Goal: Transaction & Acquisition: Book appointment/travel/reservation

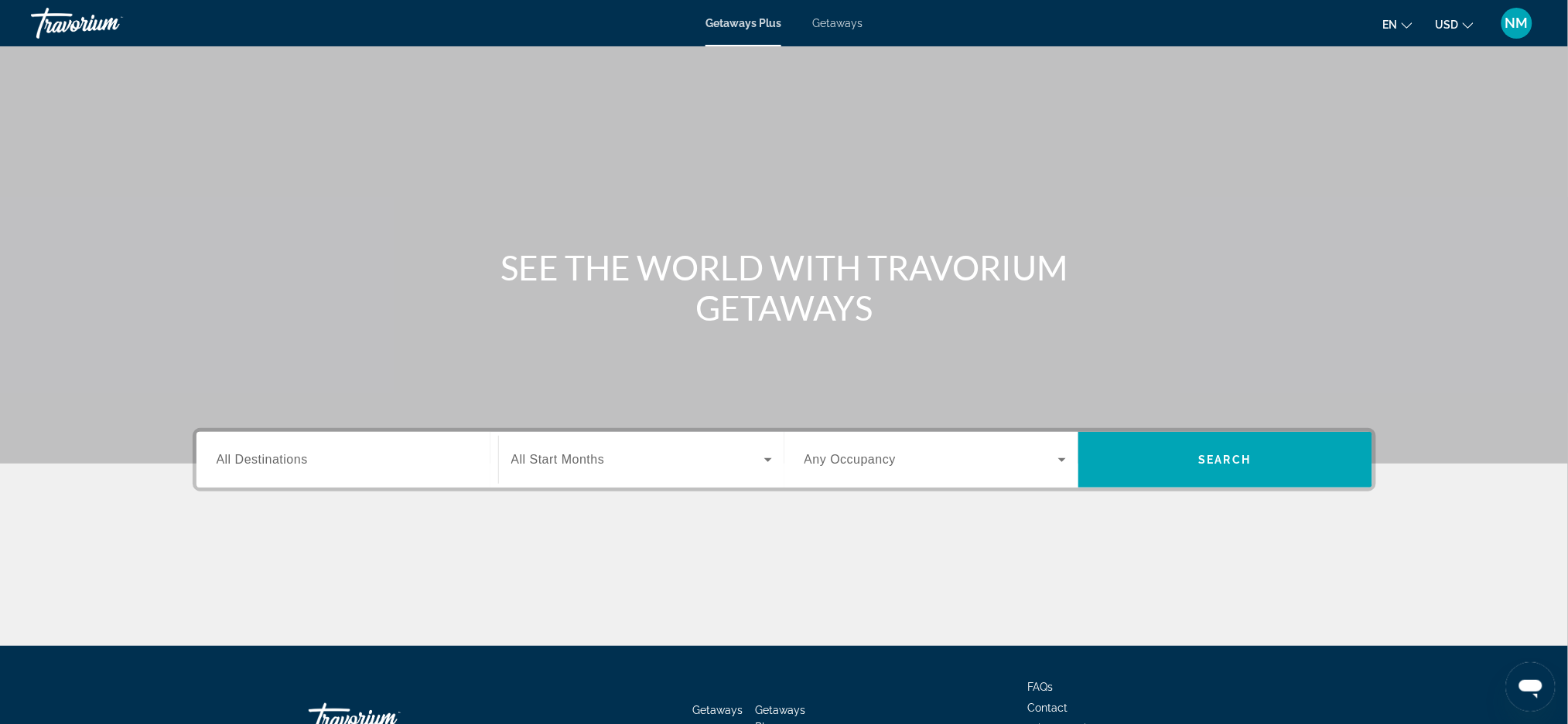
click at [848, 28] on span "Getaways" at bounding box center [838, 23] width 51 height 12
click at [282, 463] on span "All Destinations" at bounding box center [262, 460] width 91 height 13
click at [282, 463] on input "Destination All Destinations" at bounding box center [347, 461] width 261 height 19
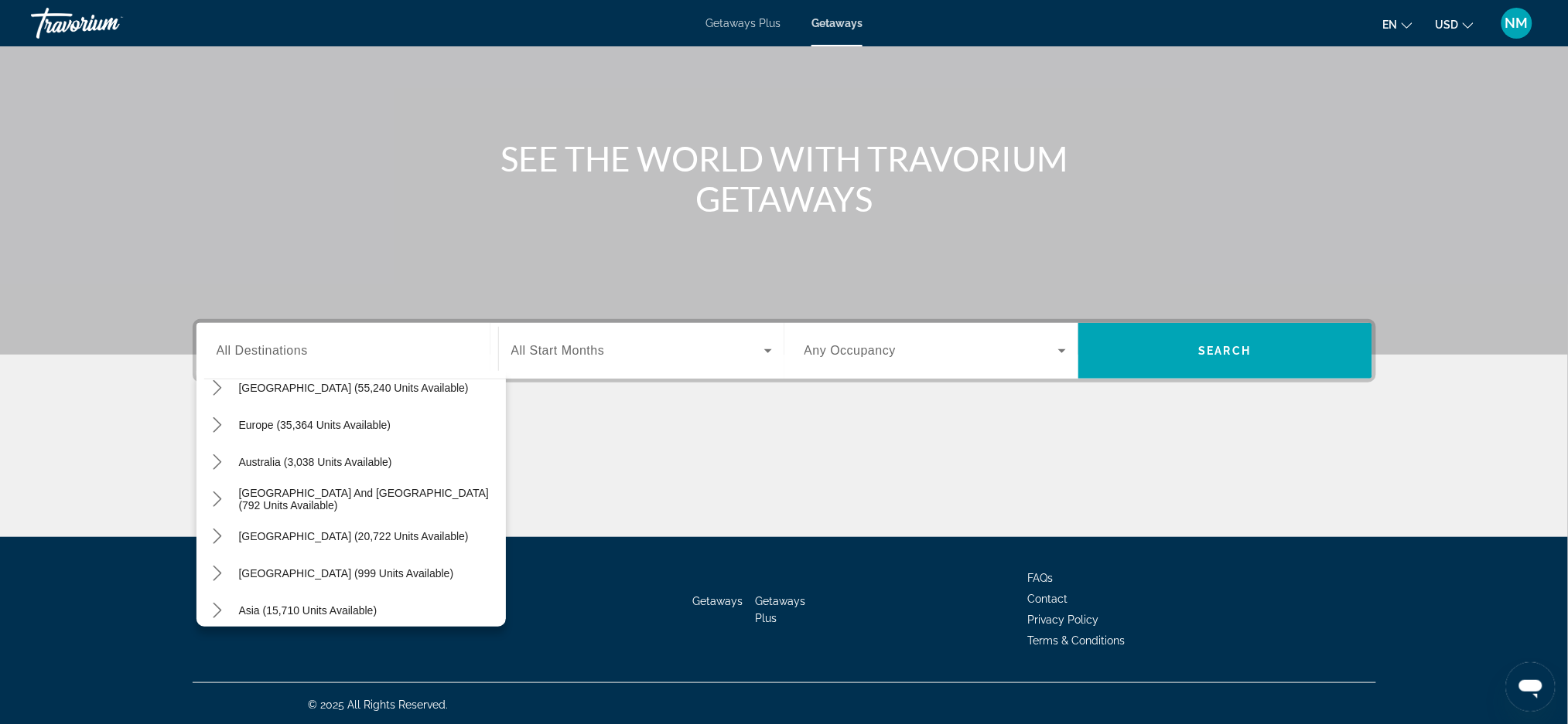
scroll to position [171, 0]
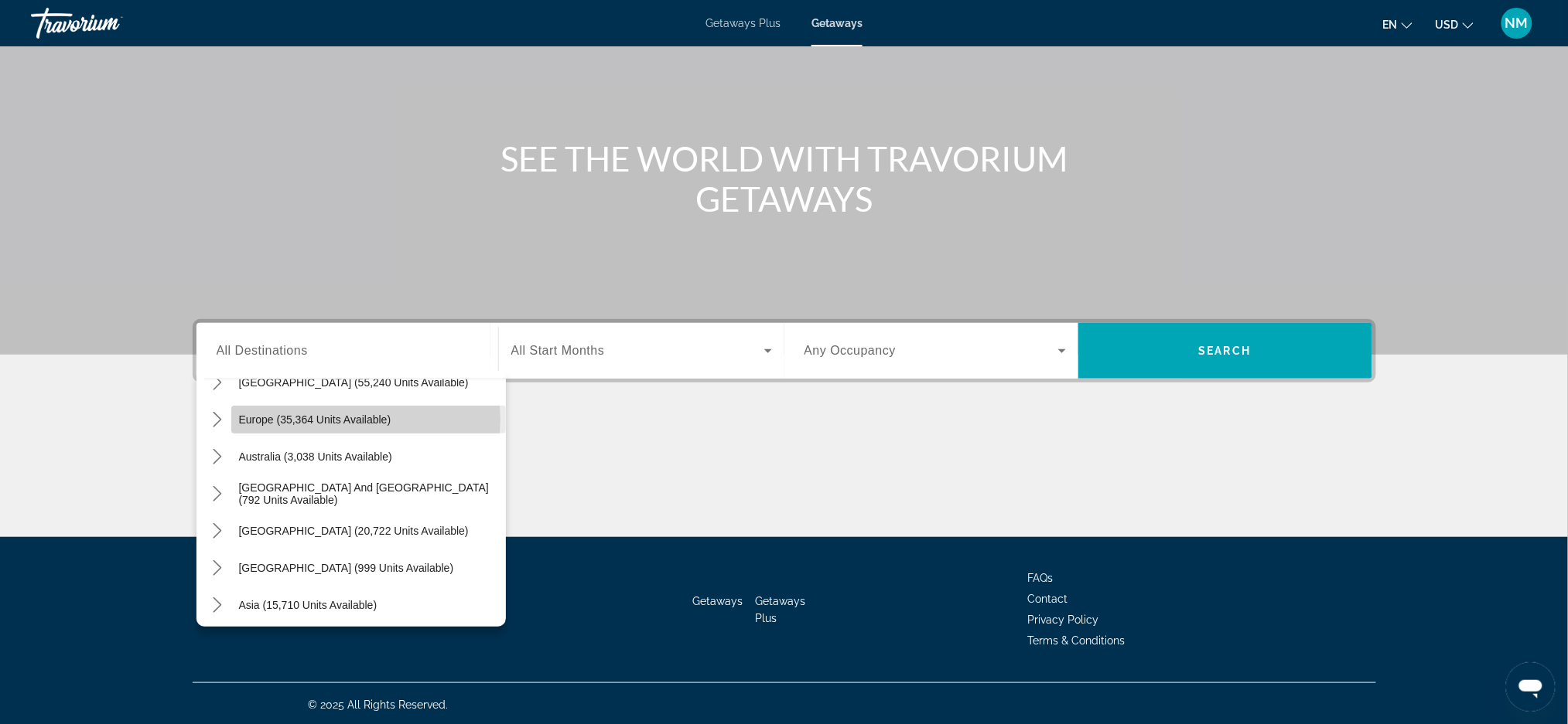
click at [365, 417] on span "Europe (35,364 units available)" at bounding box center [315, 419] width 153 height 12
type input "**********"
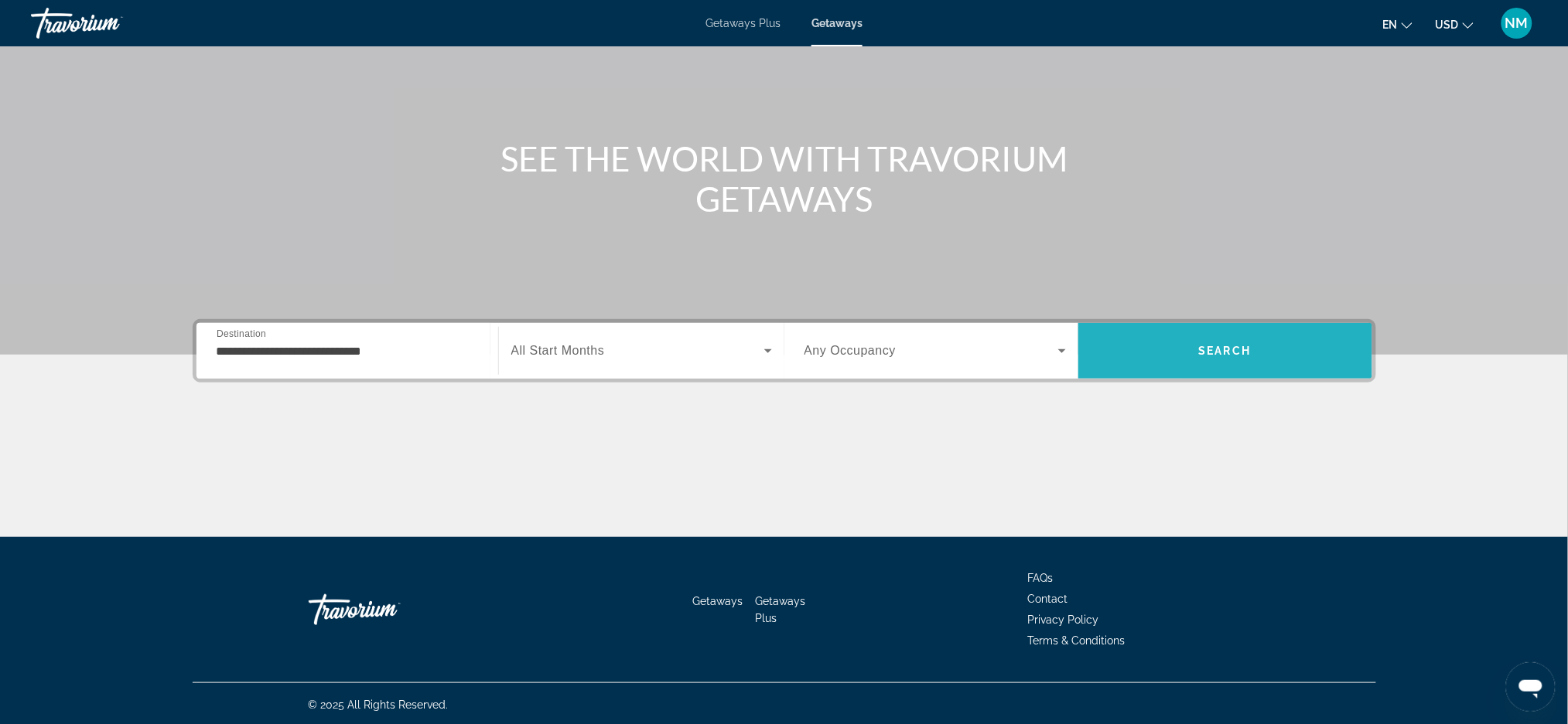
click at [1185, 360] on span "Search" at bounding box center [1225, 351] width 294 height 38
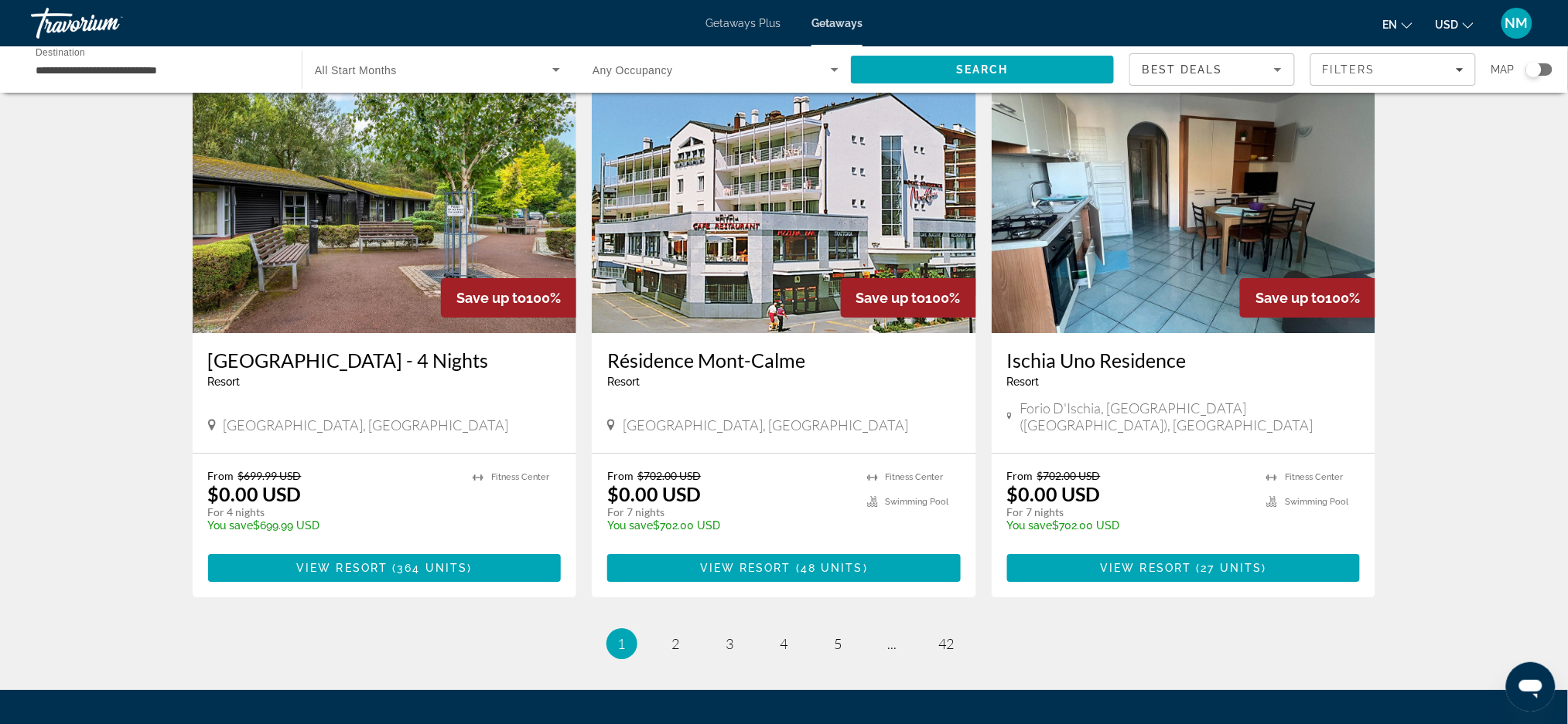
scroll to position [1680, 0]
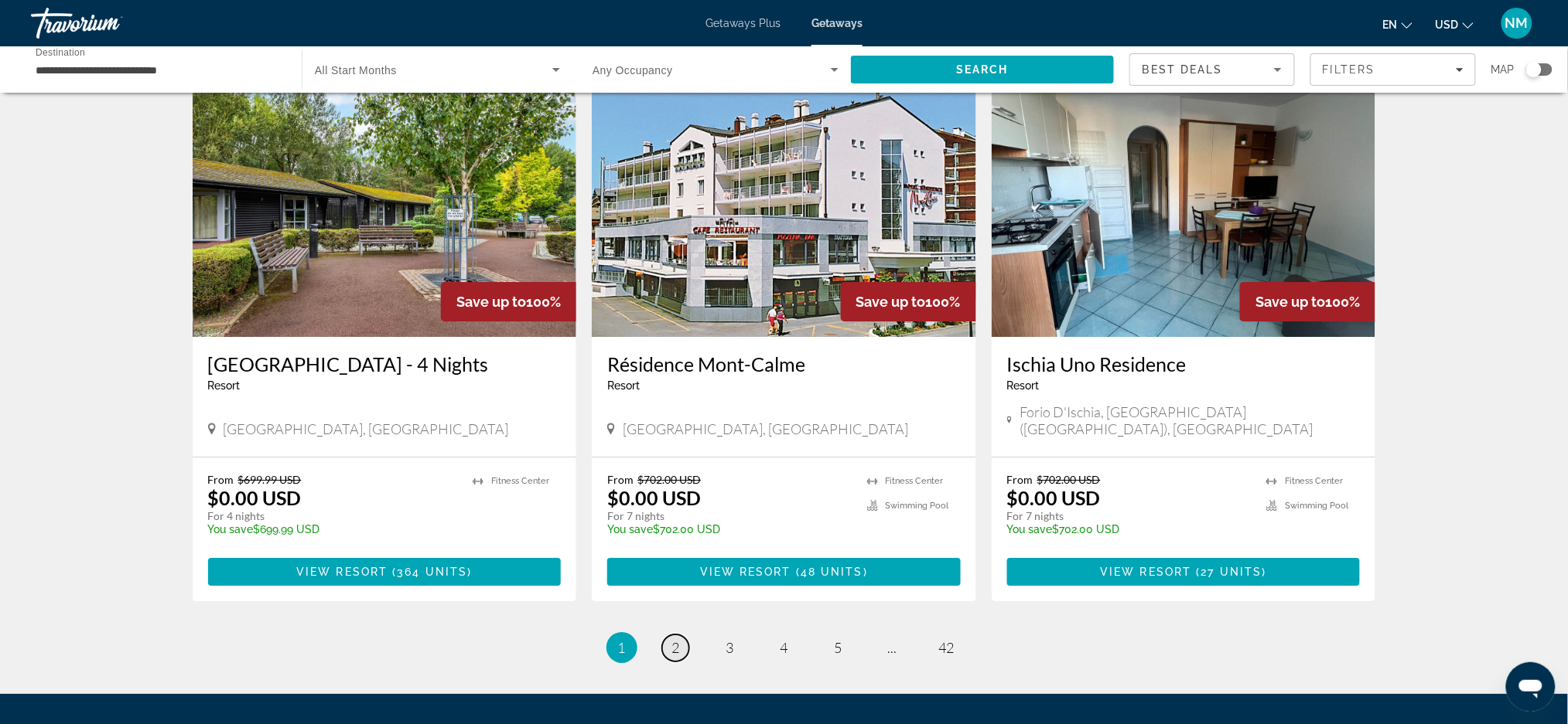
click at [669, 634] on link "page 2" at bounding box center [675, 647] width 27 height 27
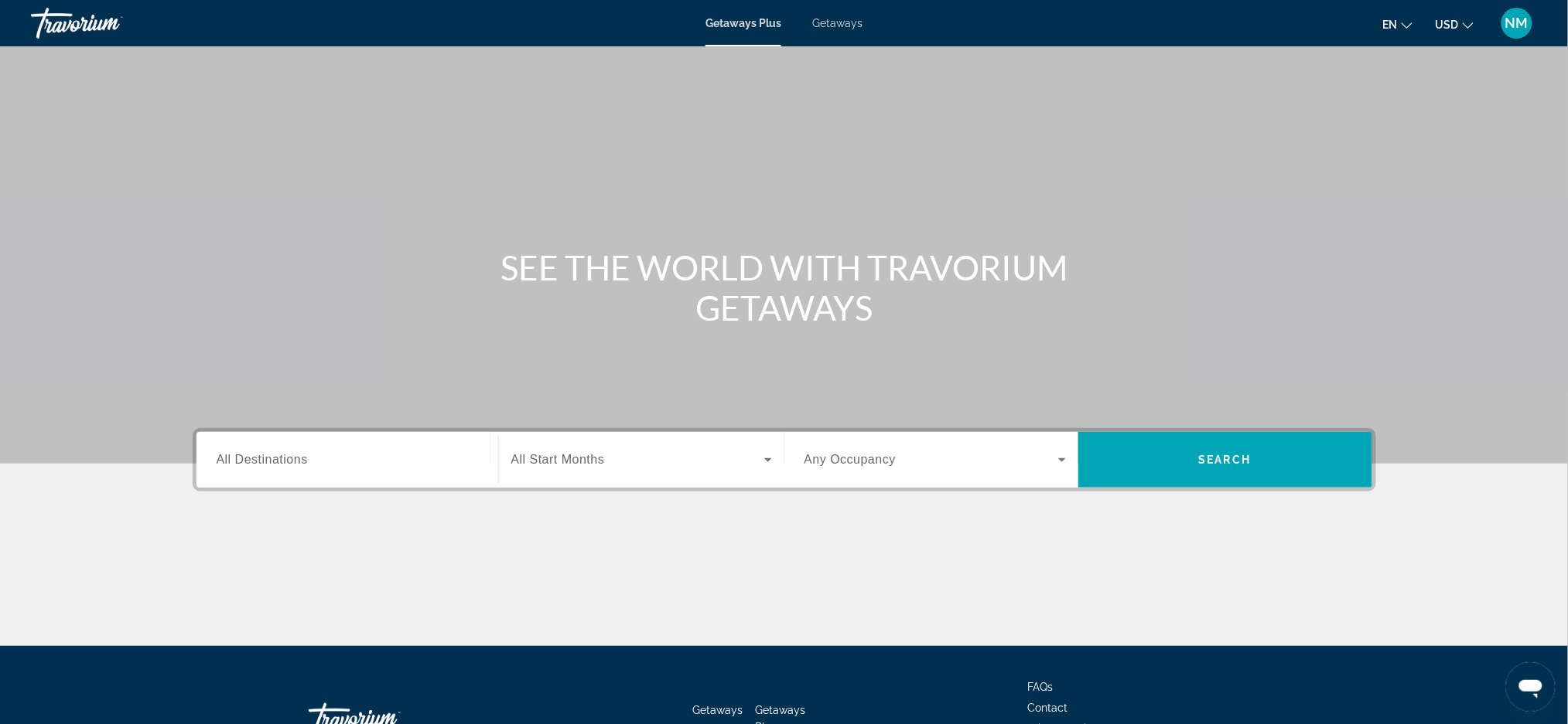
click at [850, 29] on link "Getaways" at bounding box center [838, 23] width 51 height 12
click at [286, 457] on span "All Destinations" at bounding box center [262, 460] width 91 height 13
click at [286, 457] on input "Destination All Destinations" at bounding box center [347, 461] width 261 height 19
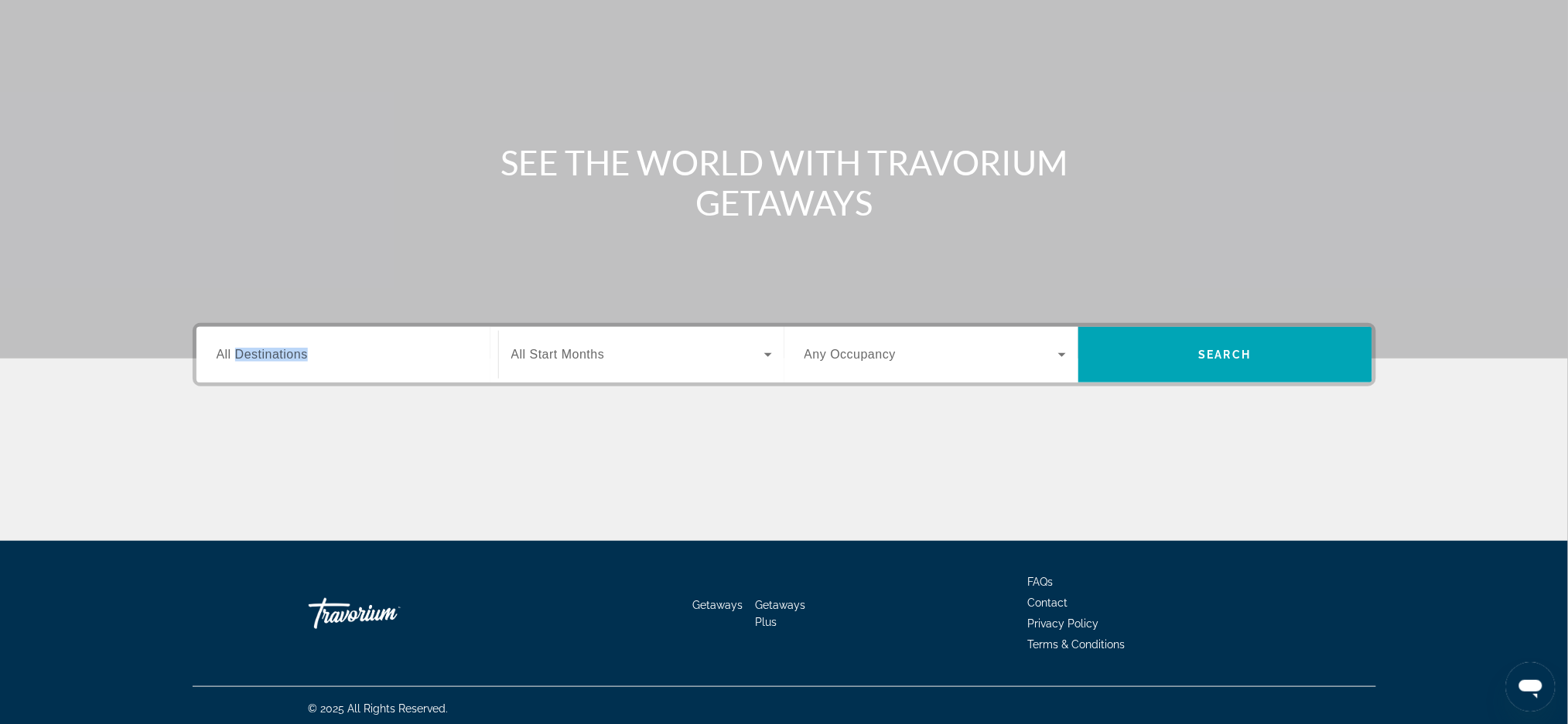
click at [286, 382] on div "Destination All Destinations" at bounding box center [347, 355] width 286 height 55
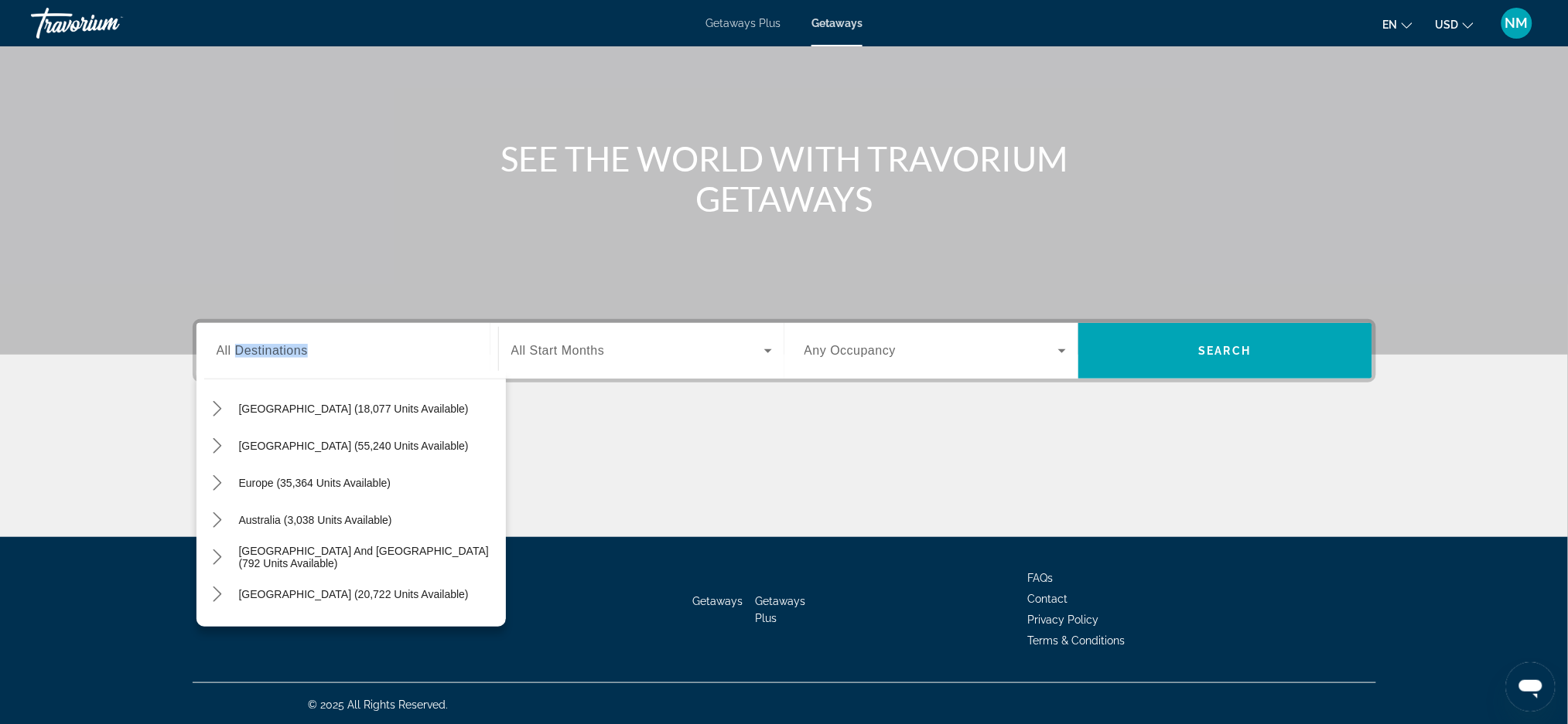
scroll to position [81, 0]
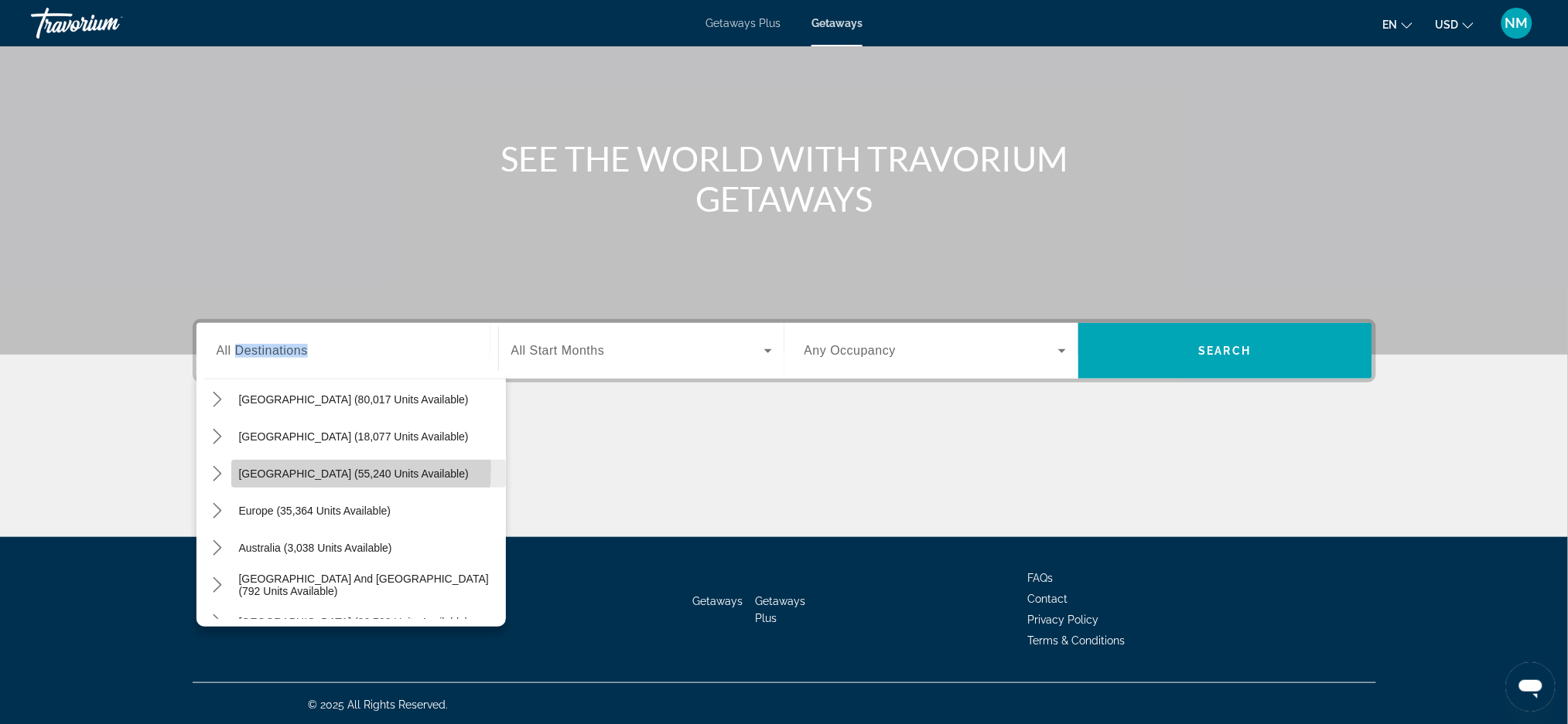
click at [352, 468] on span "[GEOGRAPHIC_DATA] (55,240 units available)" at bounding box center [354, 474] width 230 height 12
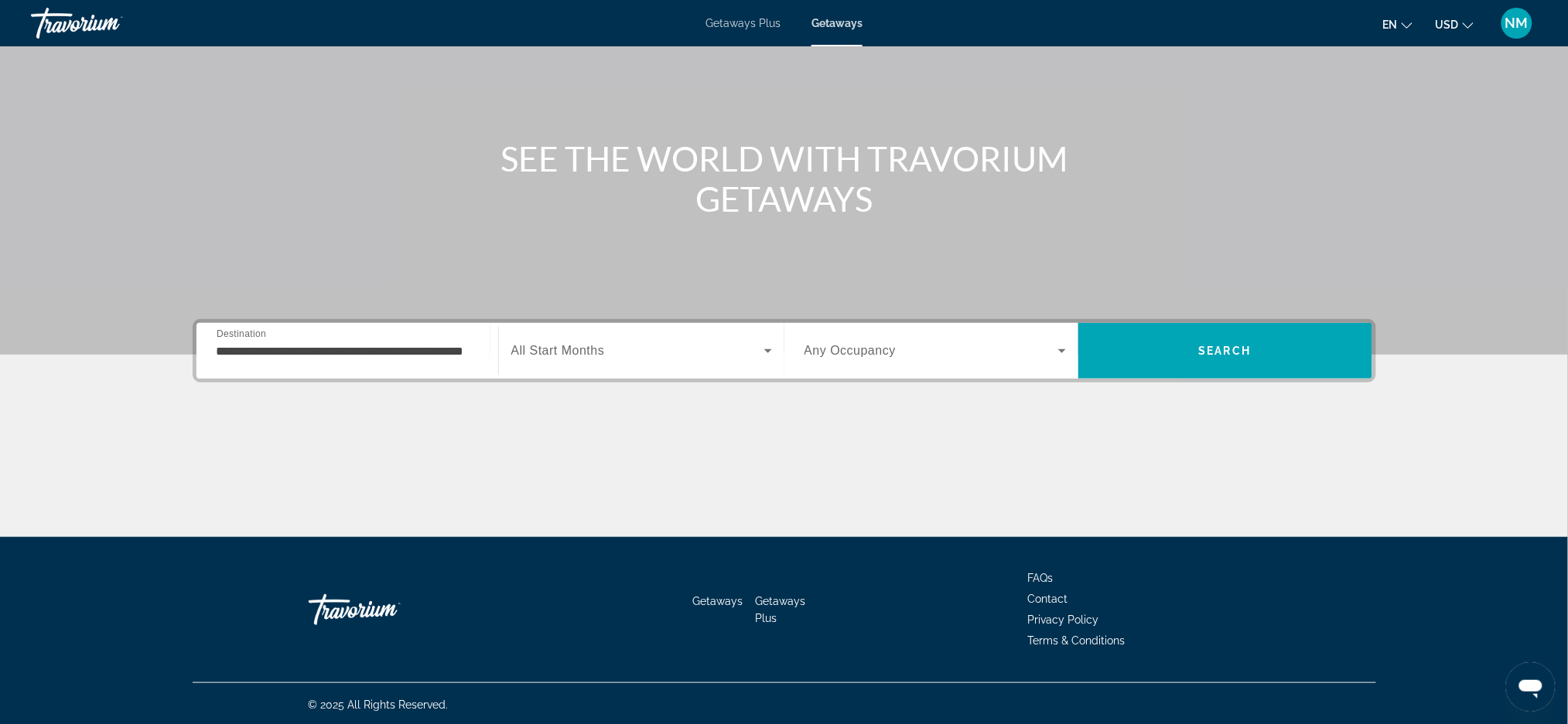
click at [441, 332] on div "**********" at bounding box center [347, 351] width 261 height 44
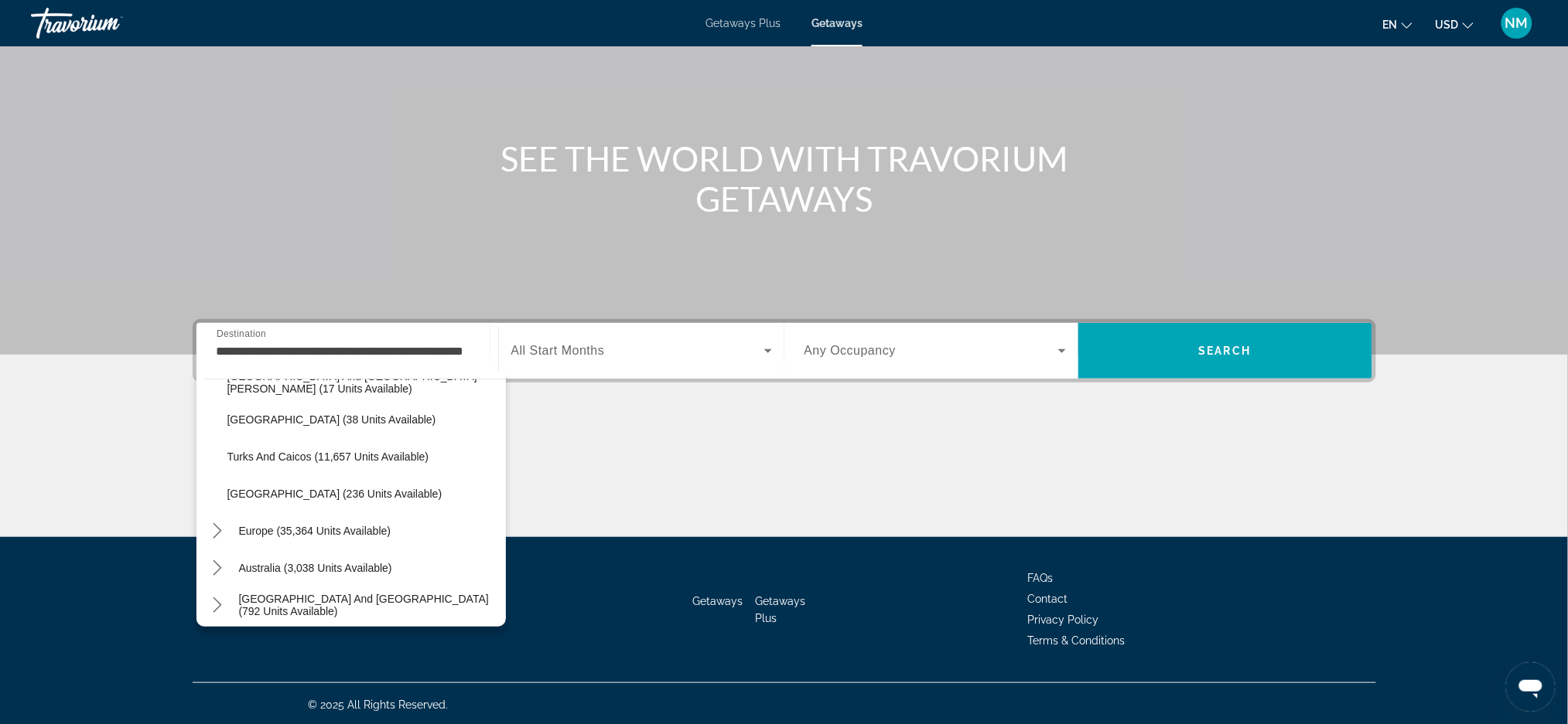
scroll to position [592, 0]
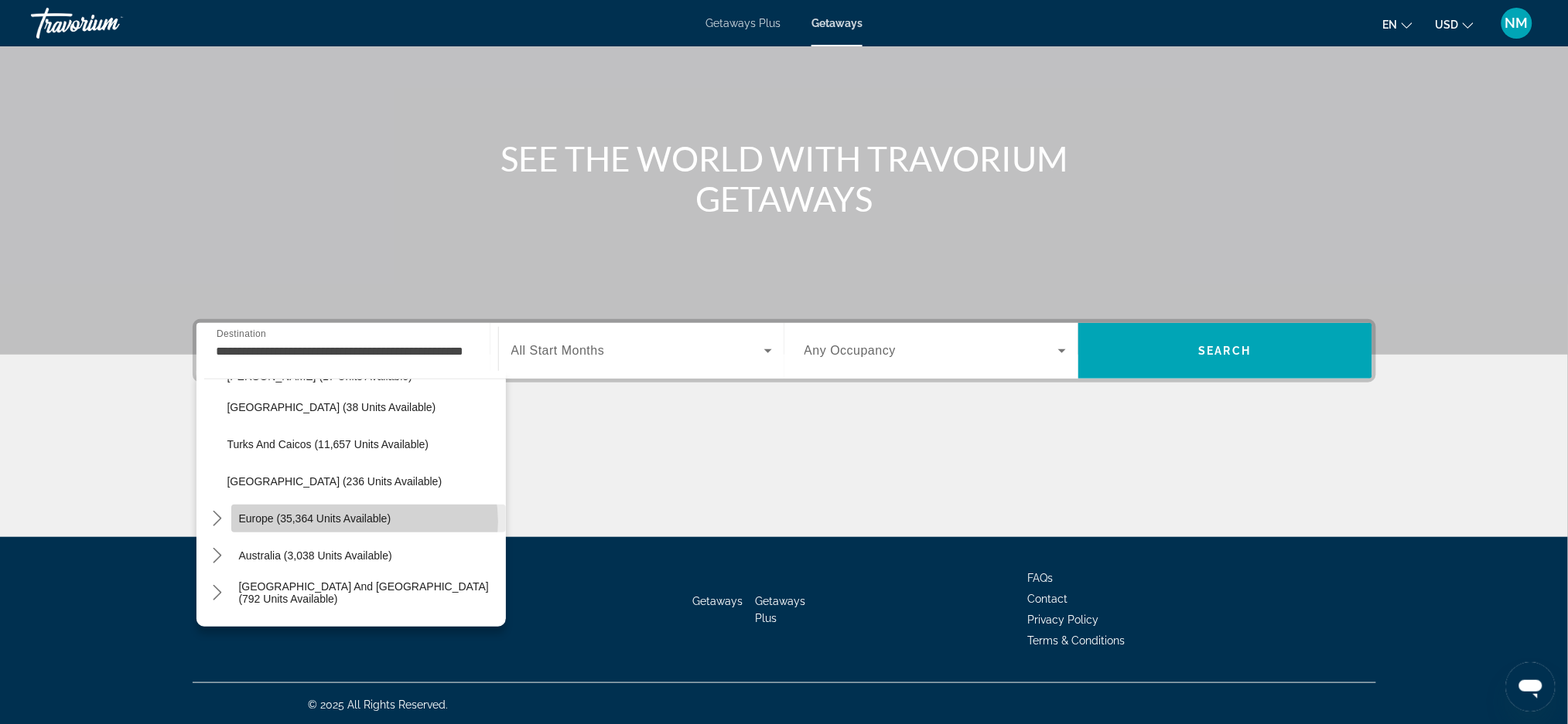
click at [364, 520] on span "Europe (35,364 units available)" at bounding box center [315, 519] width 153 height 12
type input "**********"
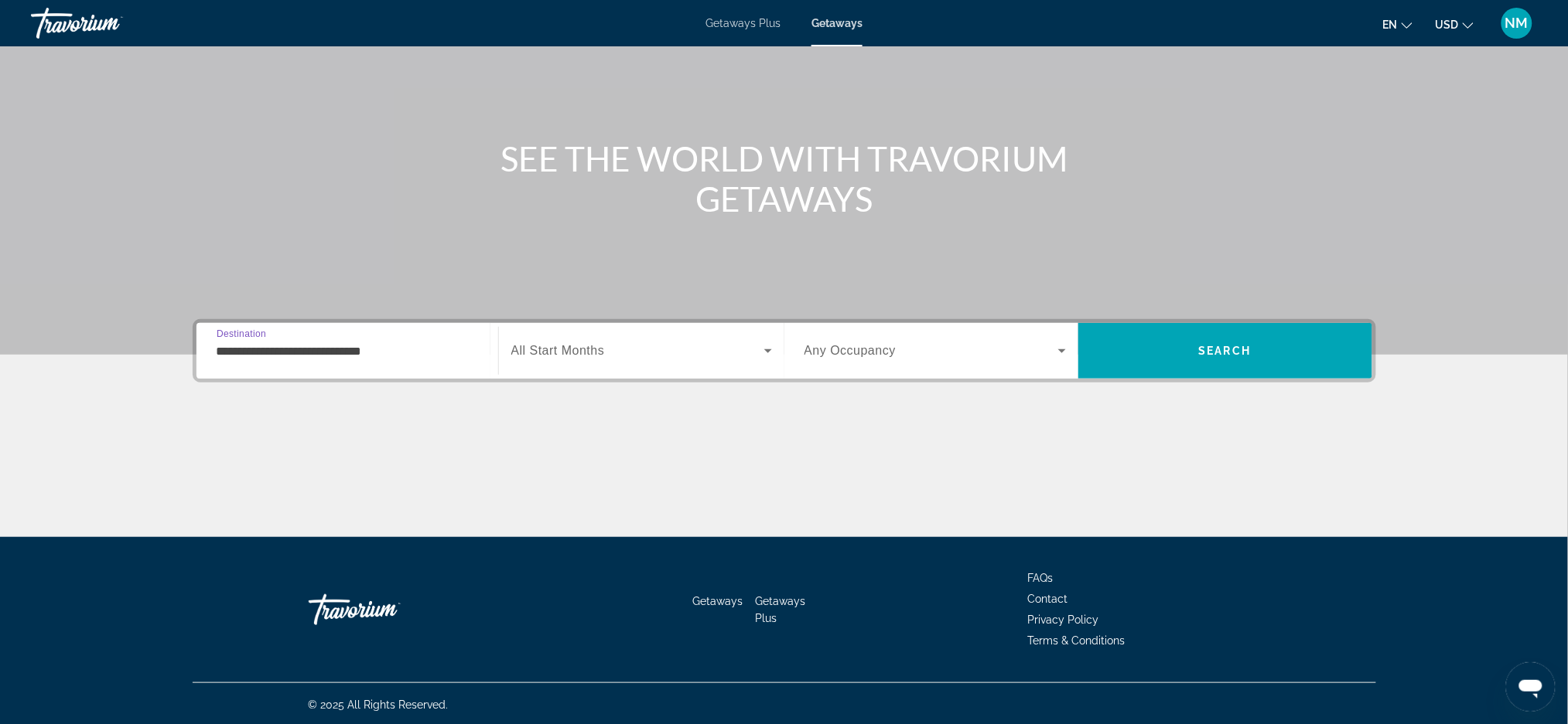
click at [1060, 359] on div "Search widget" at bounding box center [935, 351] width 261 height 43
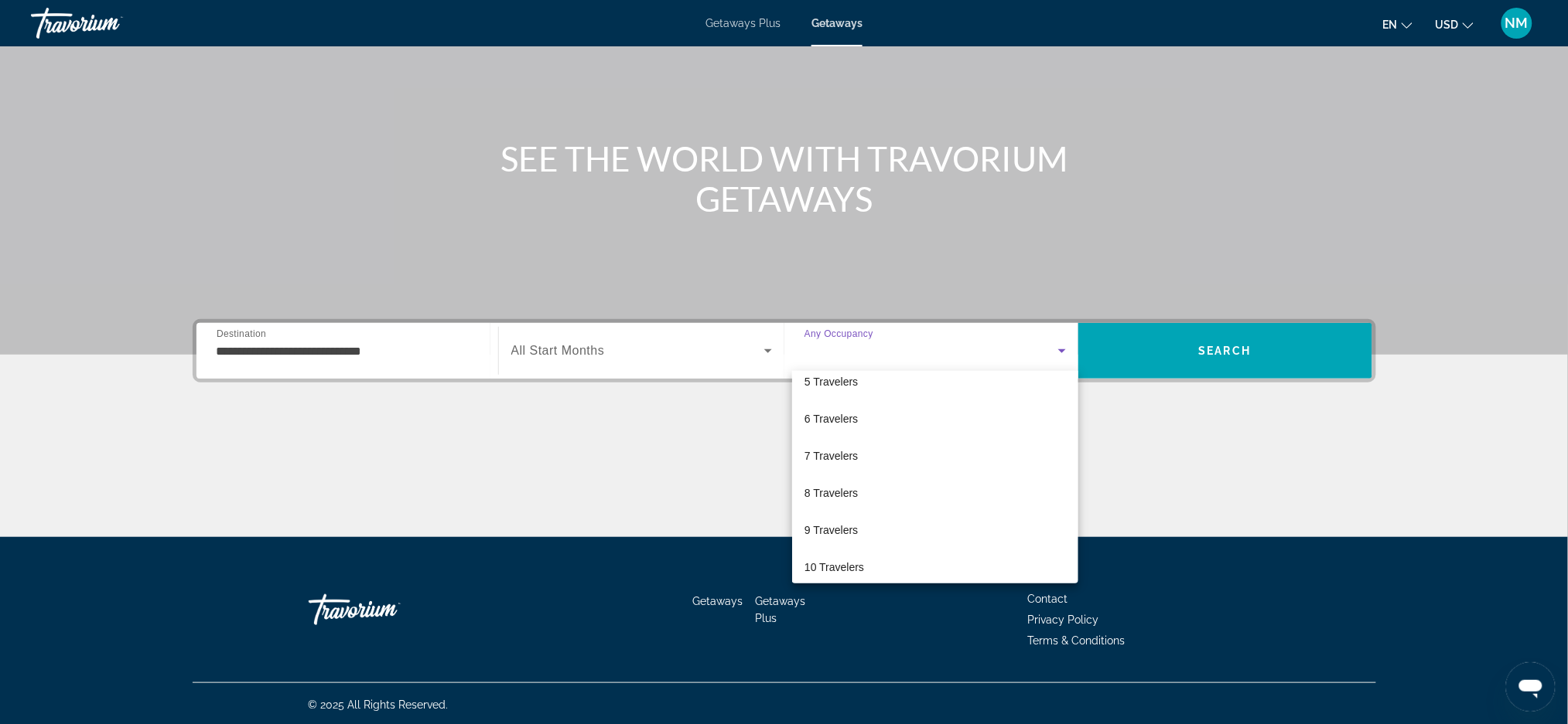
scroll to position [159, 0]
click at [822, 488] on span "8 Travelers" at bounding box center [831, 496] width 53 height 19
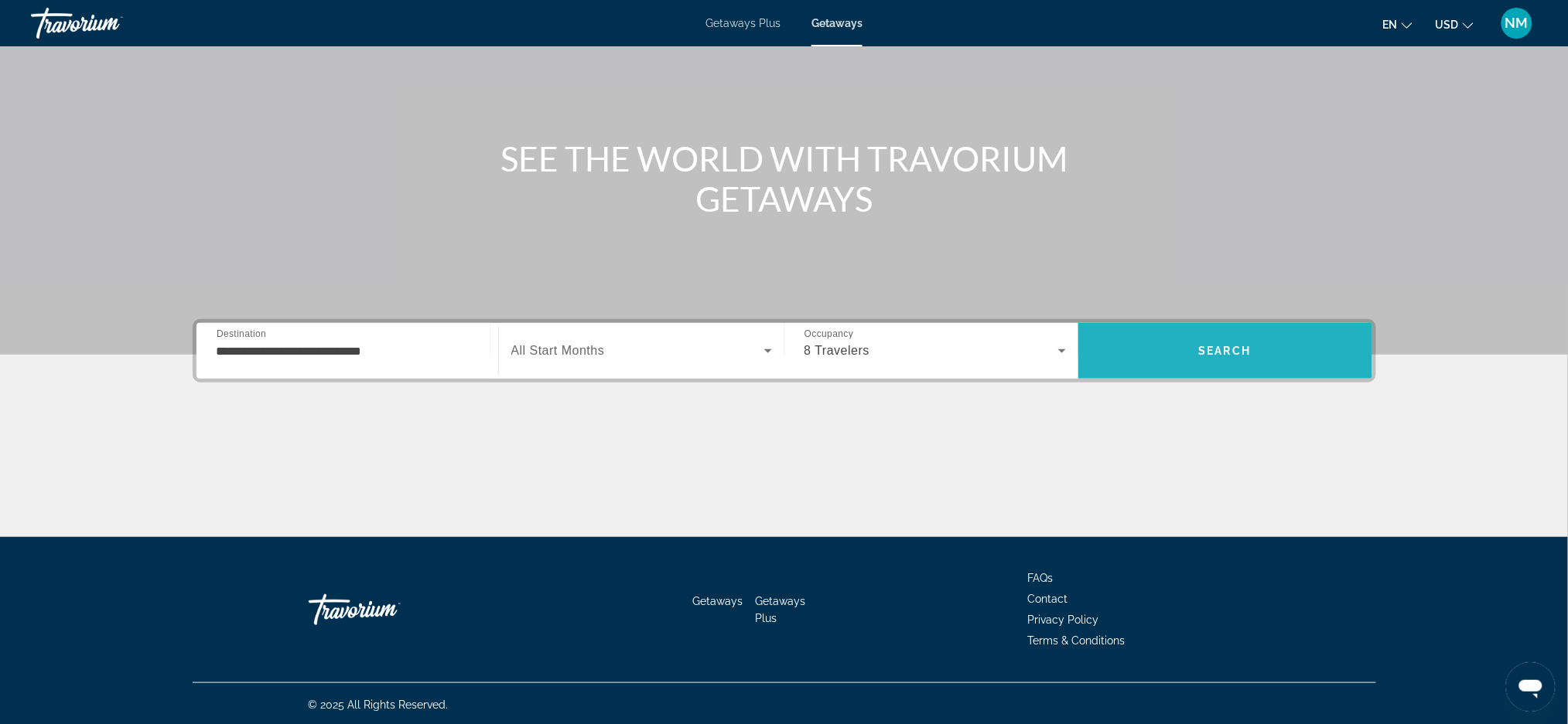
click at [1265, 352] on span "Search" at bounding box center [1225, 351] width 294 height 38
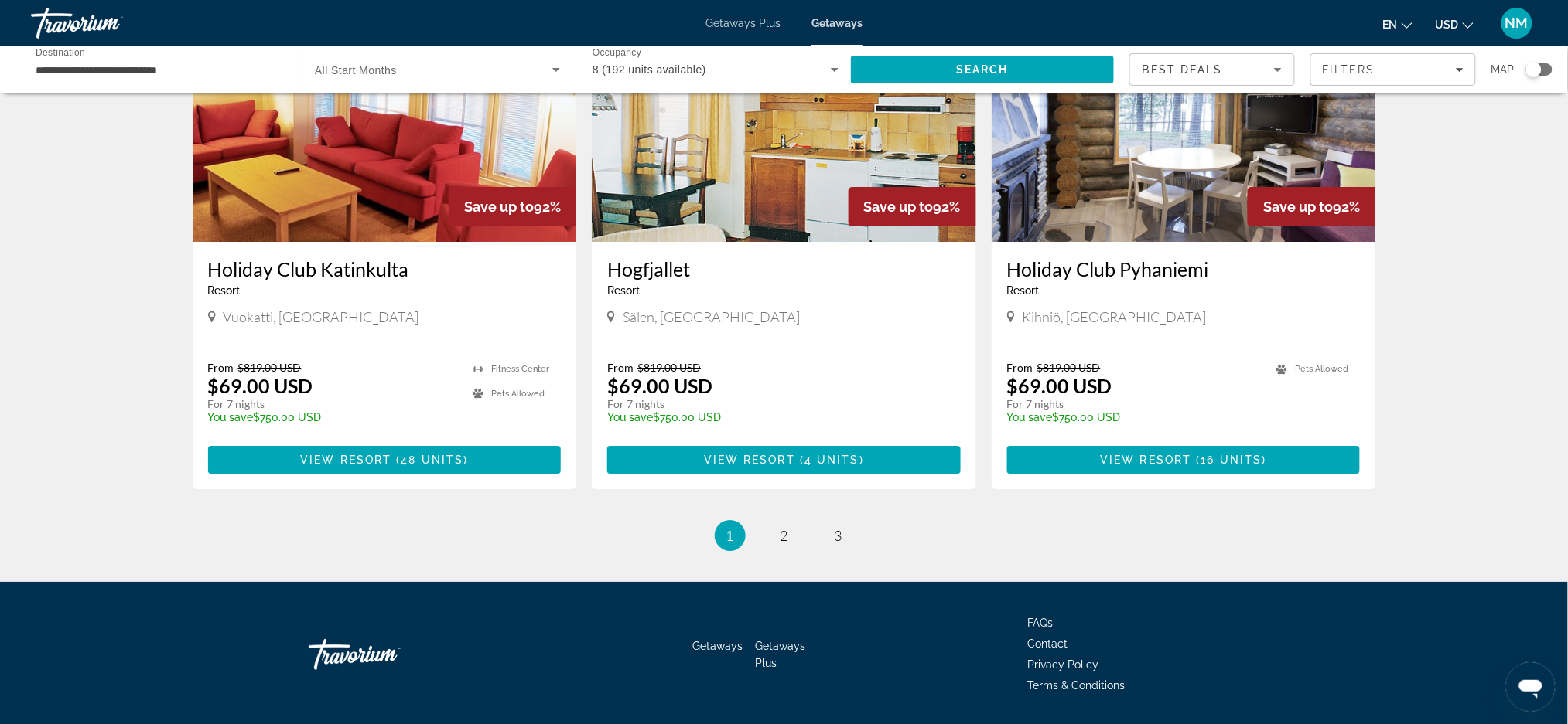
scroll to position [1747, 0]
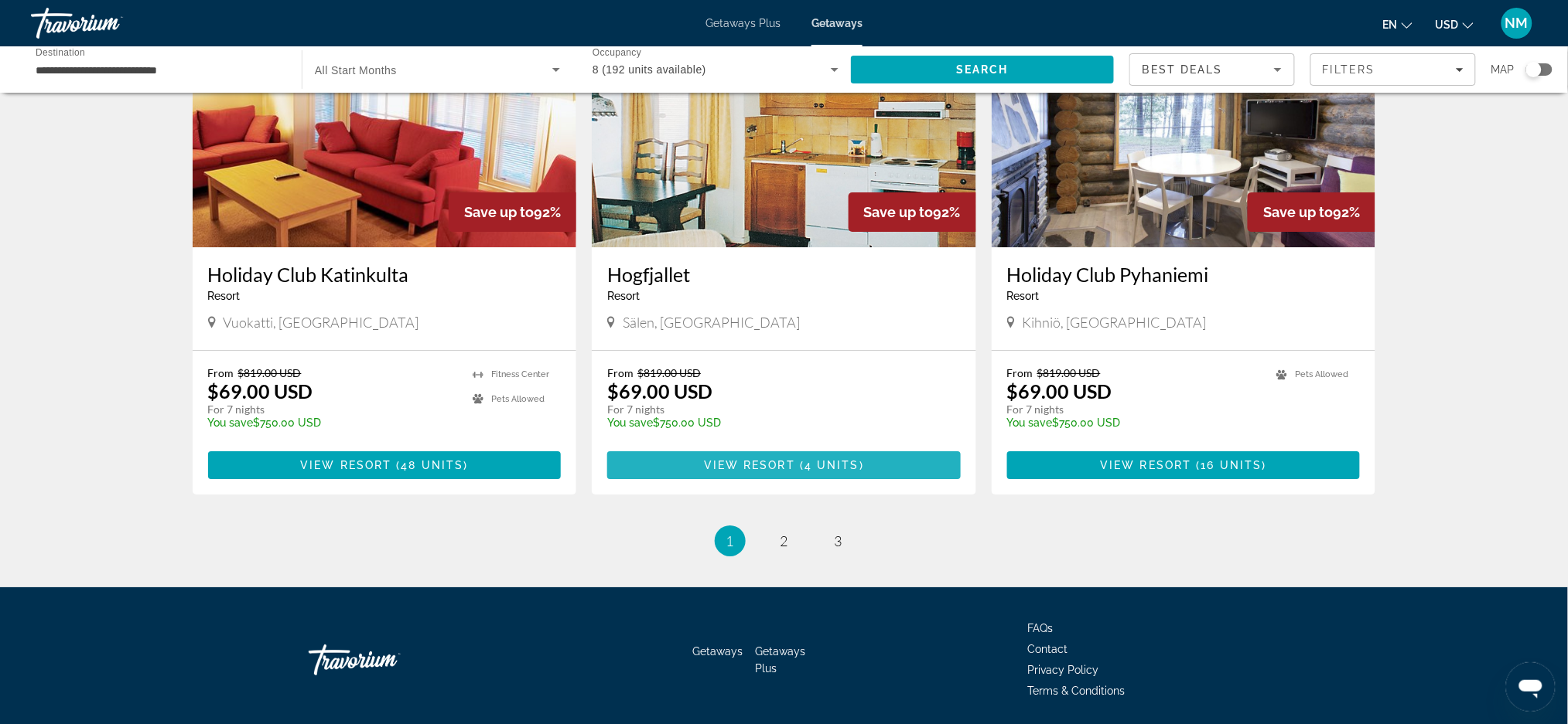
click at [731, 459] on span "View Resort" at bounding box center [750, 465] width 91 height 12
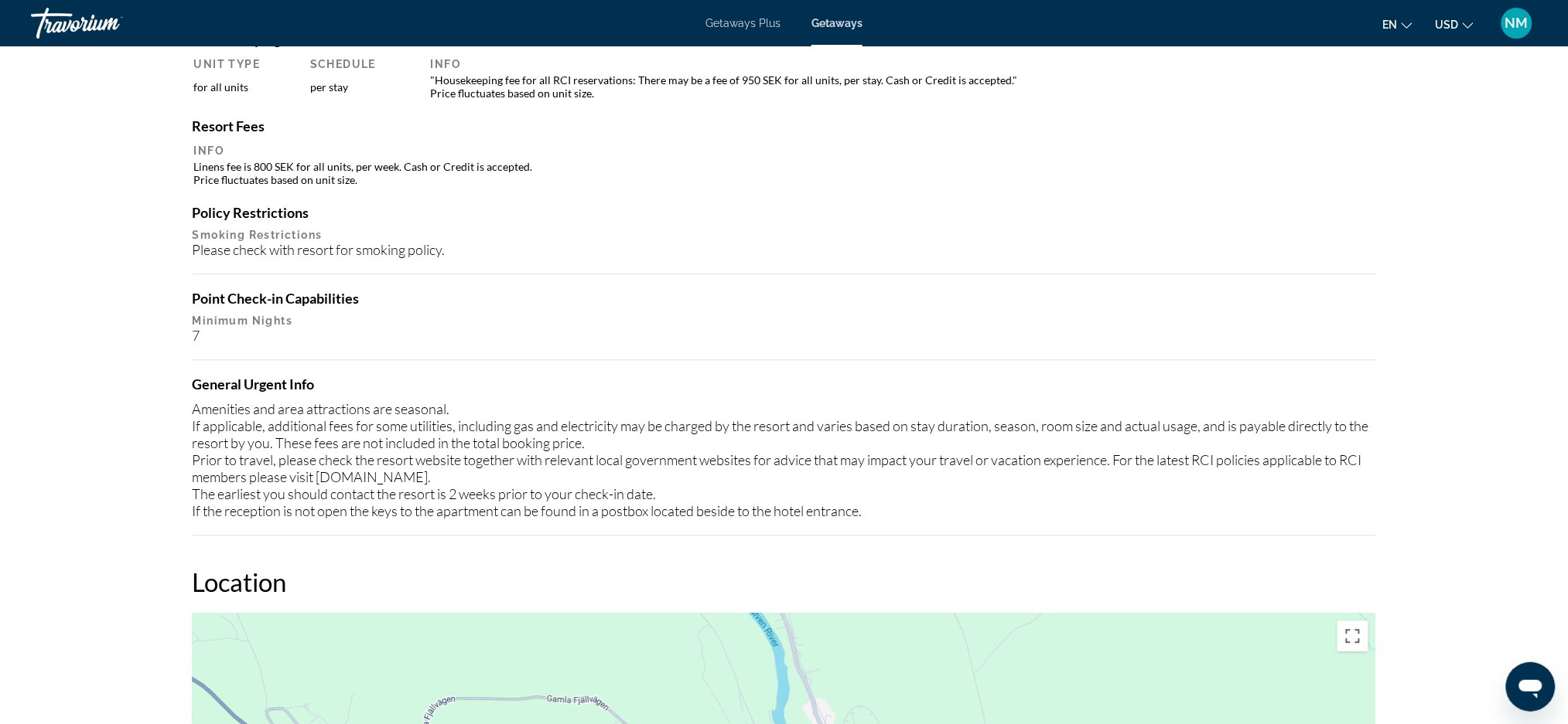
scroll to position [1170, 0]
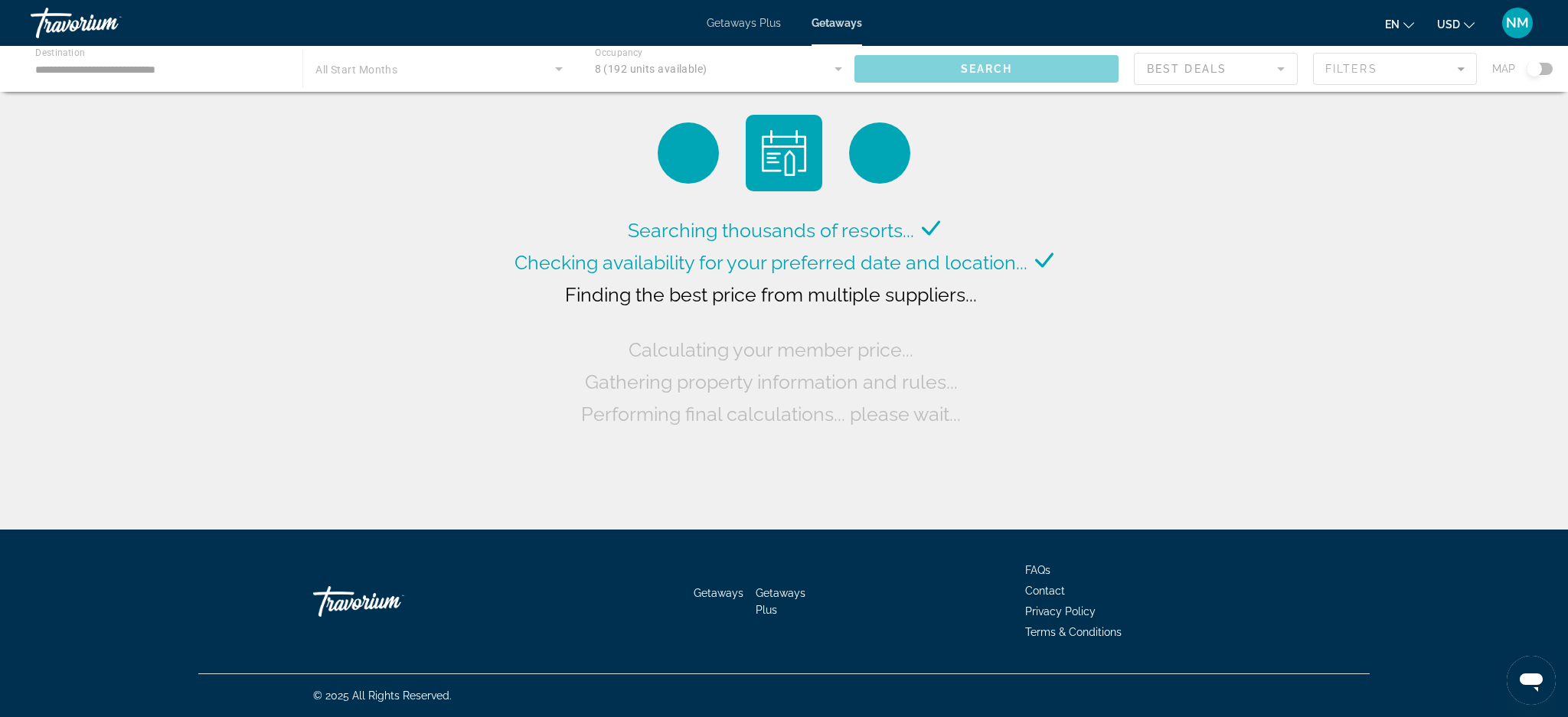
click at [834, 70] on div "Main content" at bounding box center [784, 69] width 1568 height 46
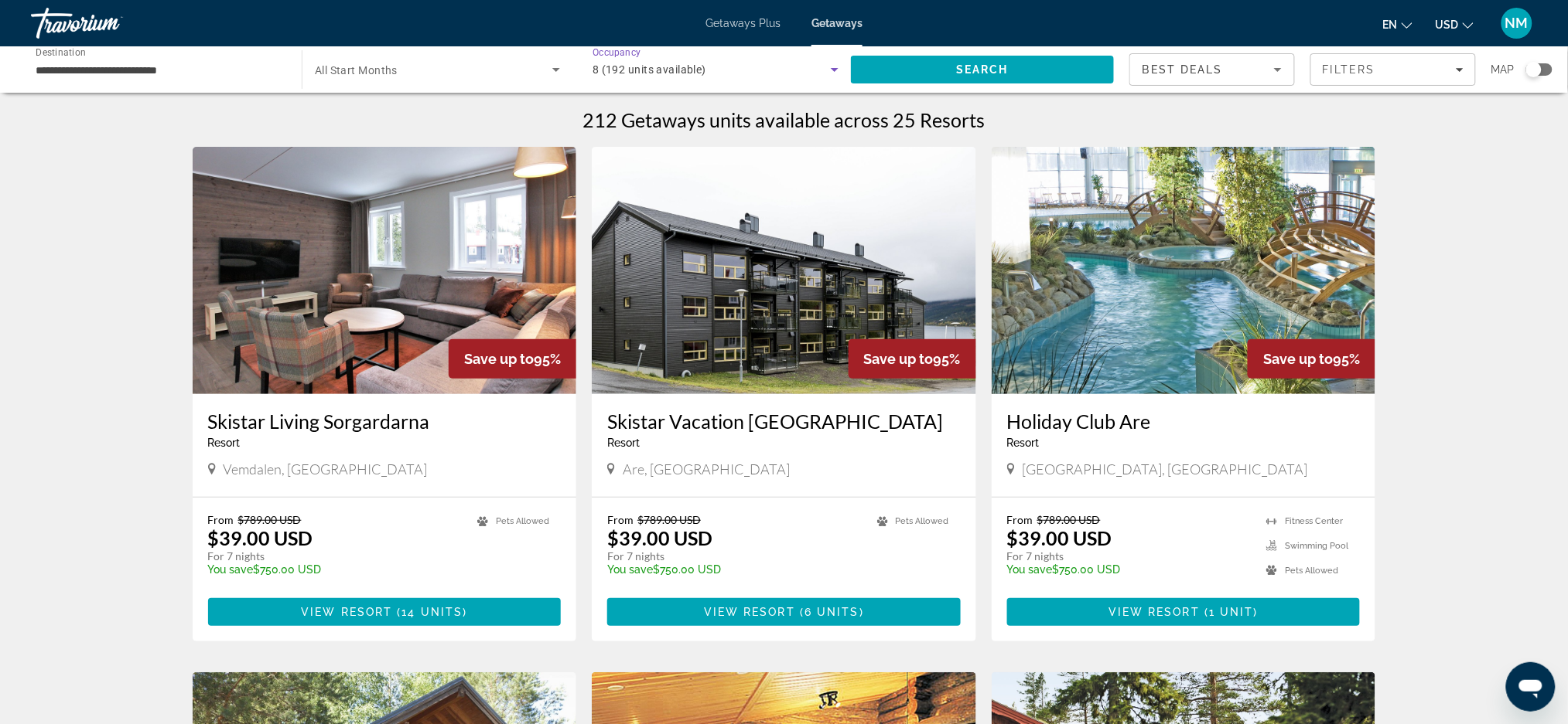
click at [833, 70] on icon "Search widget" at bounding box center [835, 69] width 19 height 19
click at [669, 117] on mat-option "Any Occupancy" at bounding box center [715, 116] width 271 height 38
click at [831, 68] on icon "Search widget" at bounding box center [834, 69] width 7 height 4
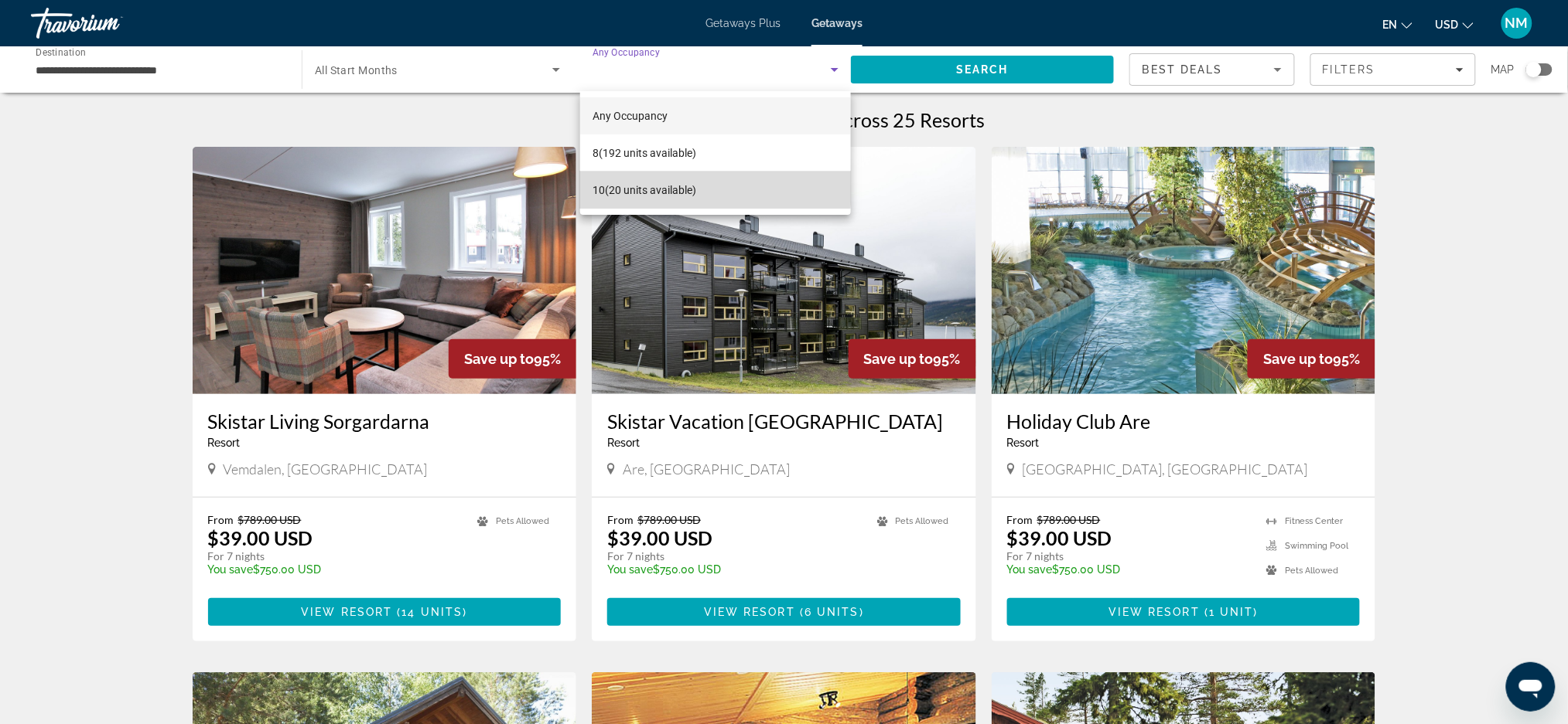
click at [610, 187] on span "10 (20 units available)" at bounding box center [644, 190] width 104 height 19
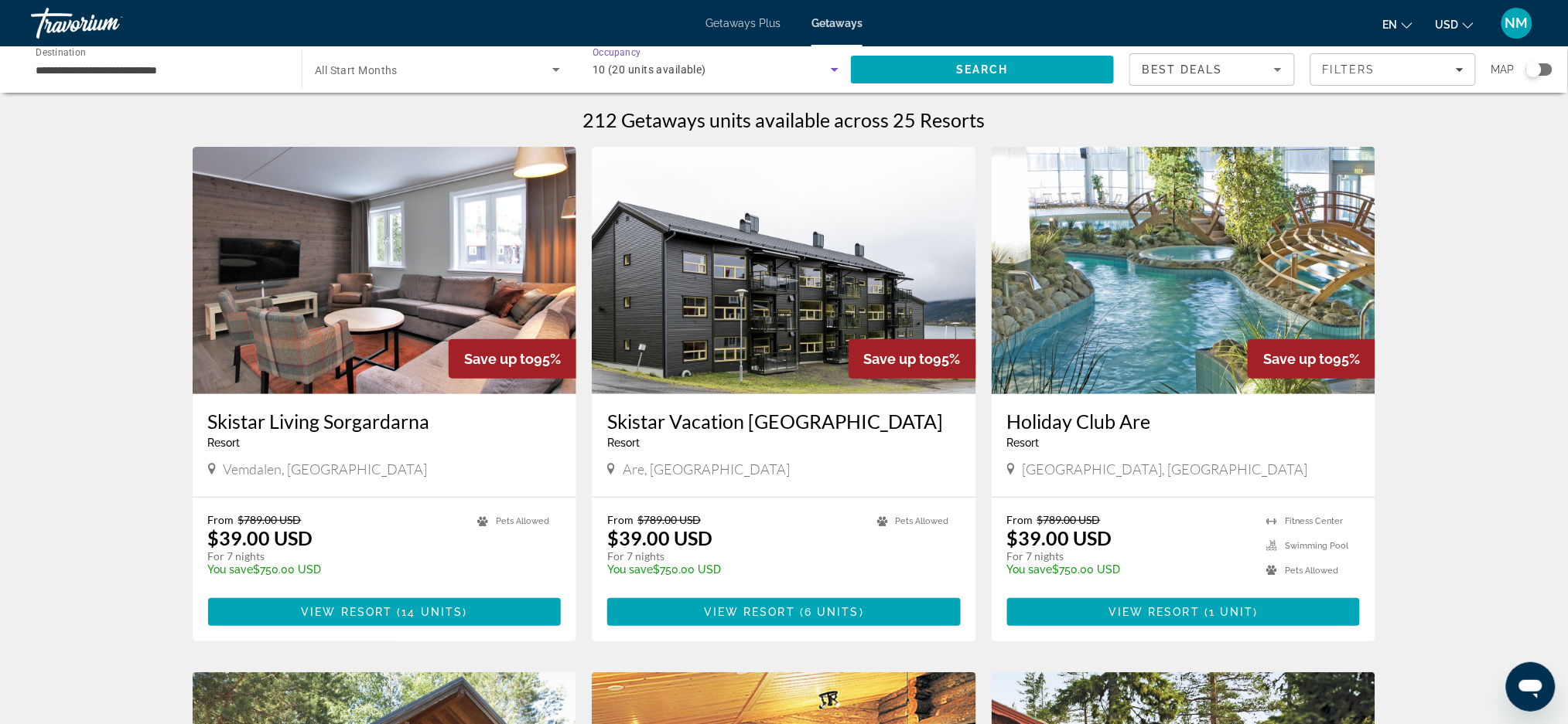
click at [827, 64] on icon "Search widget" at bounding box center [835, 69] width 19 height 19
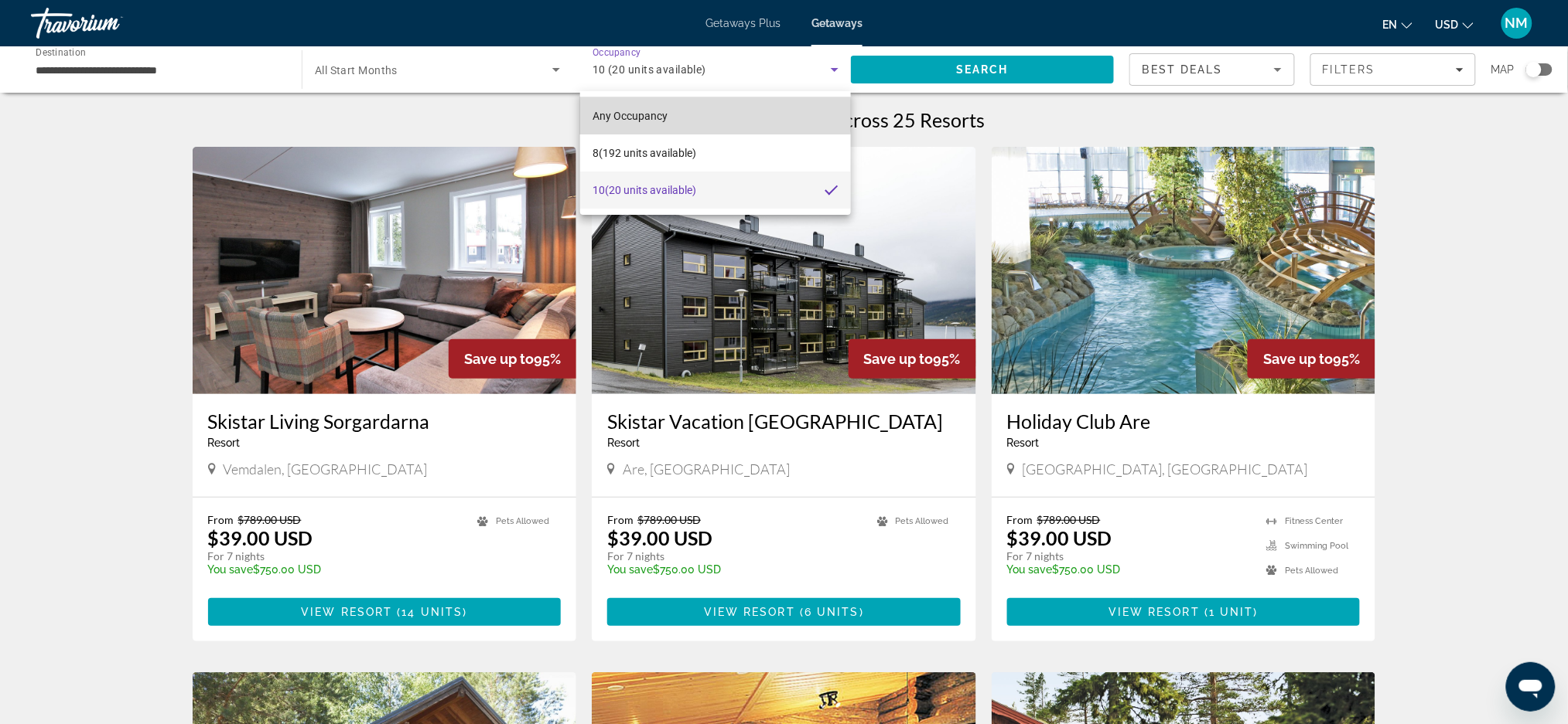
click at [653, 115] on span "Any Occupancy" at bounding box center [630, 116] width 75 height 12
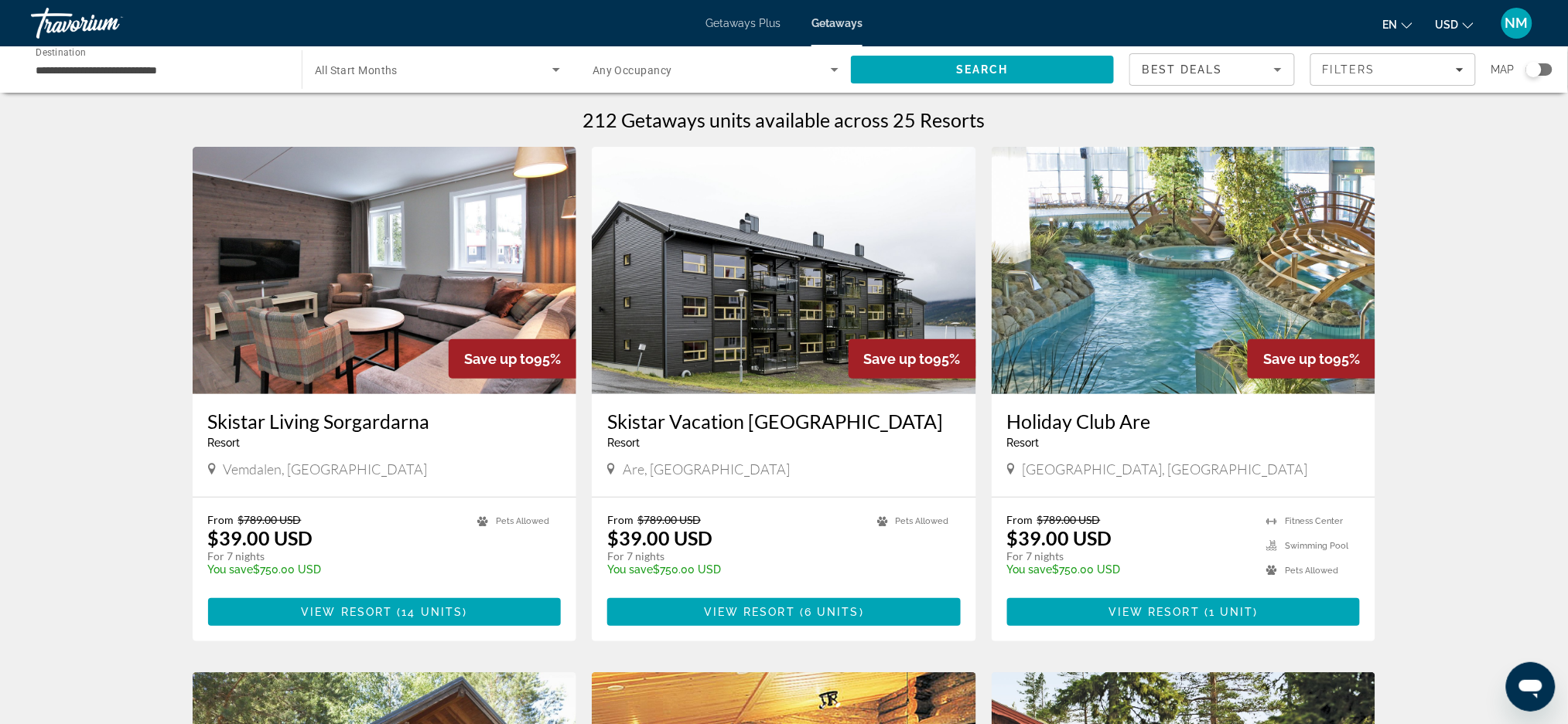
click at [389, 68] on span "All Start Months" at bounding box center [356, 70] width 82 height 12
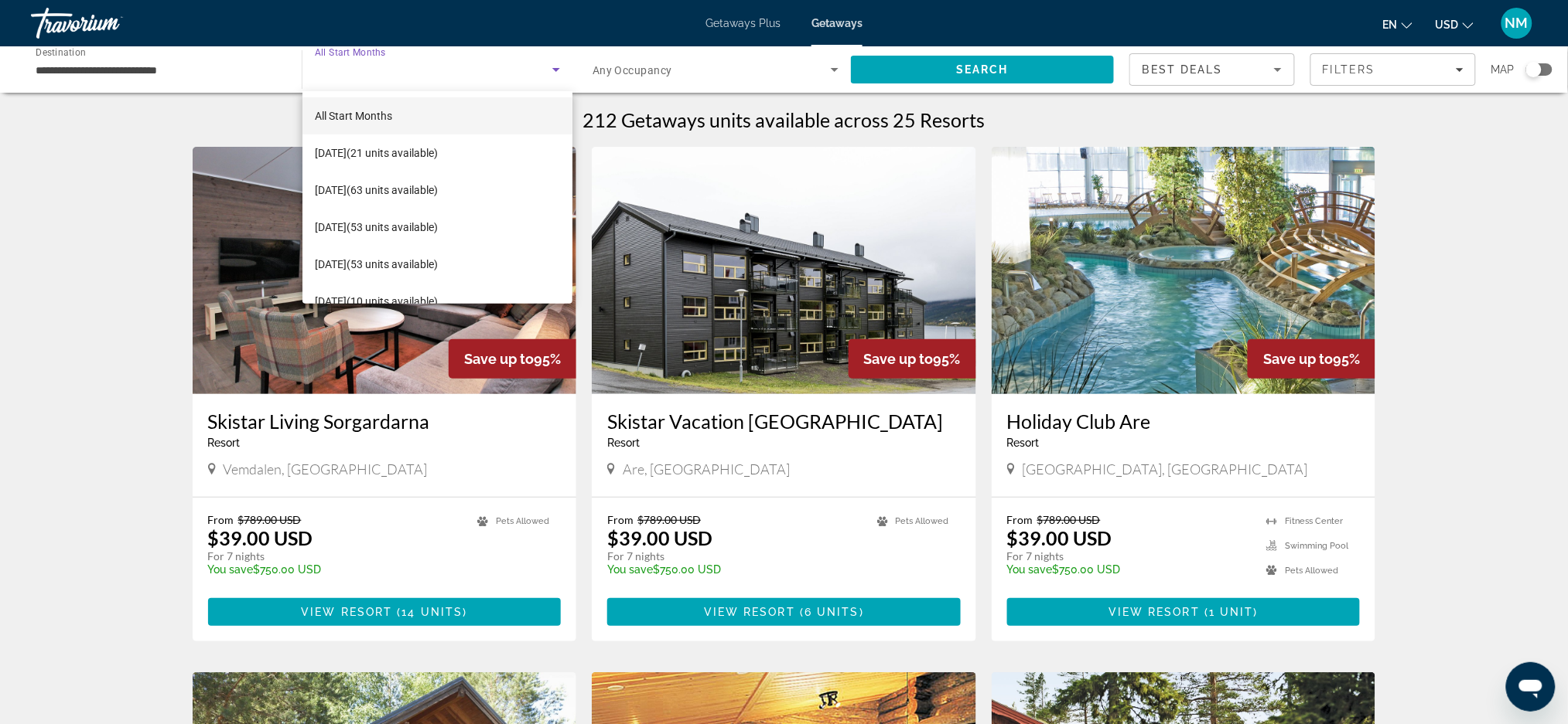
click at [119, 67] on div at bounding box center [784, 362] width 1568 height 724
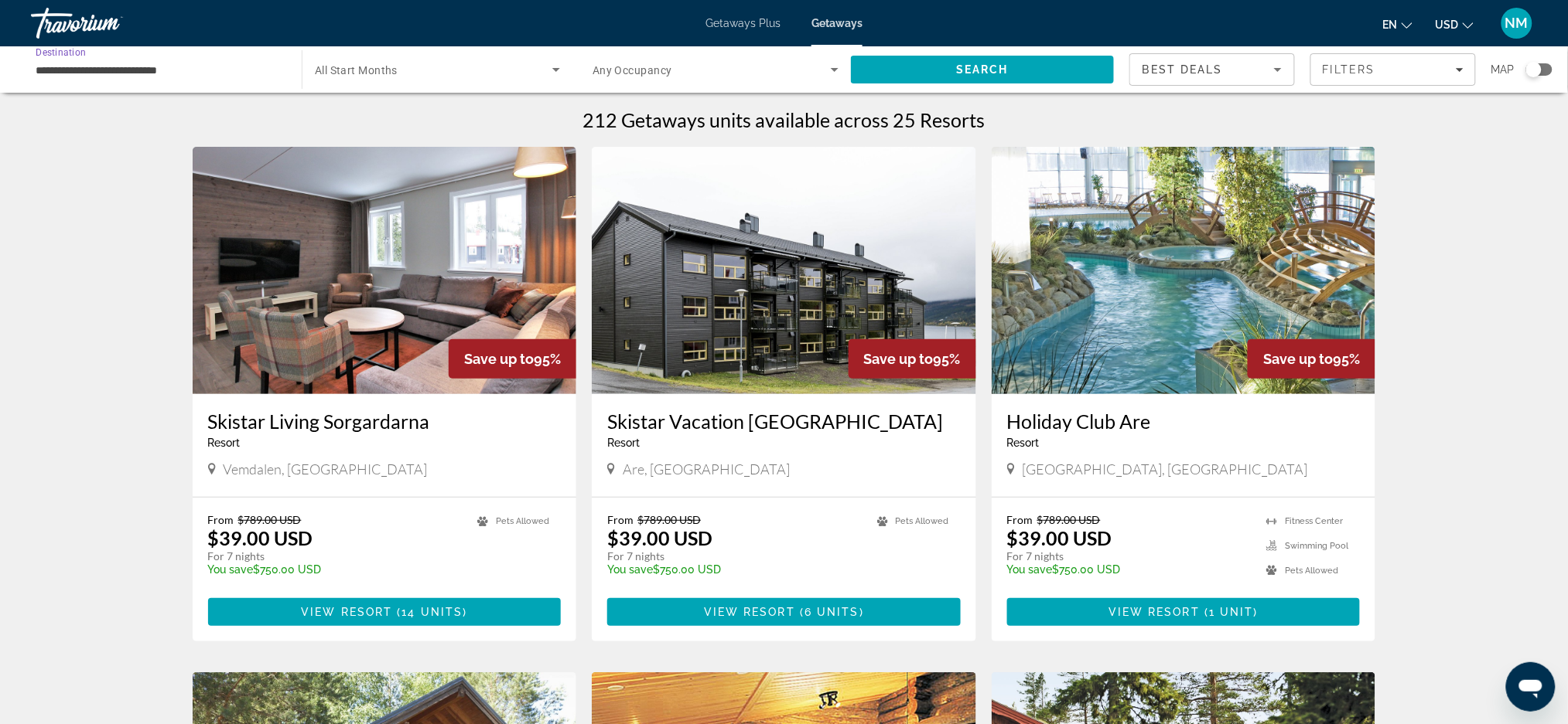
click at [119, 67] on input "**********" at bounding box center [159, 70] width 246 height 19
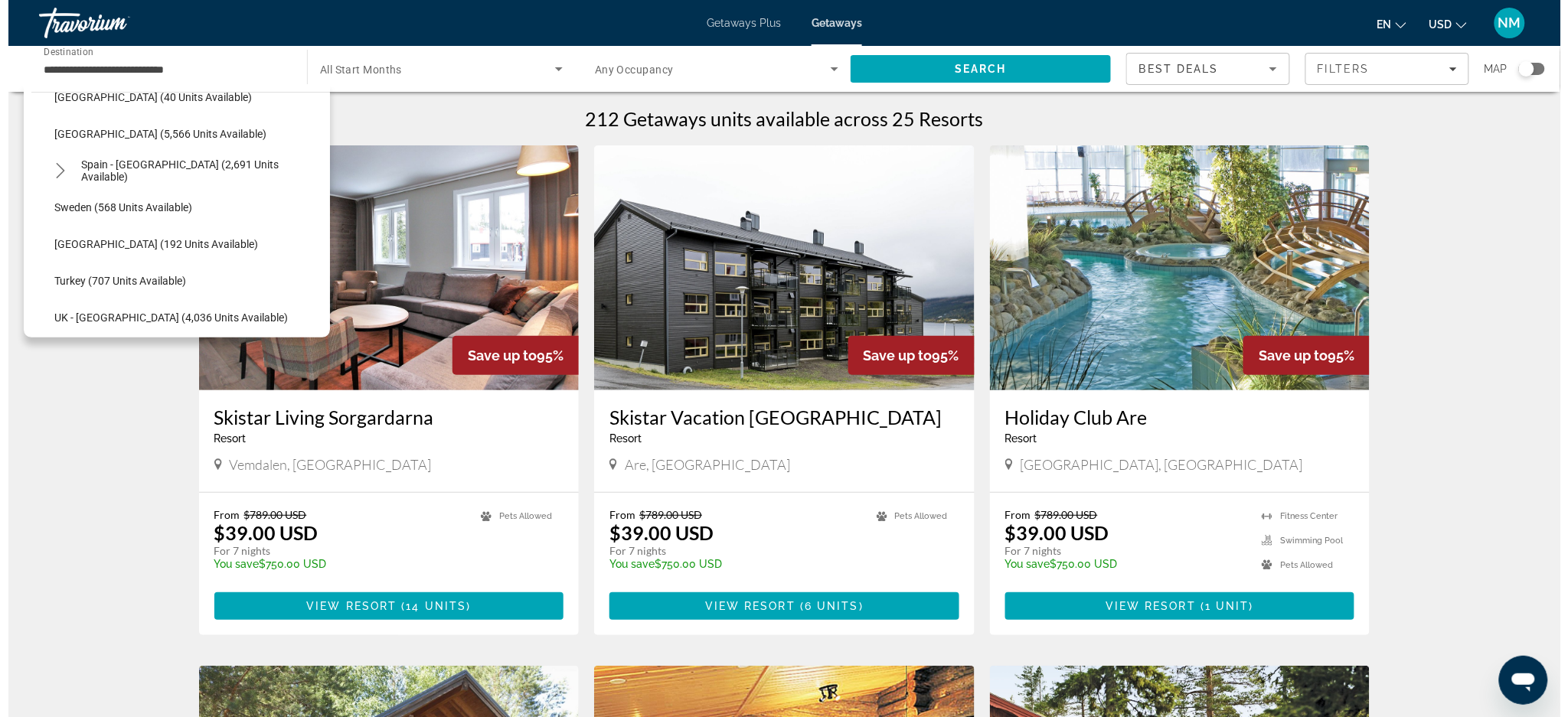
scroll to position [782, 0]
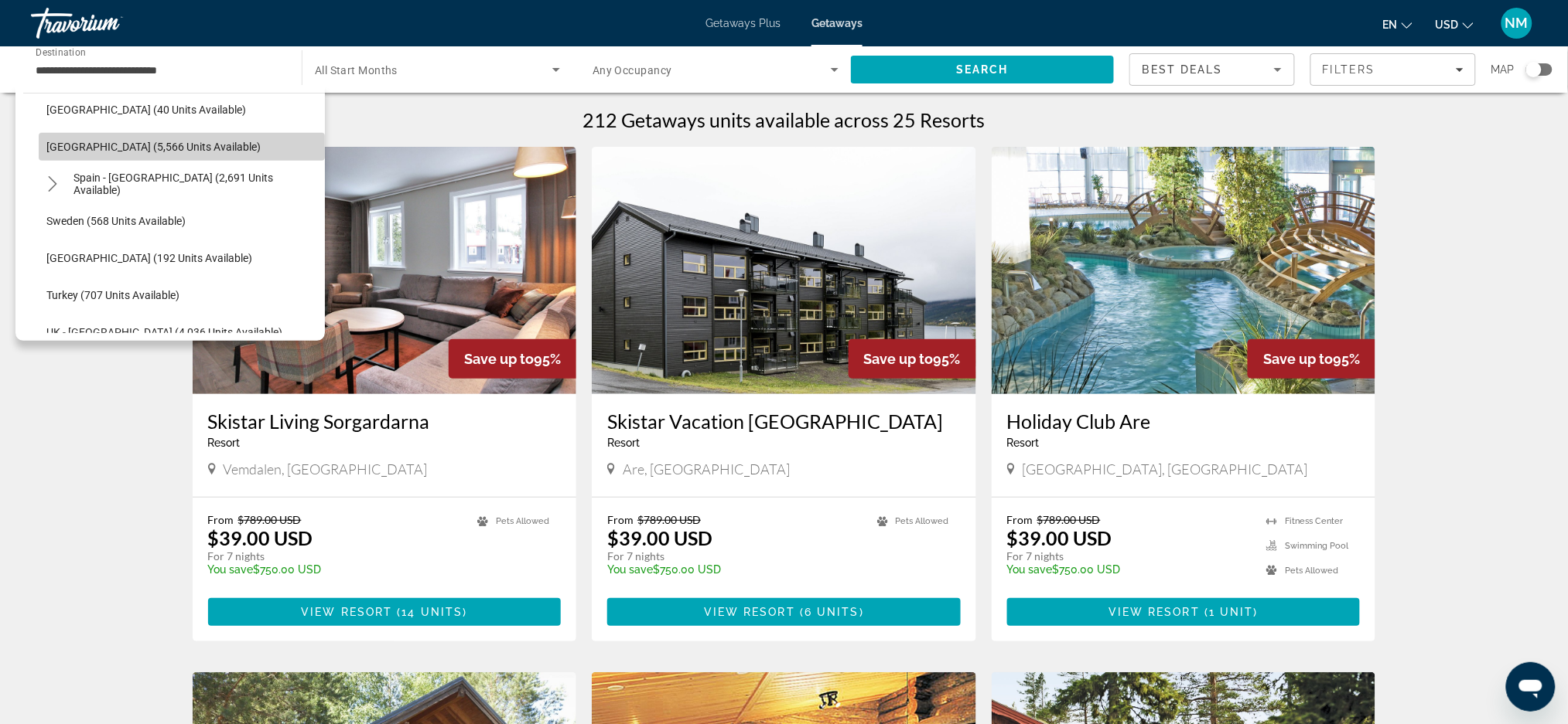
click at [183, 149] on span "Spain (5,566 units available)" at bounding box center [153, 147] width 215 height 12
type input "**********"
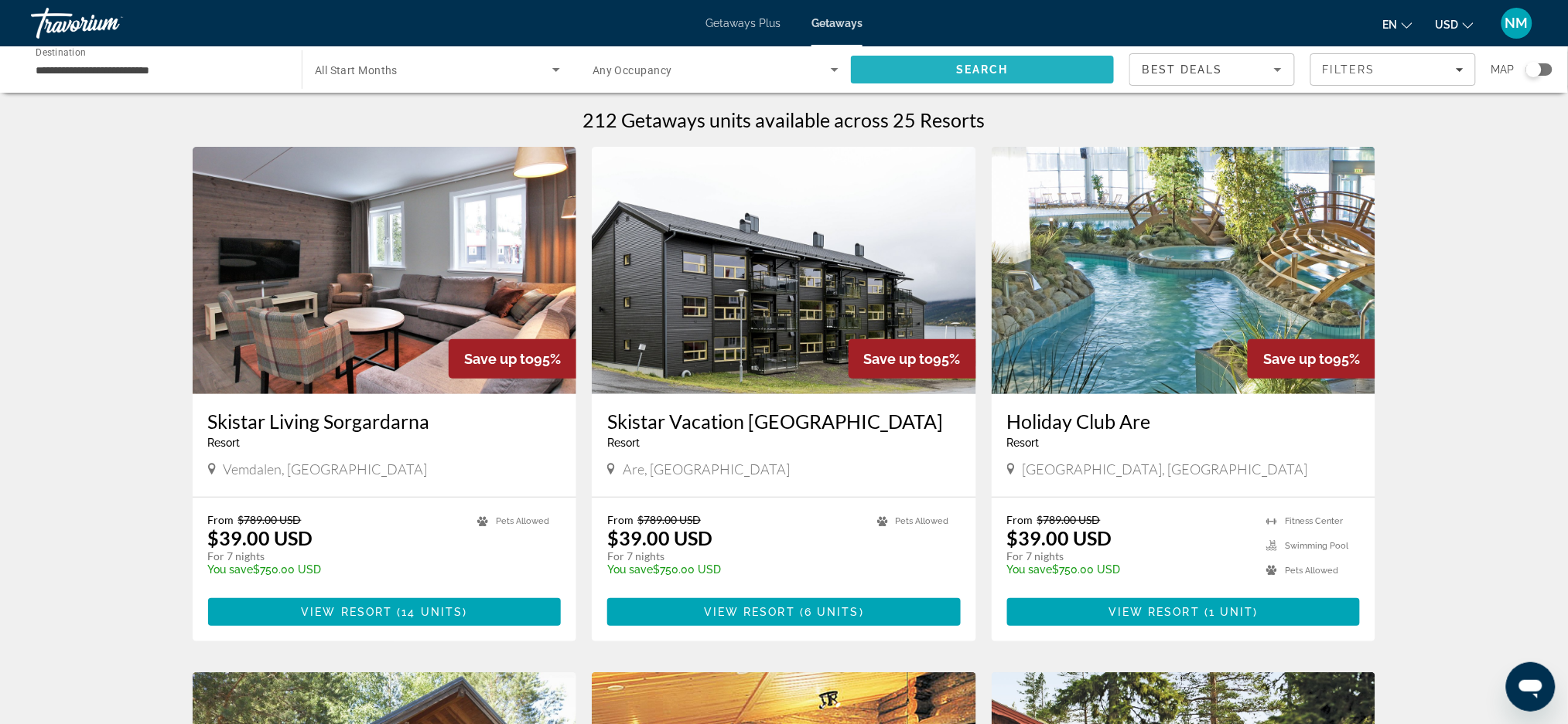
click at [897, 73] on span "Search" at bounding box center [982, 70] width 263 height 38
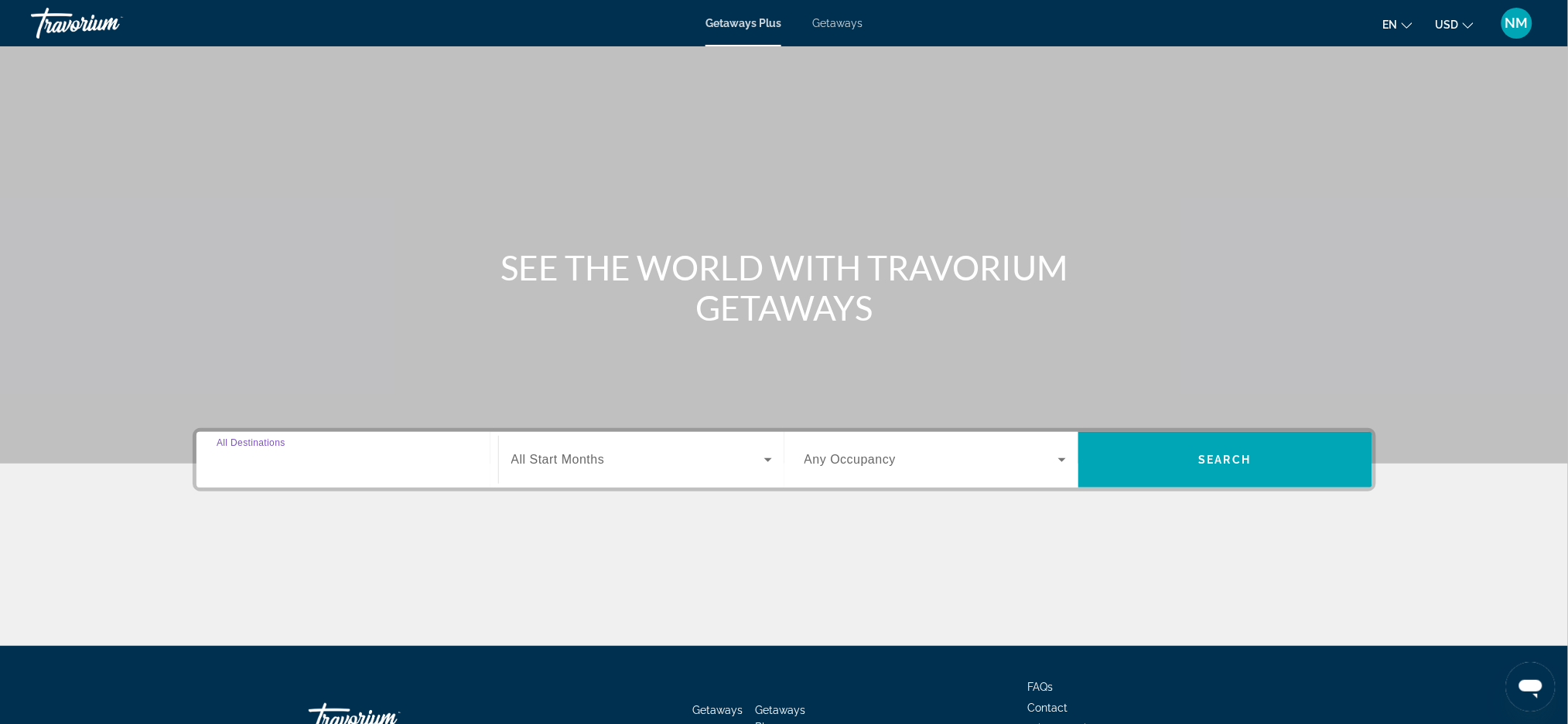
click at [352, 462] on input "Destination All Destinations" at bounding box center [347, 461] width 261 height 19
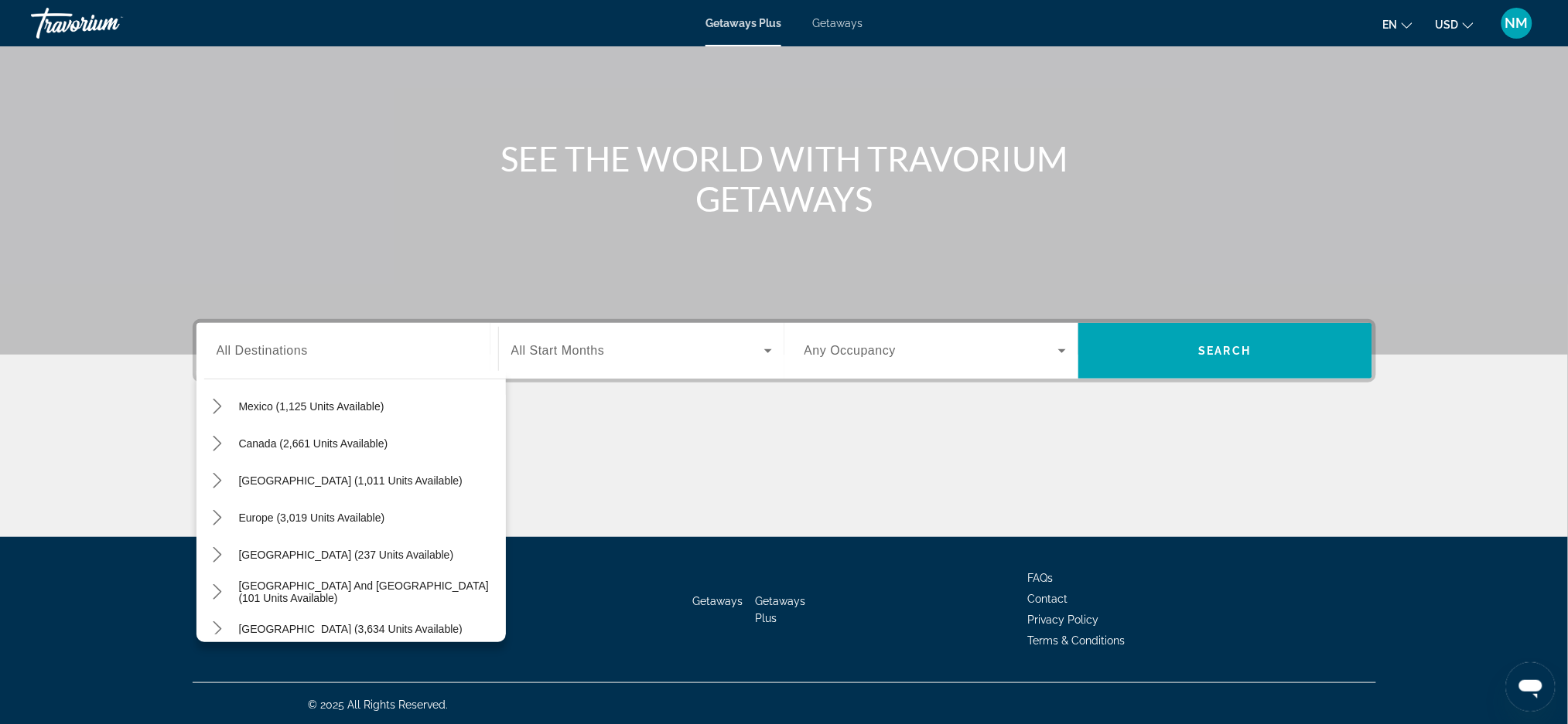
scroll to position [93, 0]
click at [330, 510] on span "Europe (3,019 units available)" at bounding box center [312, 514] width 146 height 12
type input "**********"
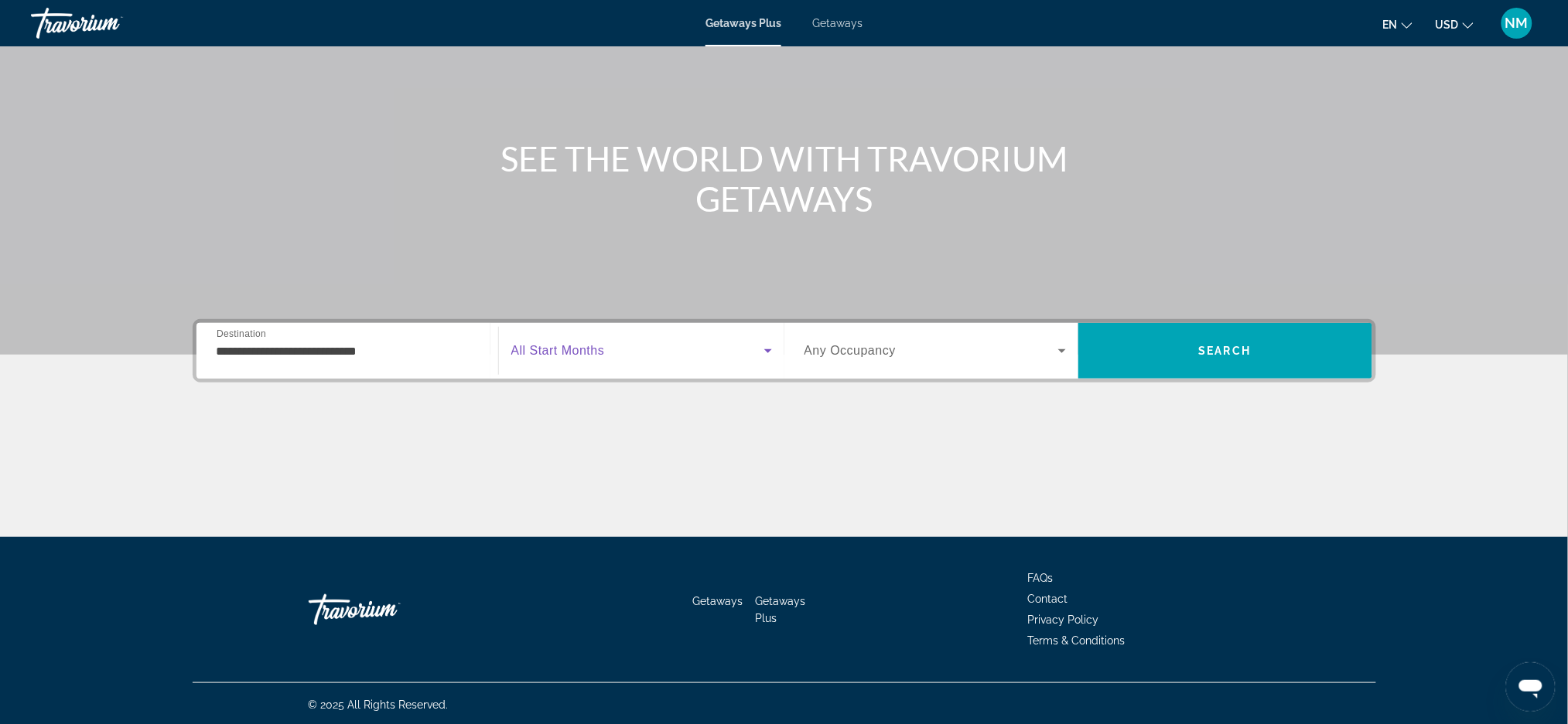
click at [765, 354] on icon "Search widget" at bounding box center [768, 351] width 19 height 19
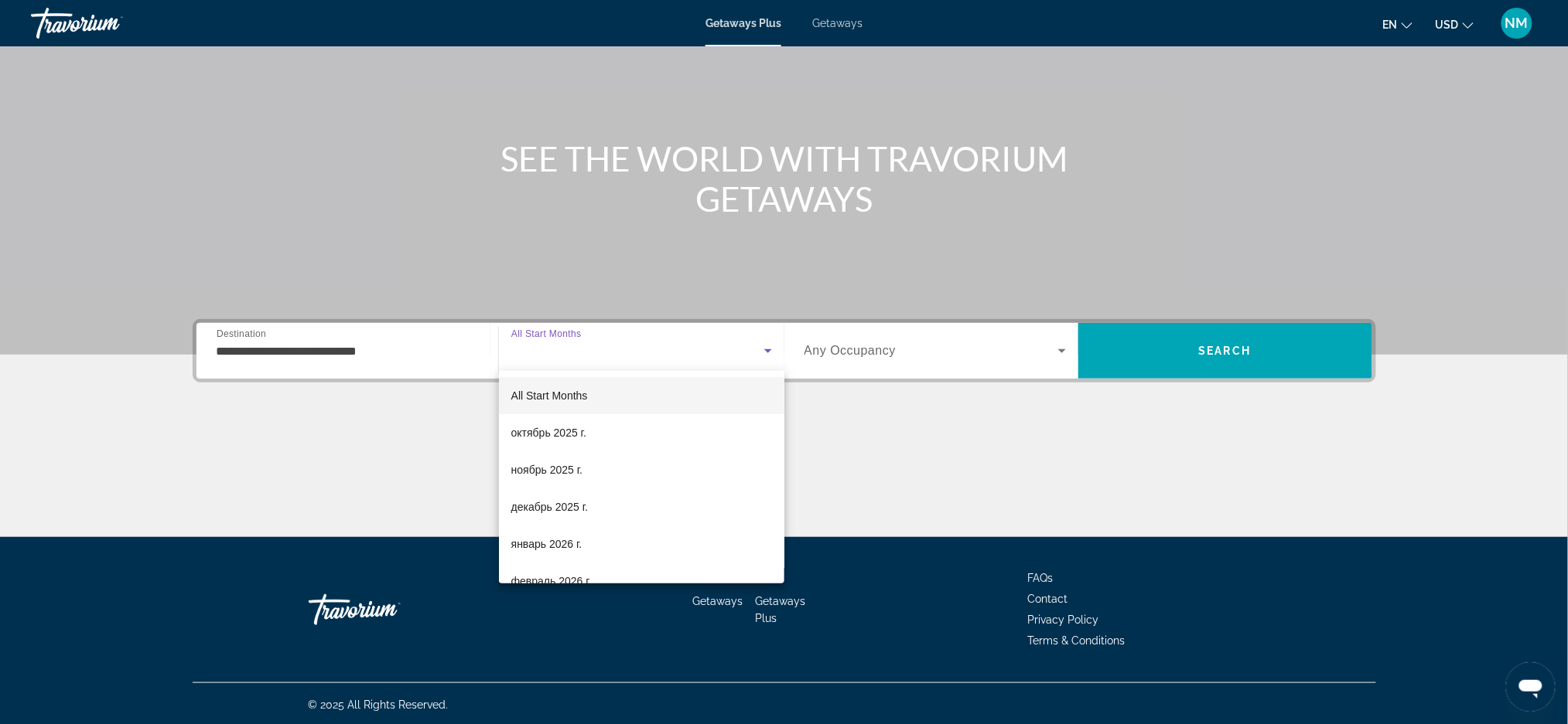
click at [864, 431] on div at bounding box center [784, 362] width 1568 height 724
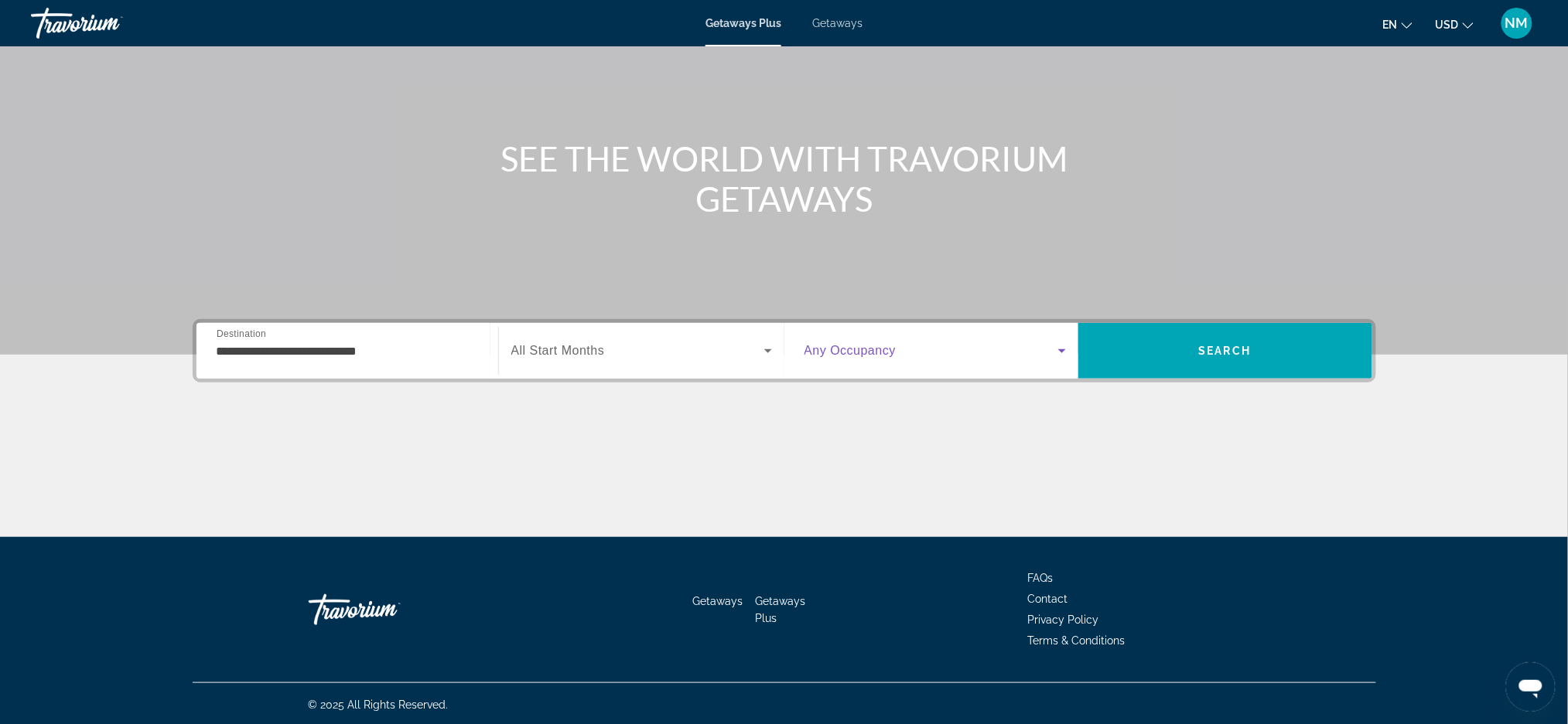
click at [1065, 352] on icon "Search widget" at bounding box center [1061, 351] width 19 height 19
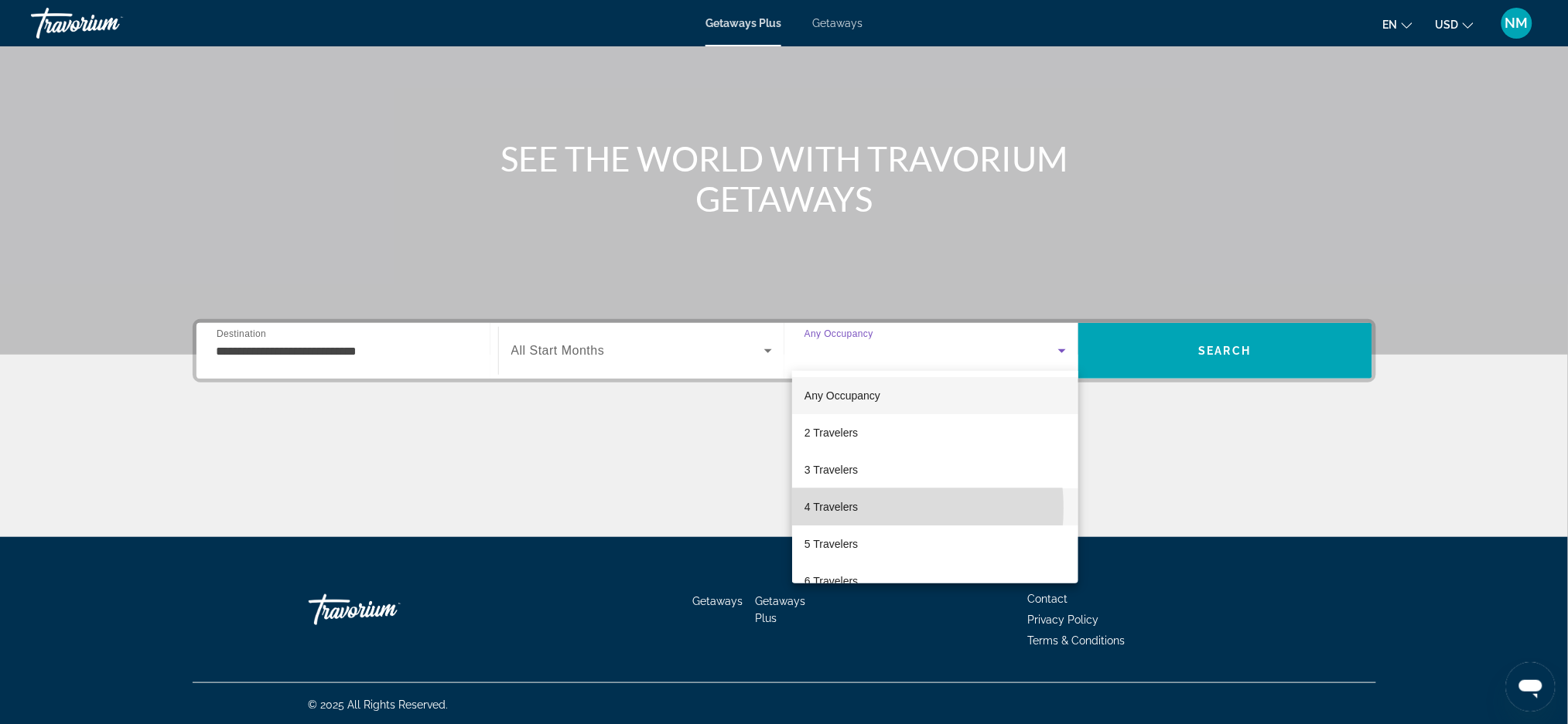
click at [857, 509] on span "4 Travelers" at bounding box center [831, 507] width 53 height 19
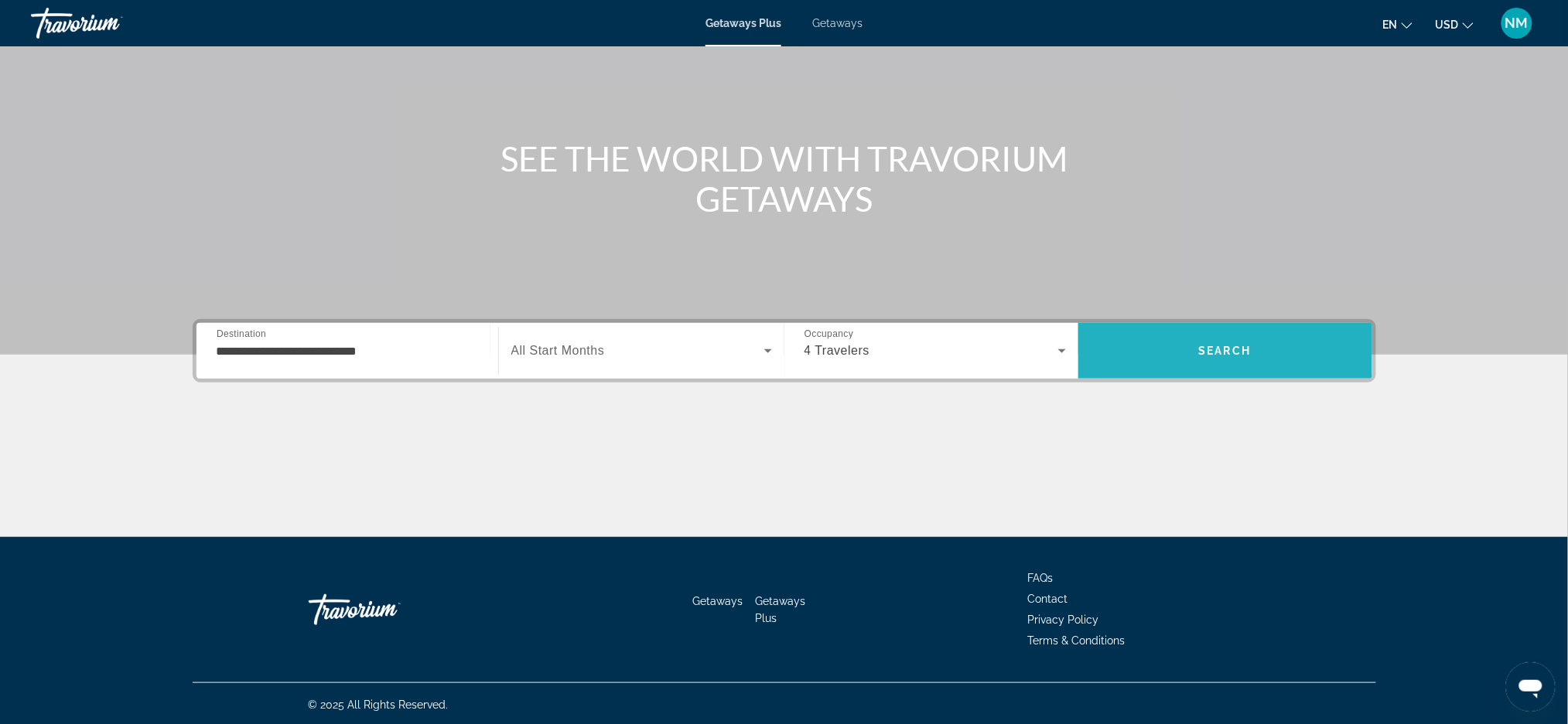
click at [1193, 350] on span "Search" at bounding box center [1225, 351] width 294 height 38
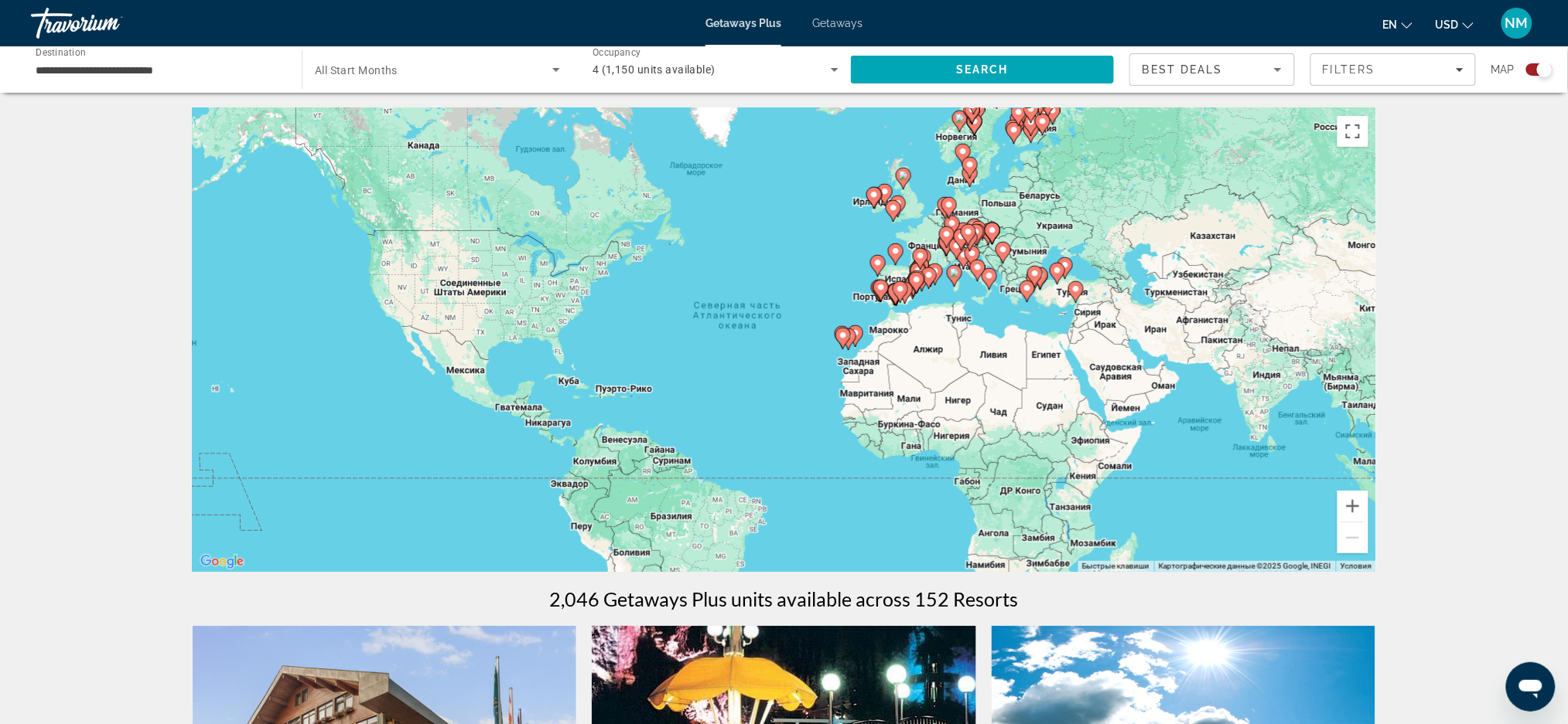
click at [822, 25] on span "Getaways" at bounding box center [838, 23] width 51 height 12
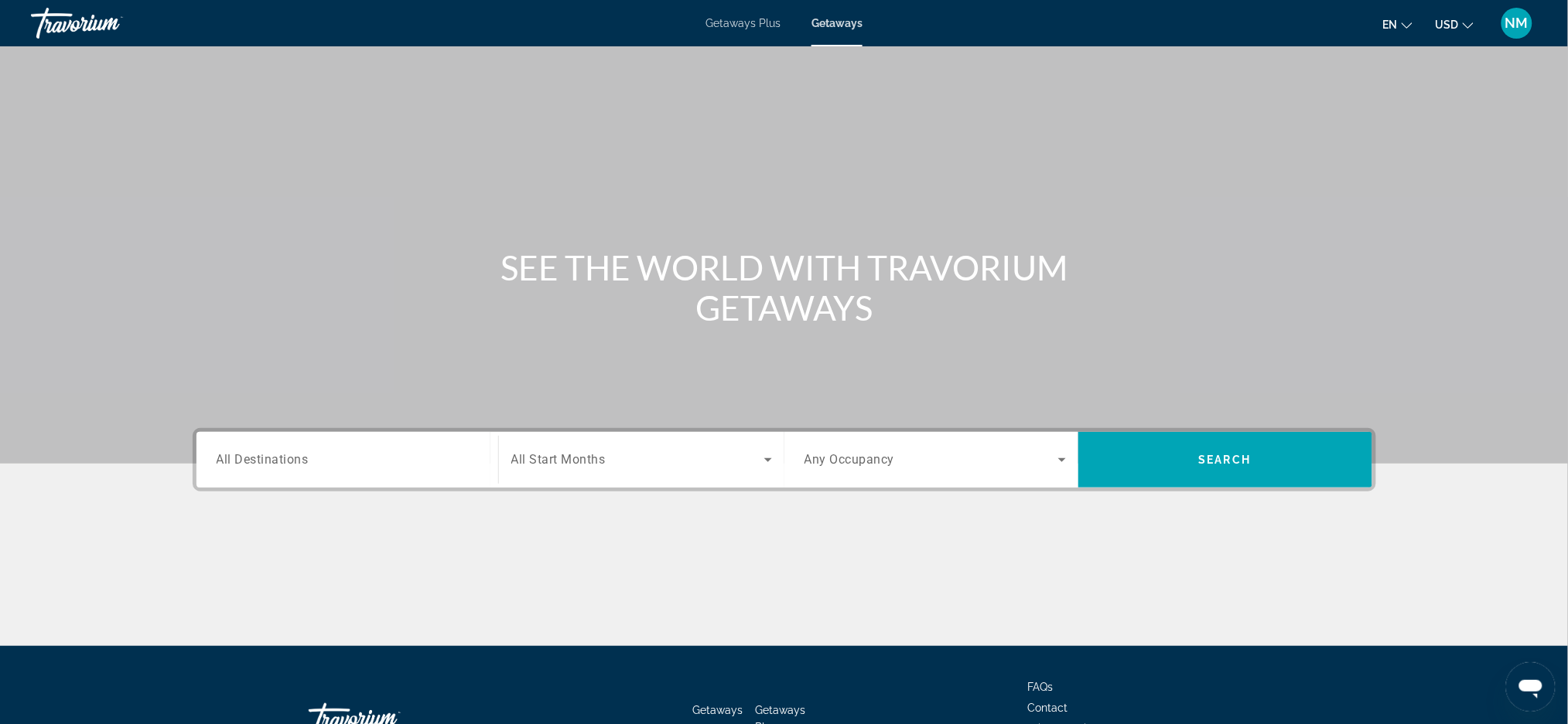
click at [427, 477] on div "Search widget" at bounding box center [347, 461] width 261 height 44
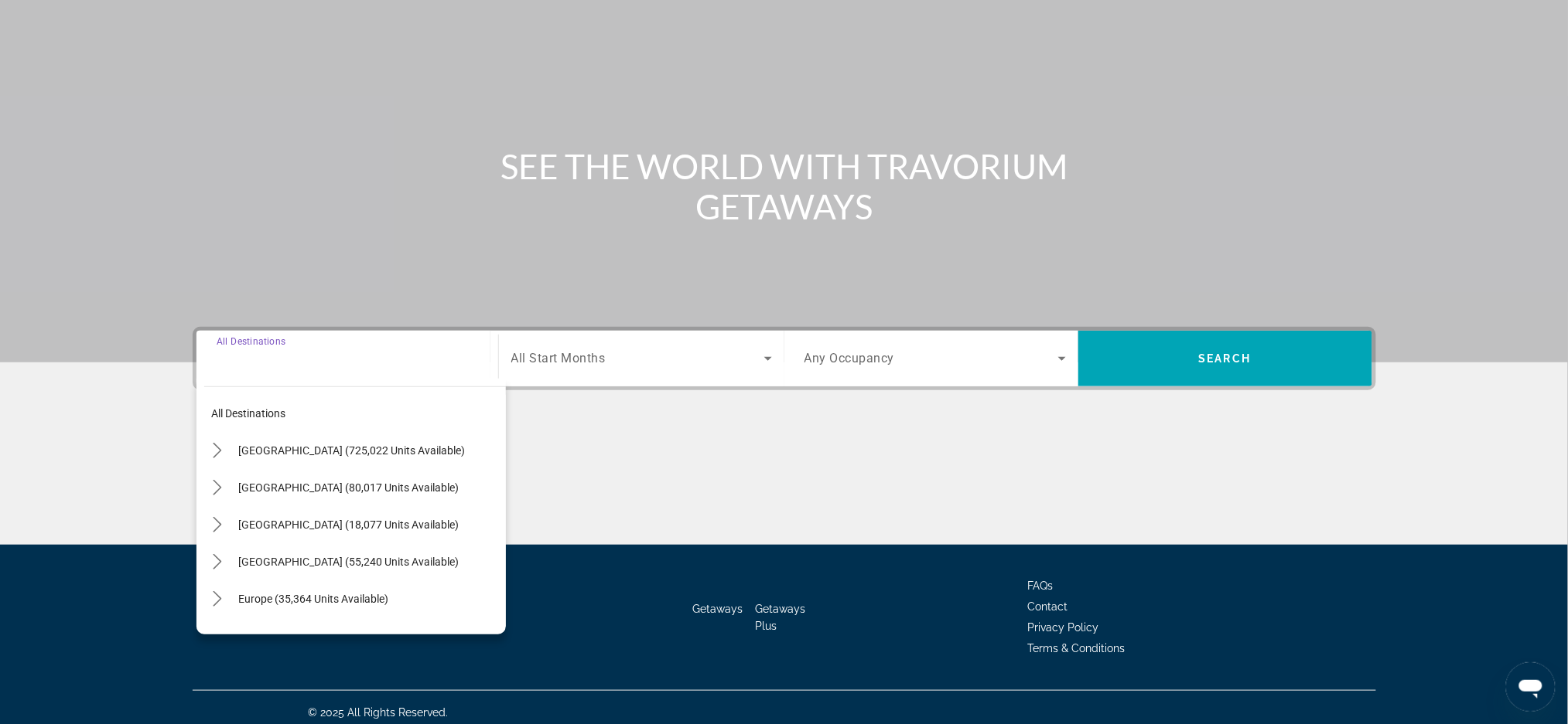
scroll to position [109, 0]
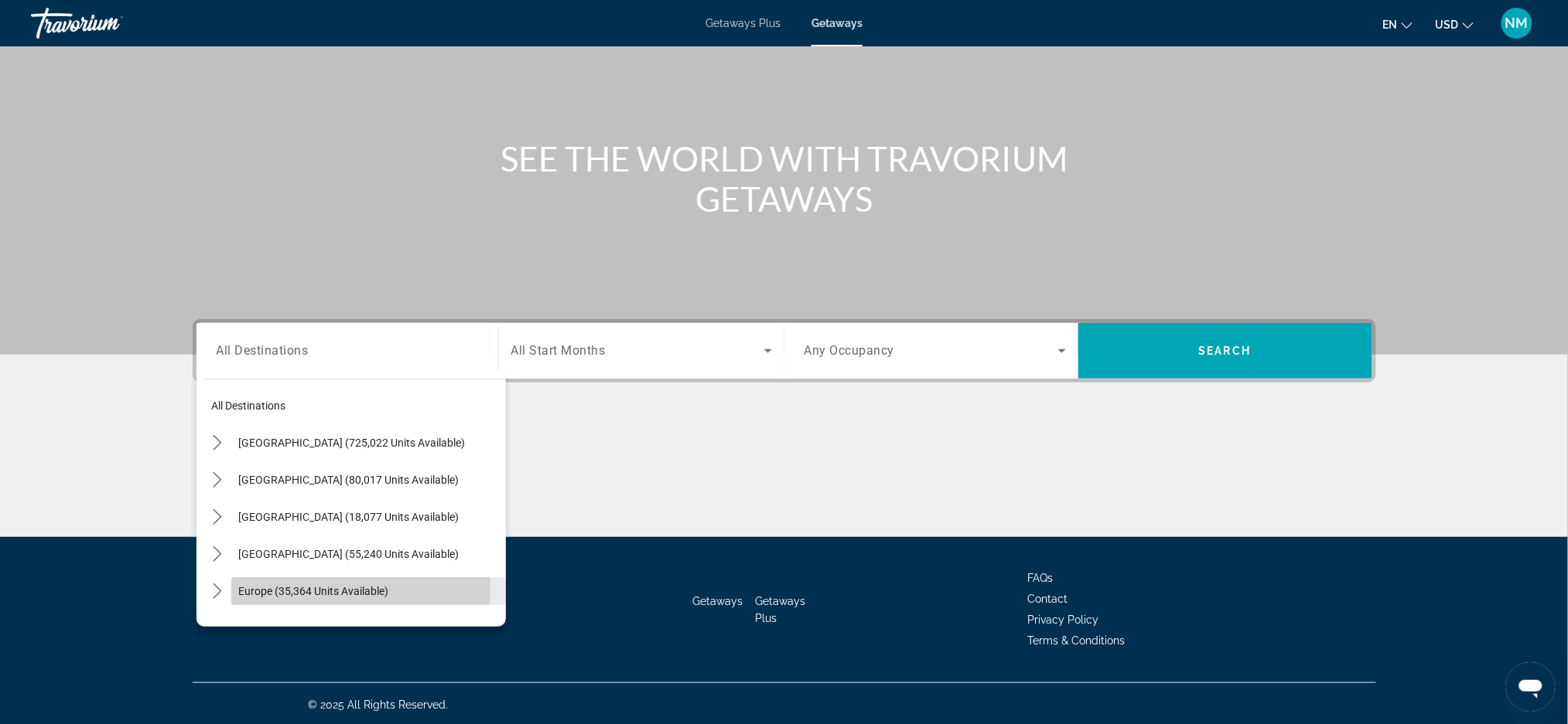
click at [345, 588] on span "Europe (35,364 units available)" at bounding box center [314, 591] width 150 height 12
type input "**********"
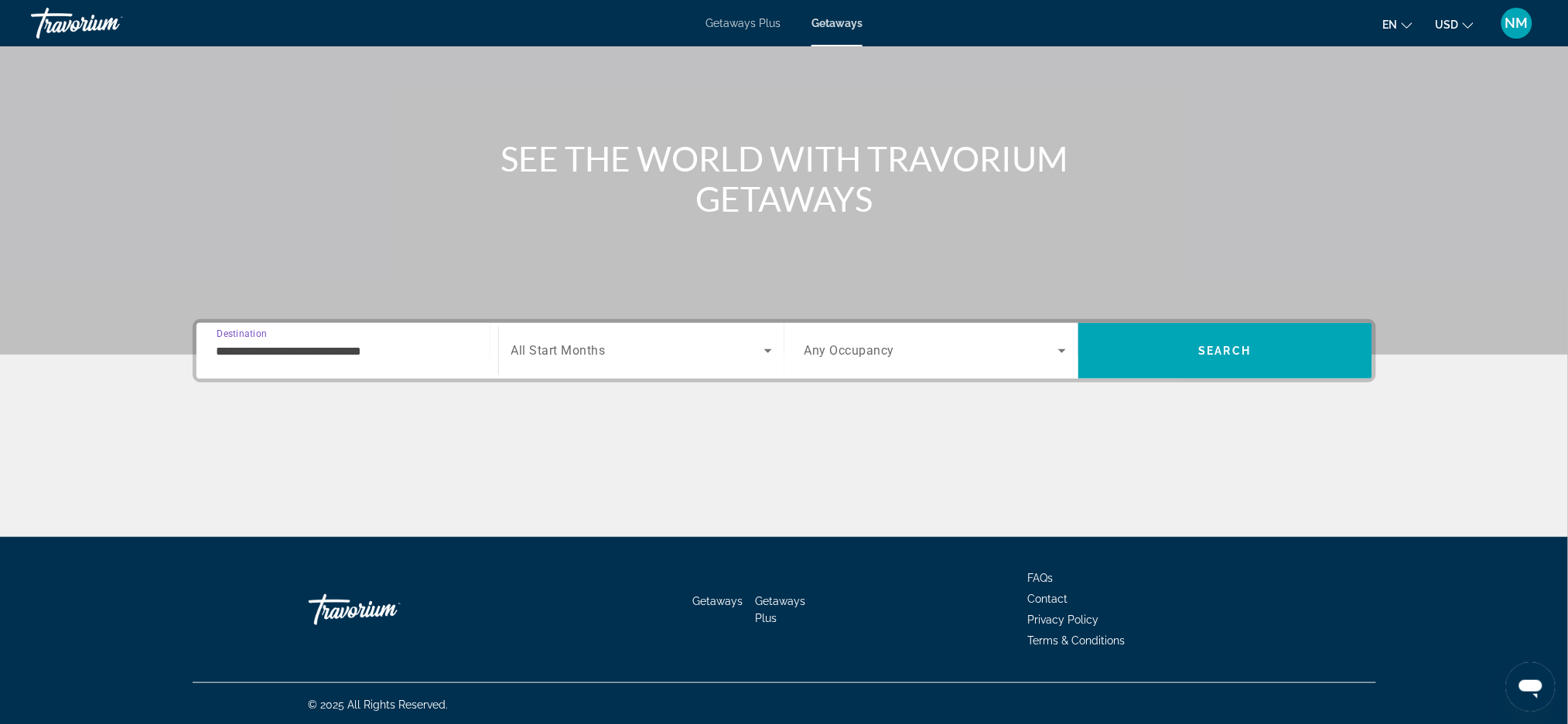
click at [765, 360] on div "Search widget" at bounding box center [642, 351] width 261 height 43
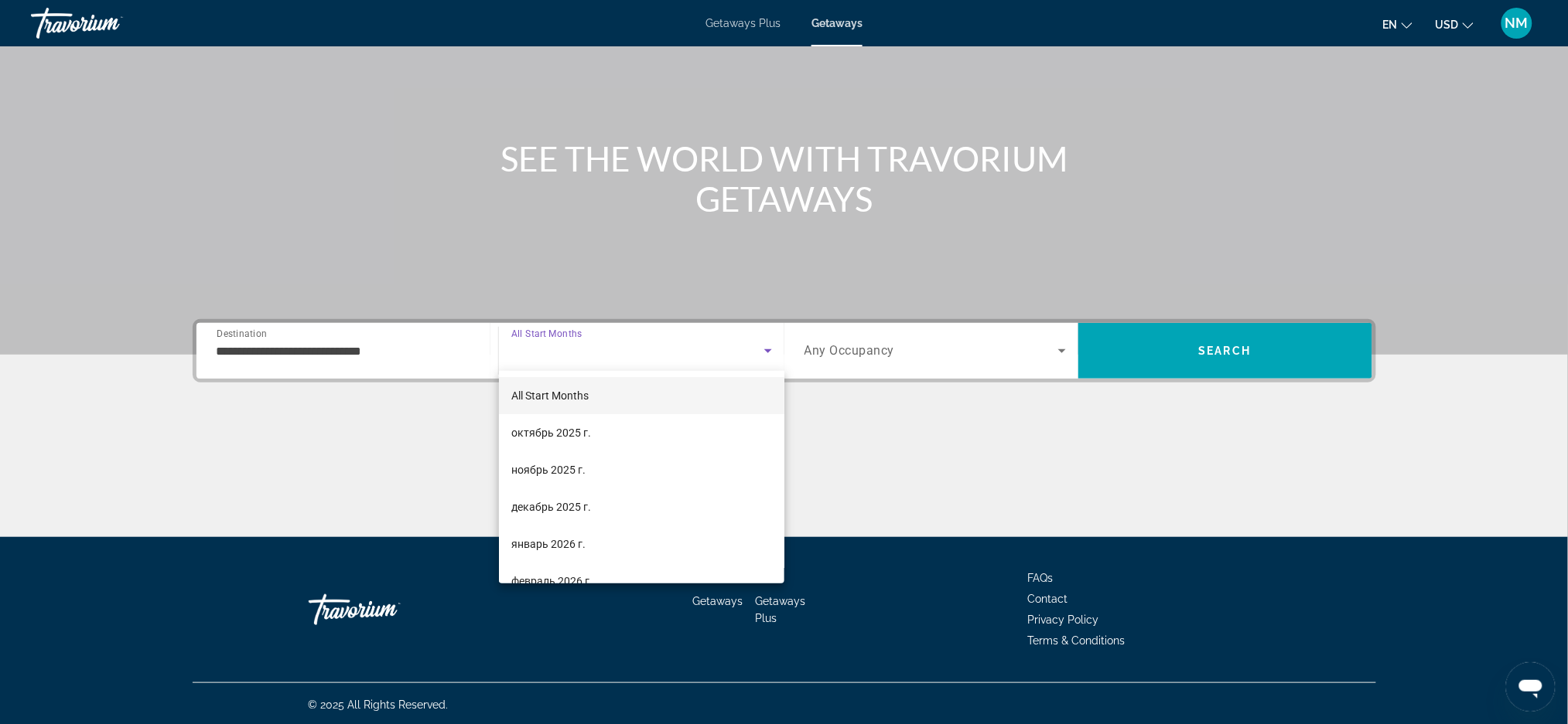
click at [1059, 346] on div at bounding box center [784, 362] width 1568 height 724
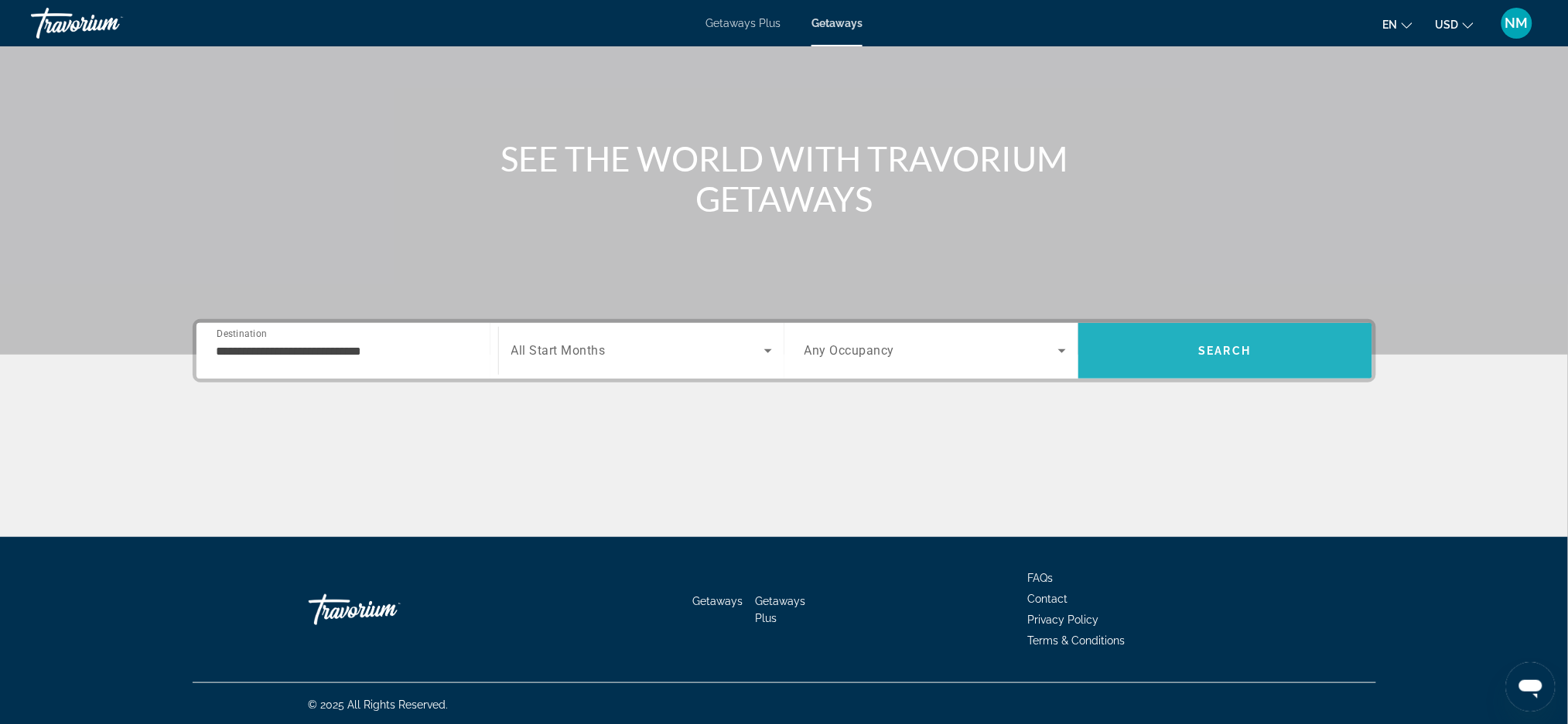
click at [1180, 352] on span "Search" at bounding box center [1225, 351] width 294 height 38
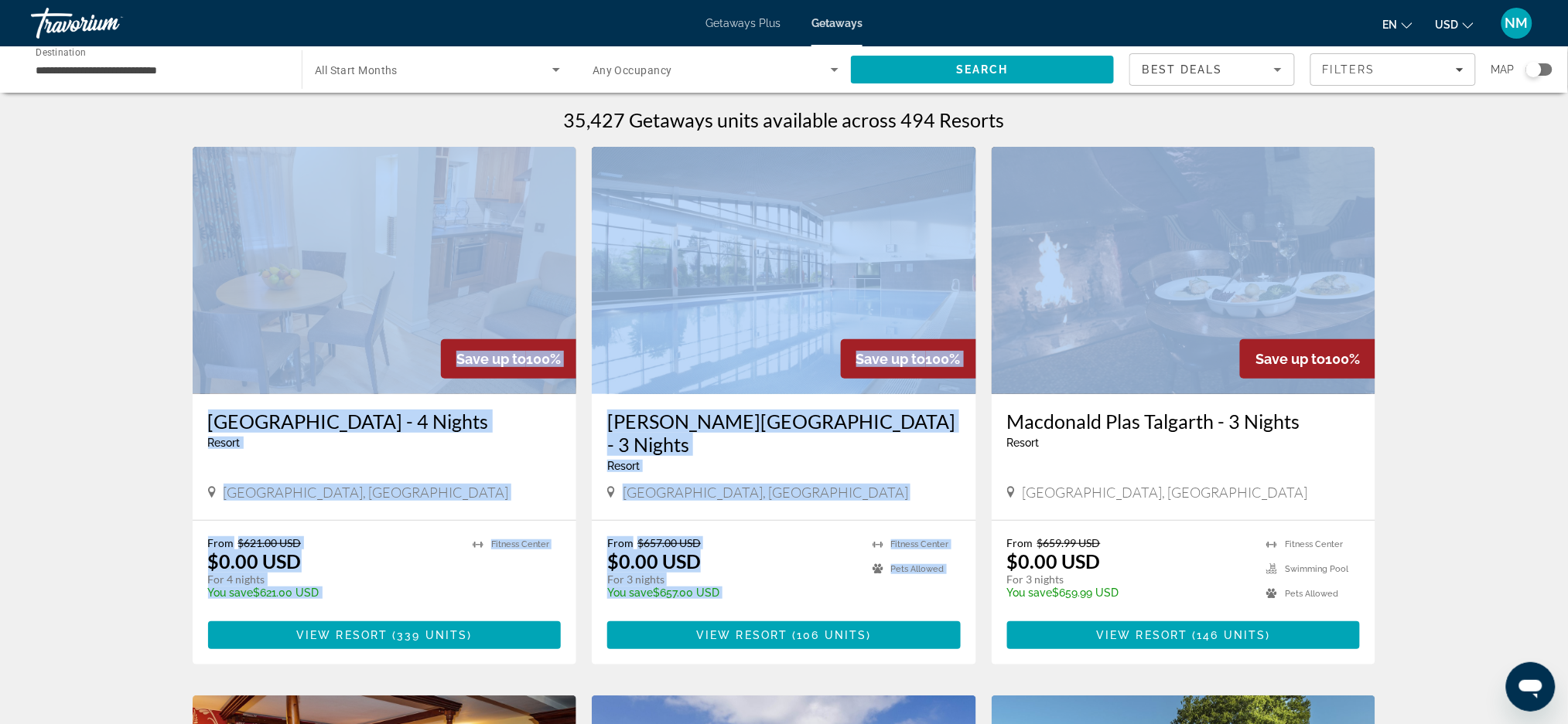
drag, startPoint x: 1520, startPoint y: 124, endPoint x: 1573, endPoint y: 155, distance: 61.4
click at [1568, 155] on html "**********" at bounding box center [784, 362] width 1568 height 724
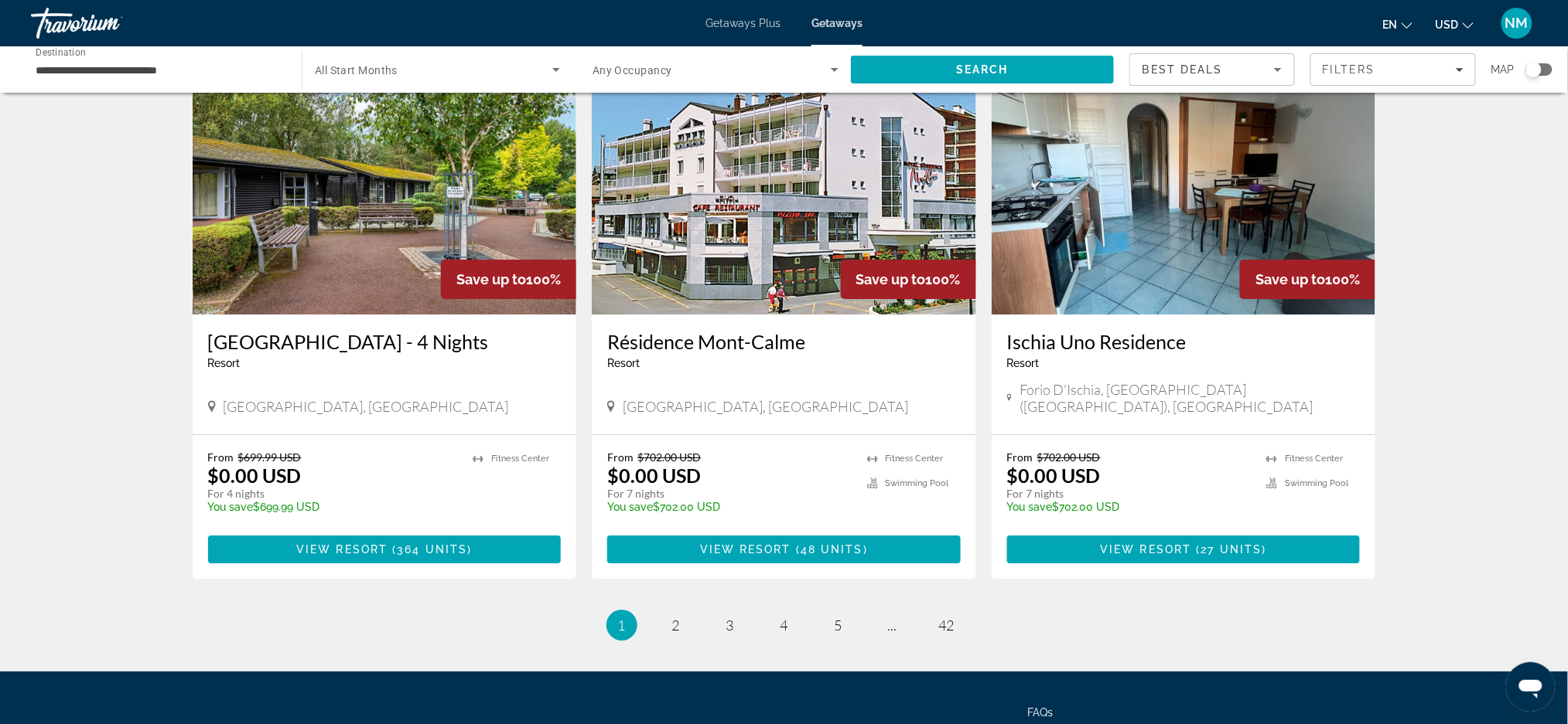
scroll to position [1706, 0]
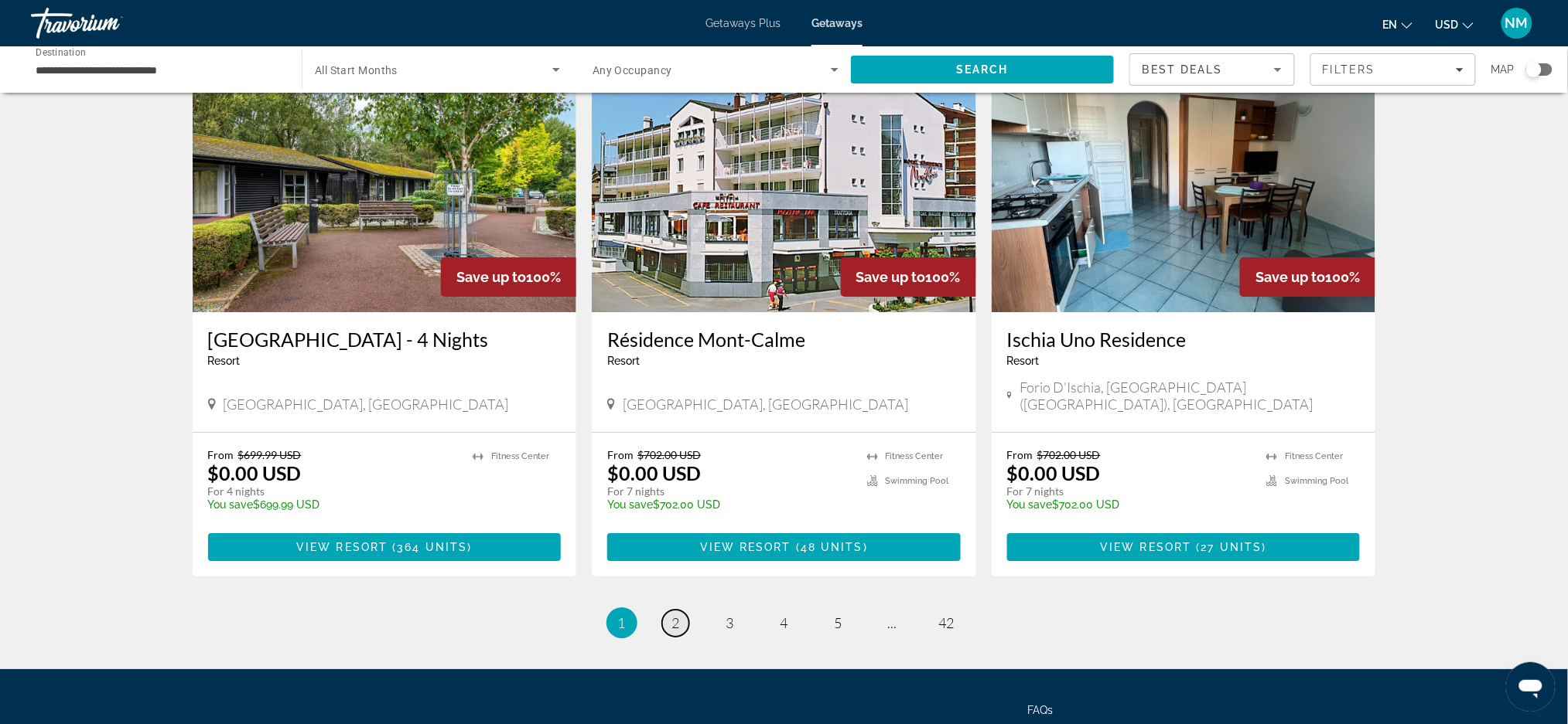
click at [679, 615] on span "2" at bounding box center [675, 623] width 7 height 17
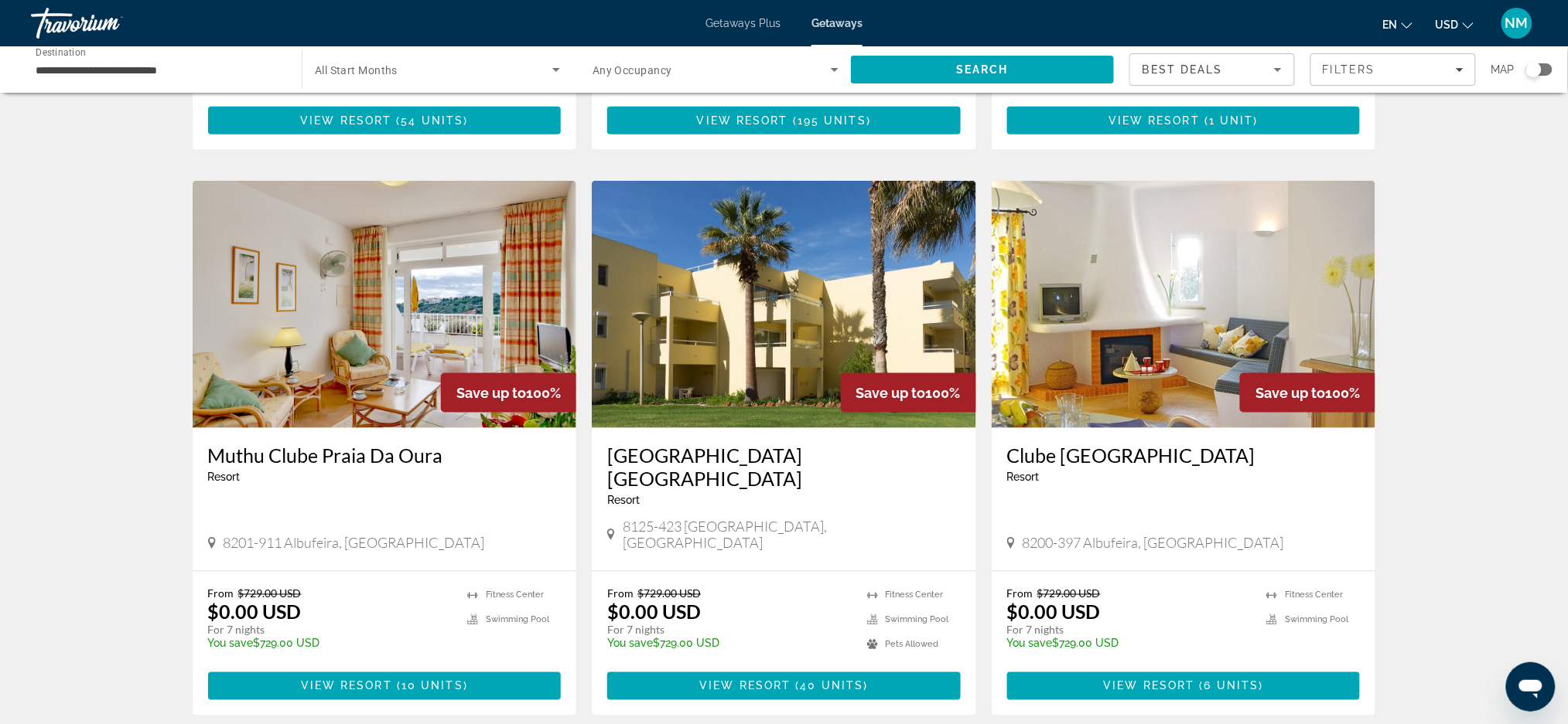
scroll to position [516, 0]
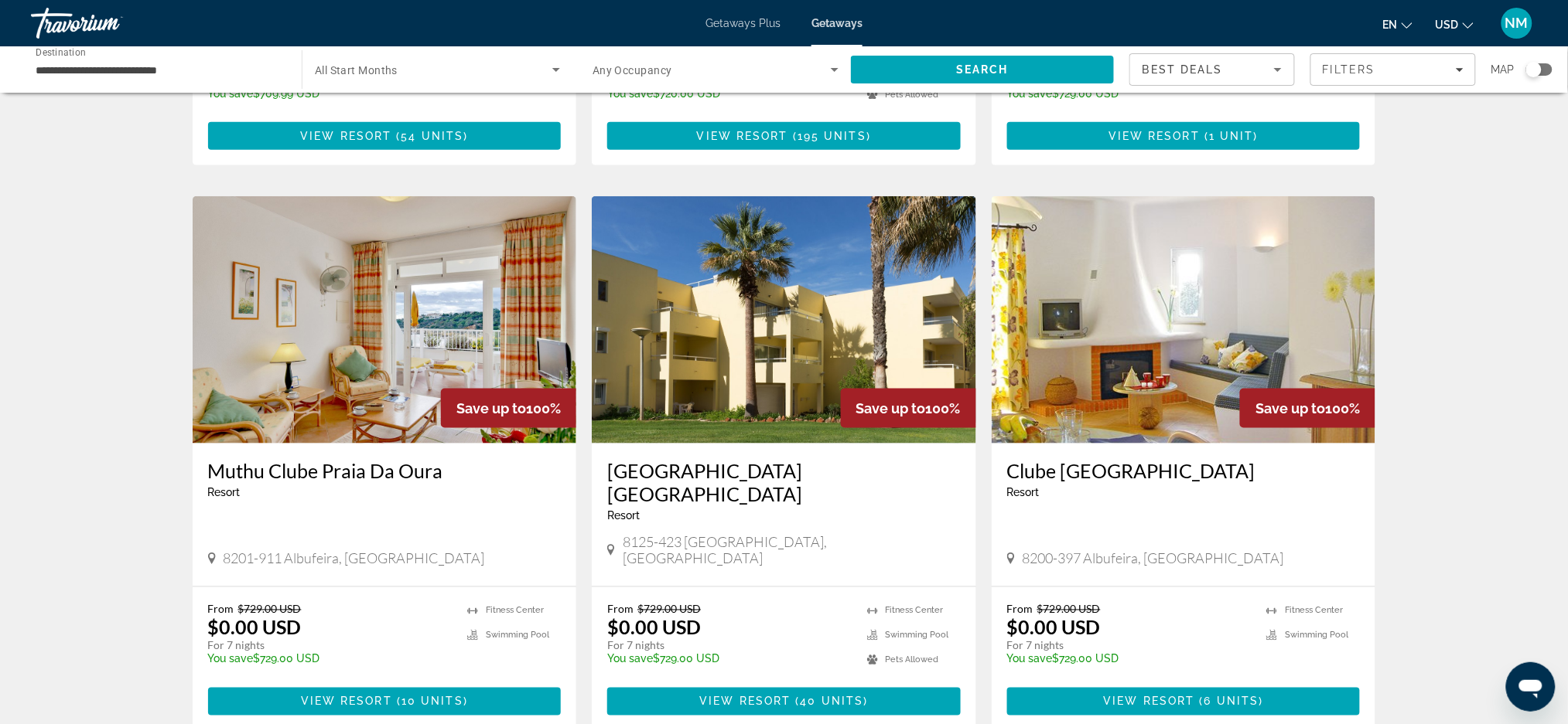
click at [827, 270] on img "Main content" at bounding box center [783, 320] width 384 height 247
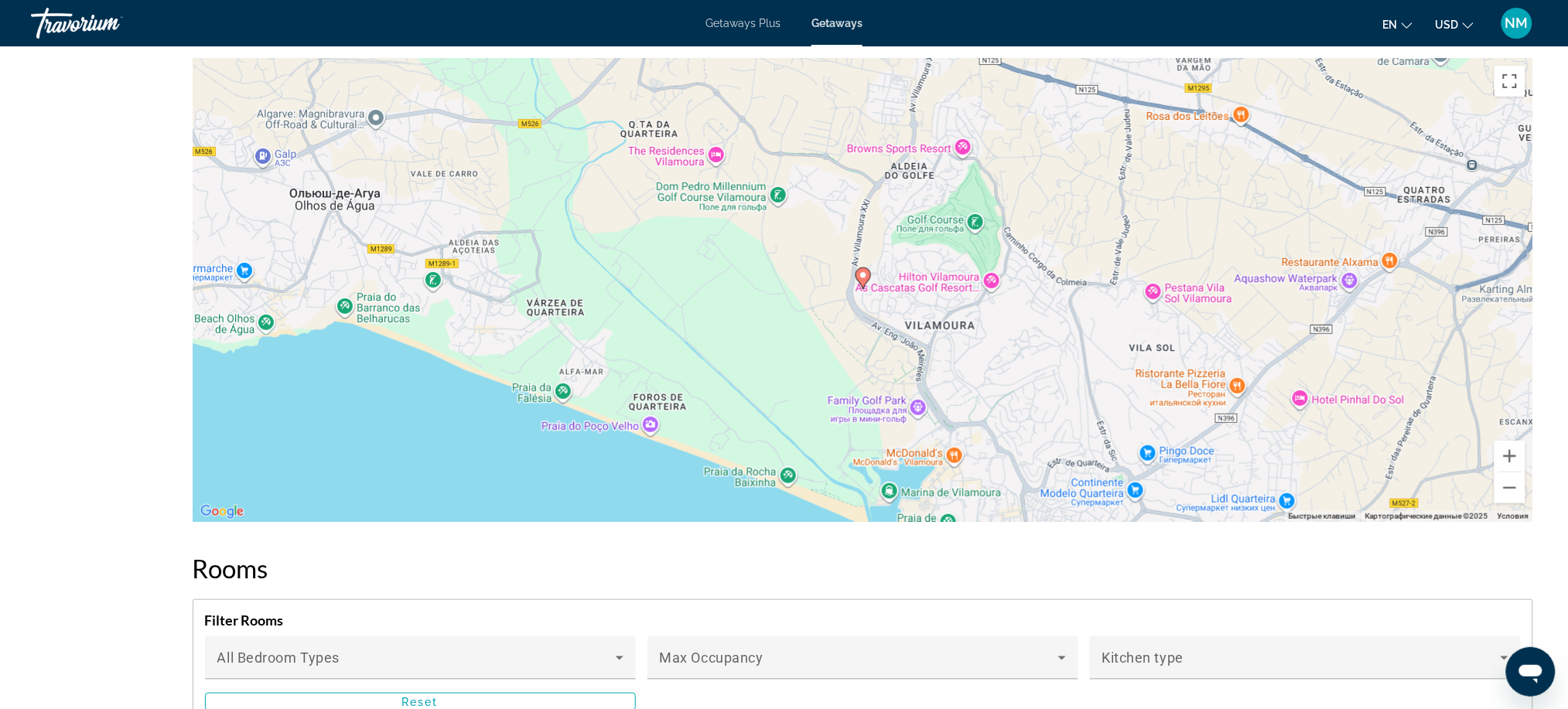
scroll to position [2375, 0]
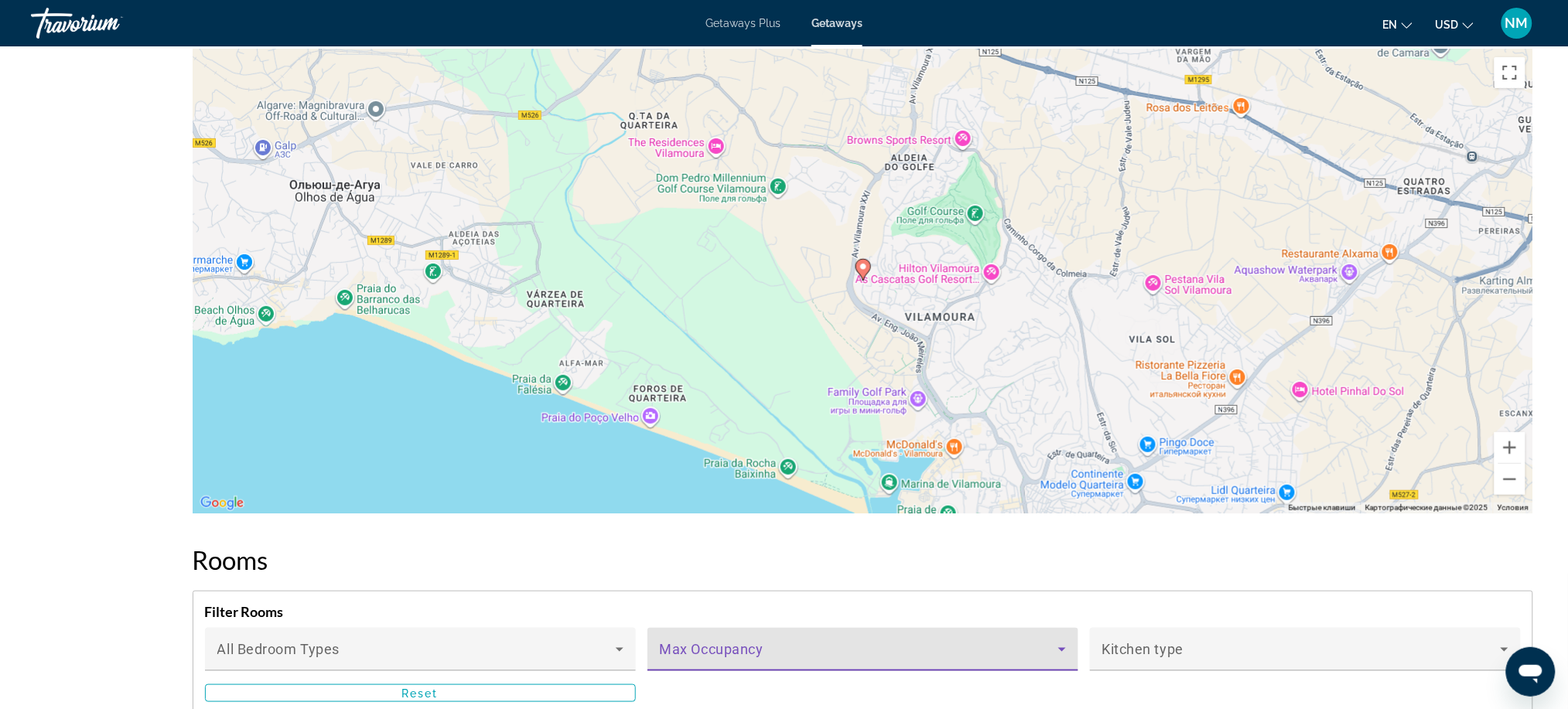
click at [1058, 647] on span "Main content" at bounding box center [859, 656] width 398 height 19
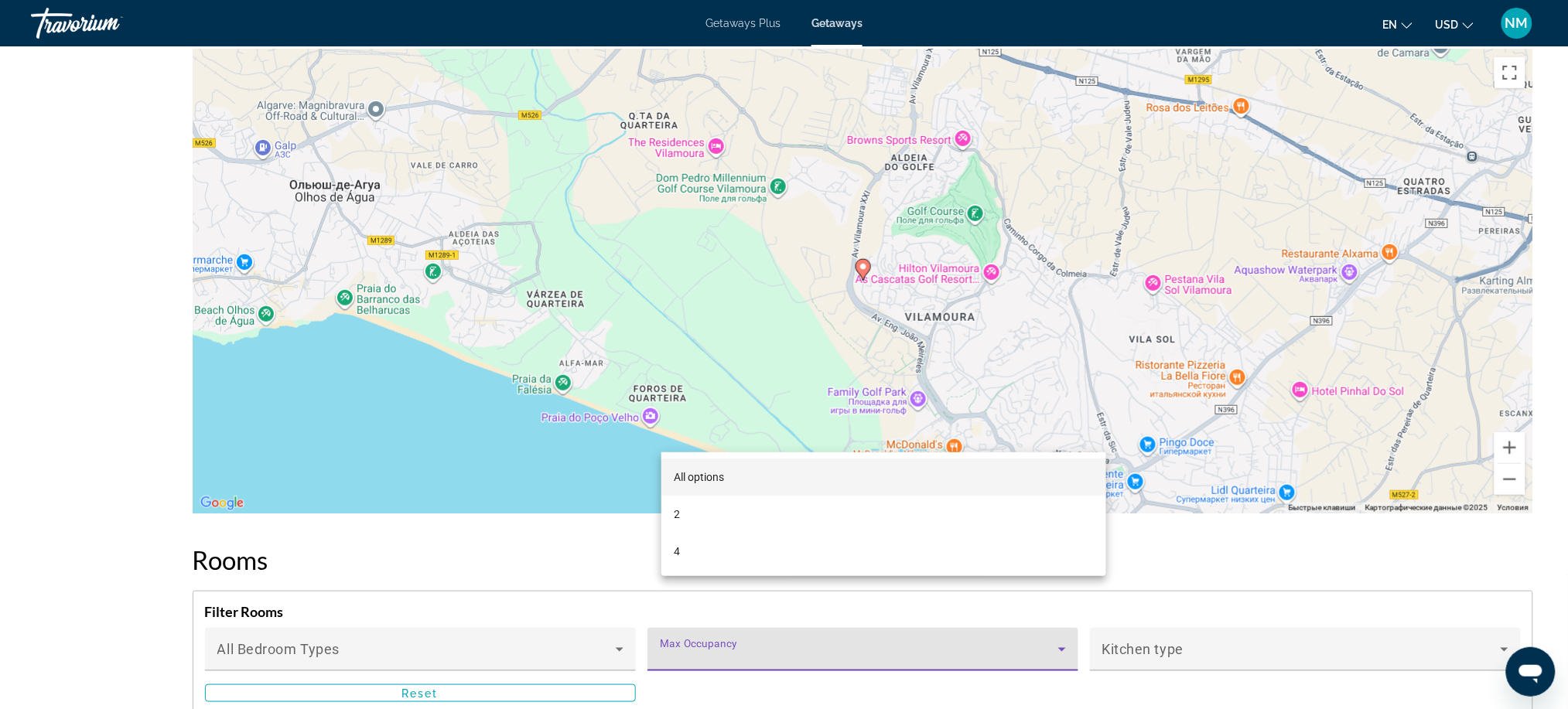
click at [1114, 369] on div at bounding box center [784, 354] width 1568 height 709
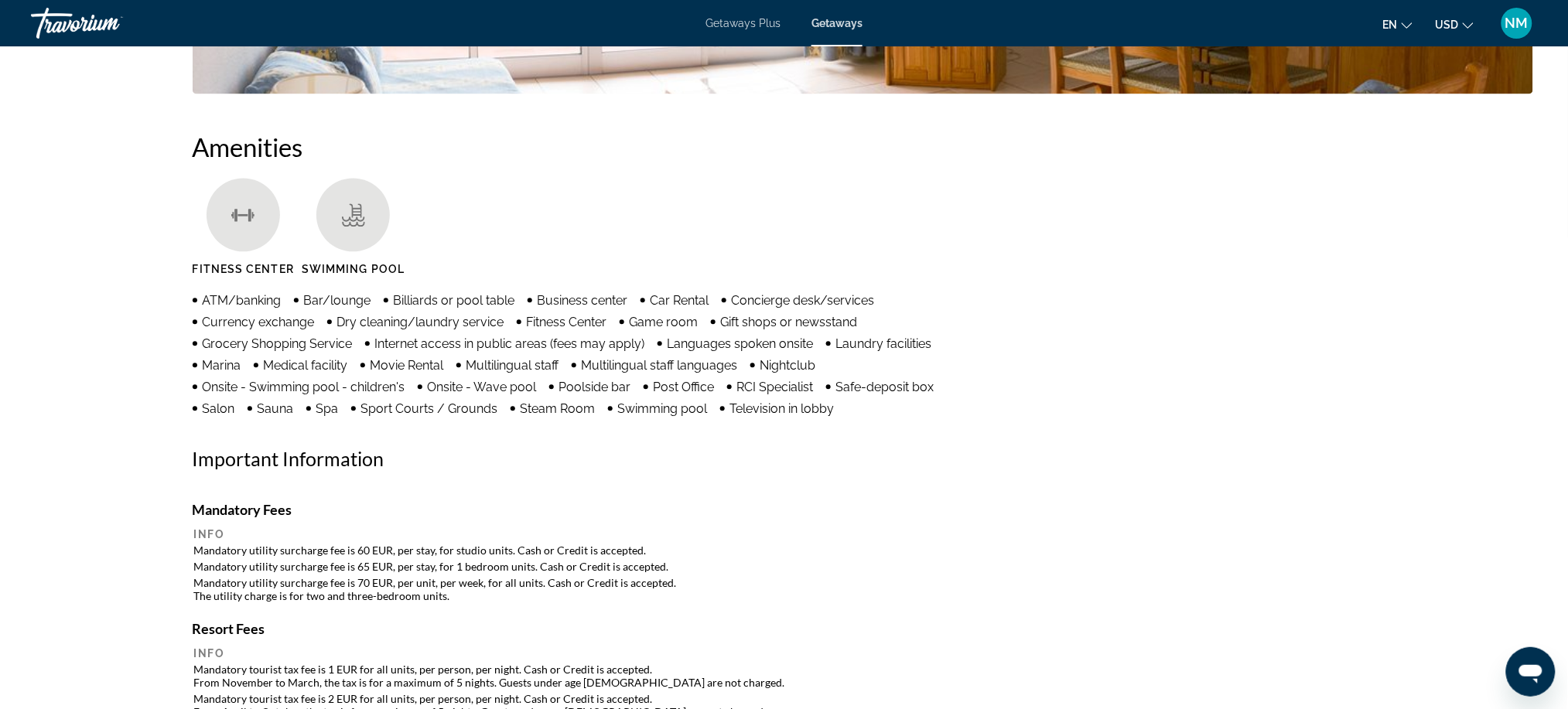
scroll to position [336, 0]
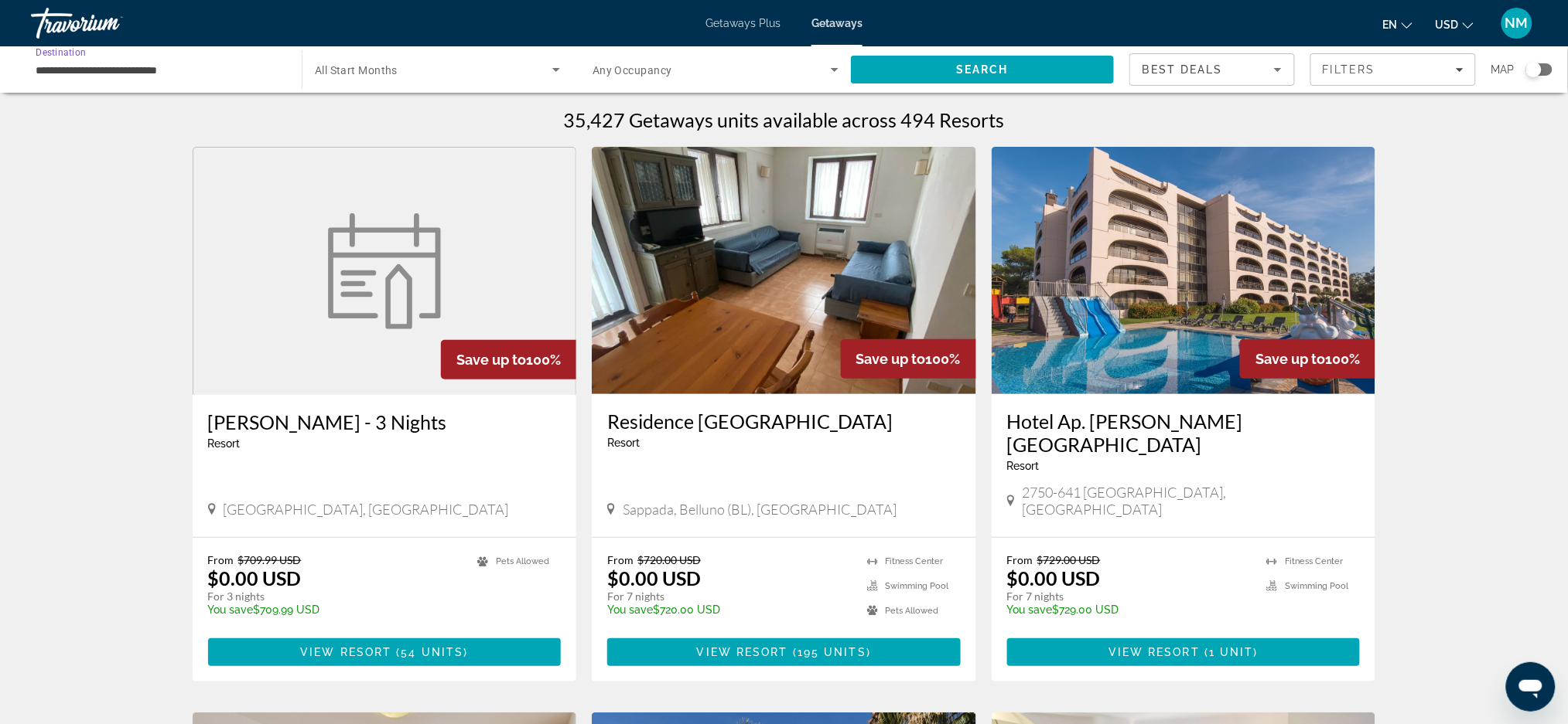
click at [171, 67] on input "**********" at bounding box center [159, 70] width 246 height 19
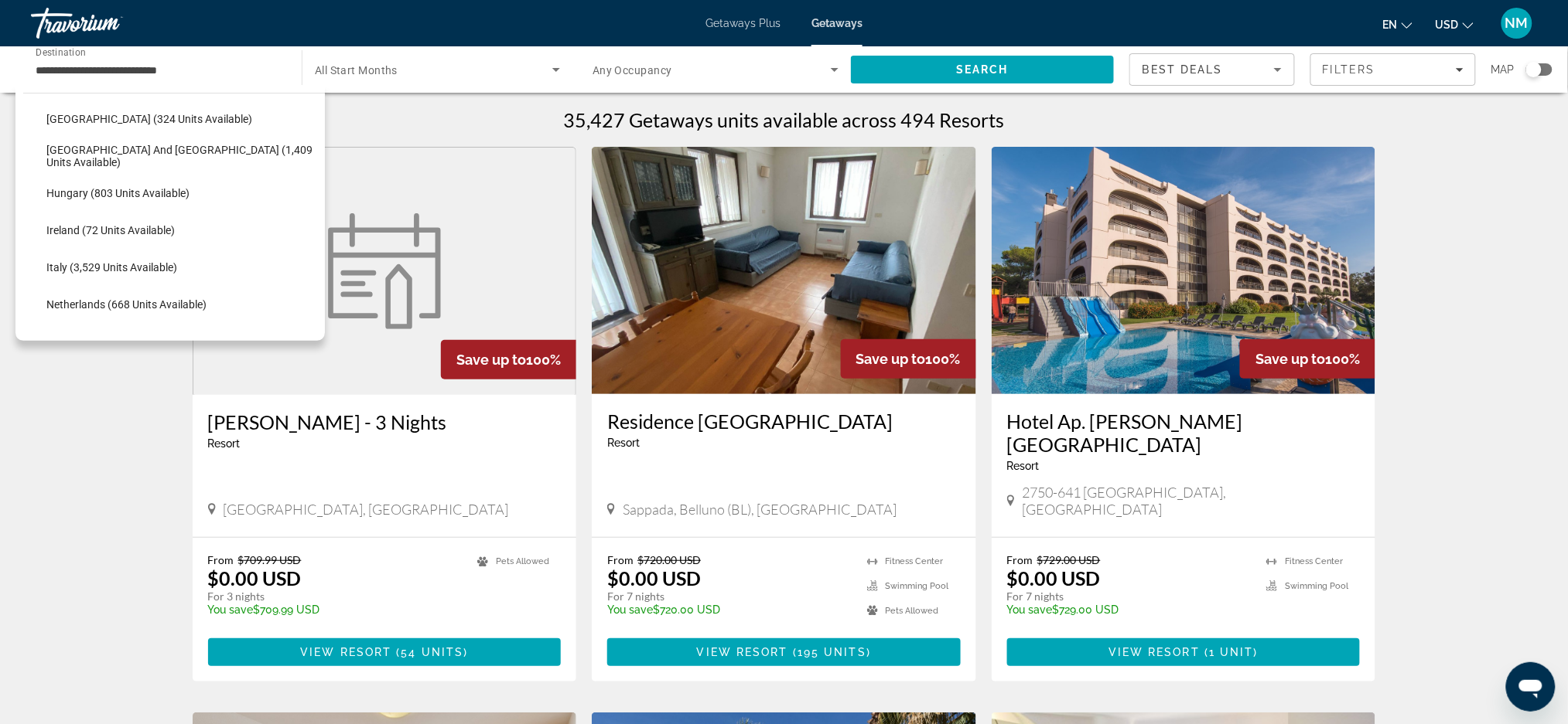
scroll to position [478, 0]
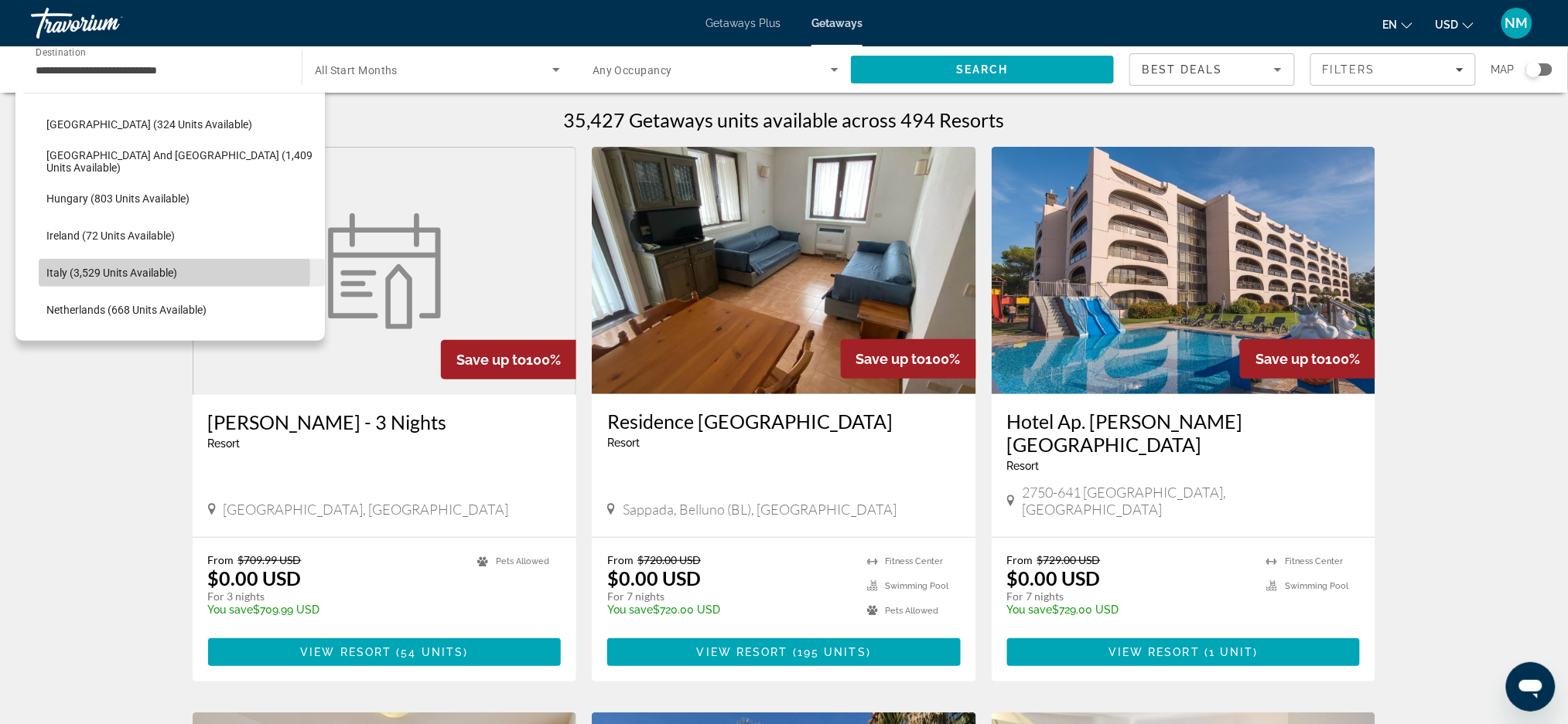
click at [162, 273] on span "Italy (3,529 units available)" at bounding box center [112, 272] width 131 height 12
type input "**********"
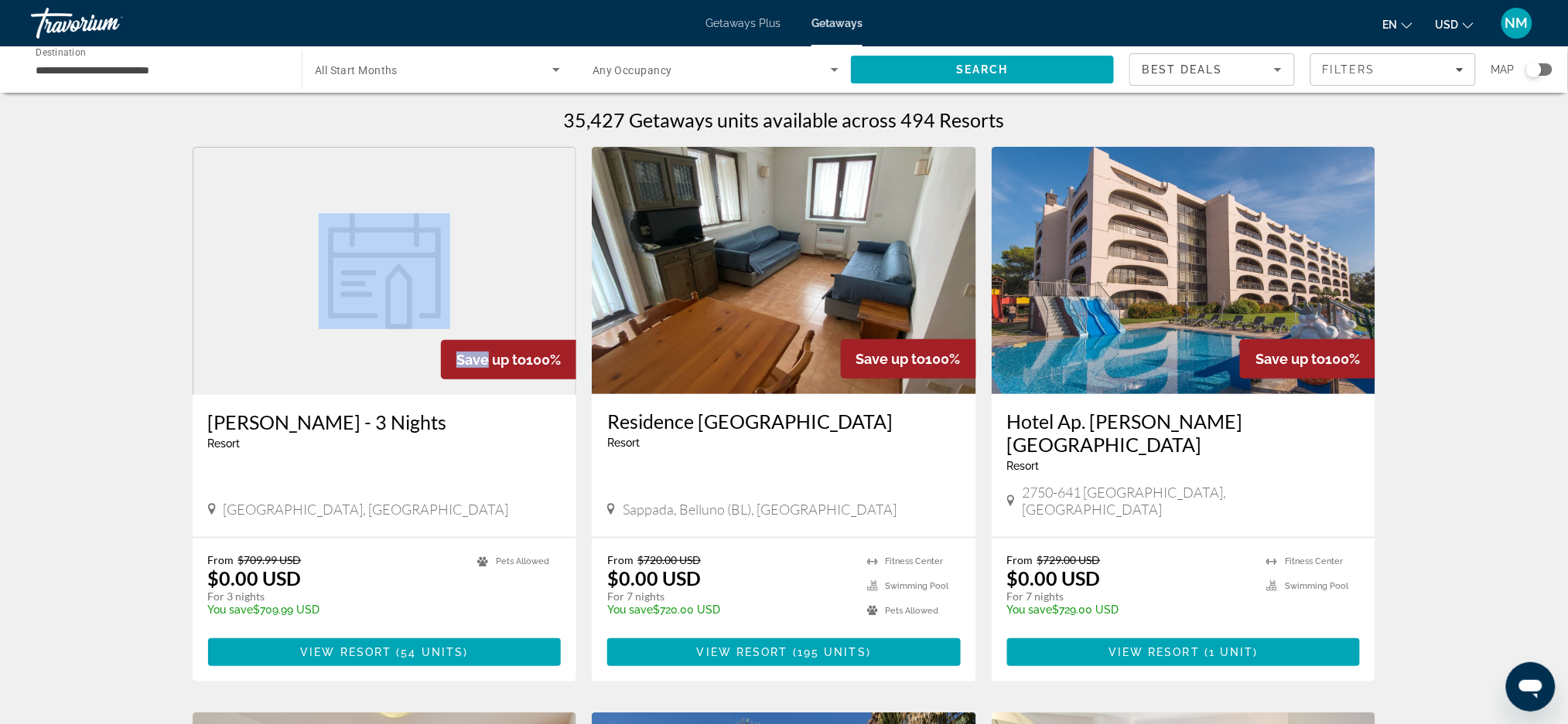
click at [931, 82] on span "Search" at bounding box center [982, 70] width 263 height 38
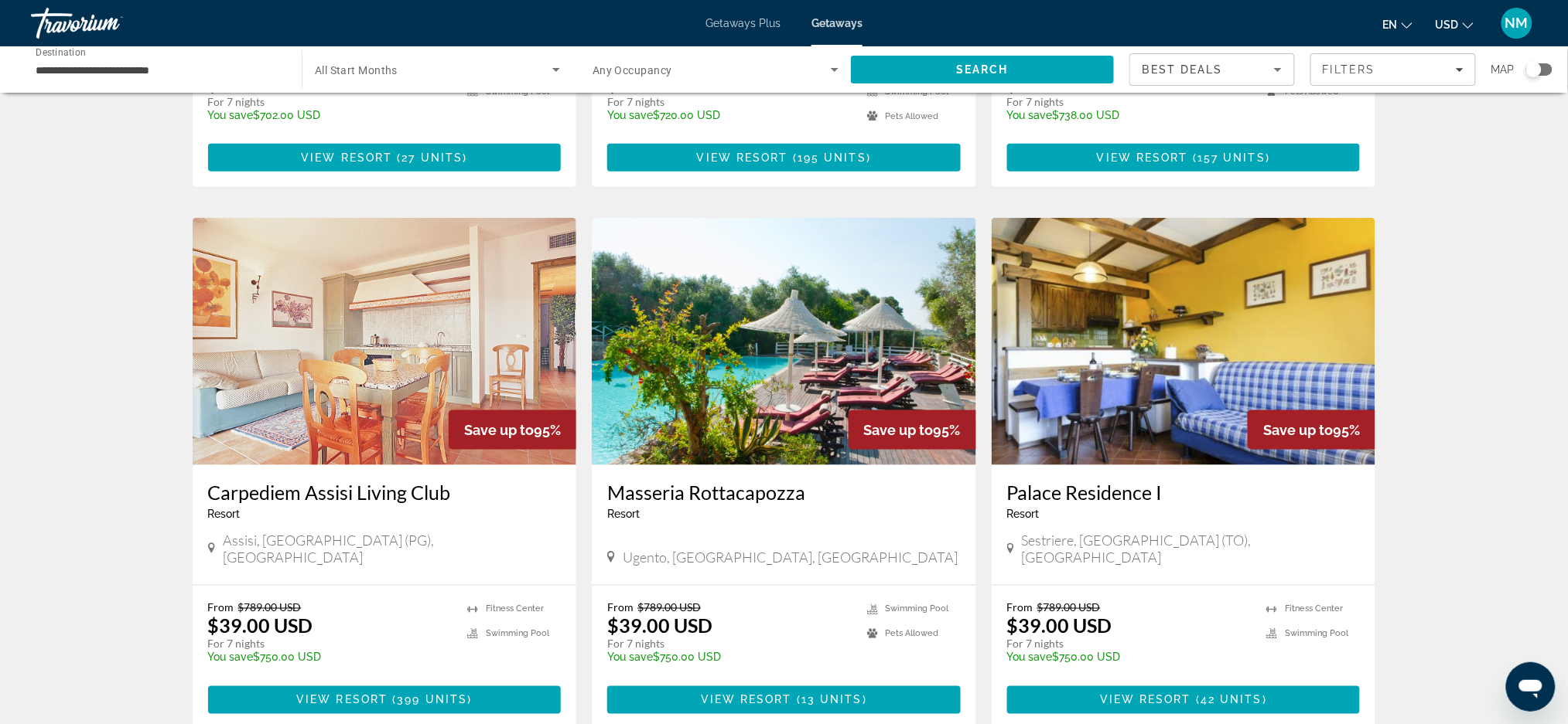
scroll to position [496, 0]
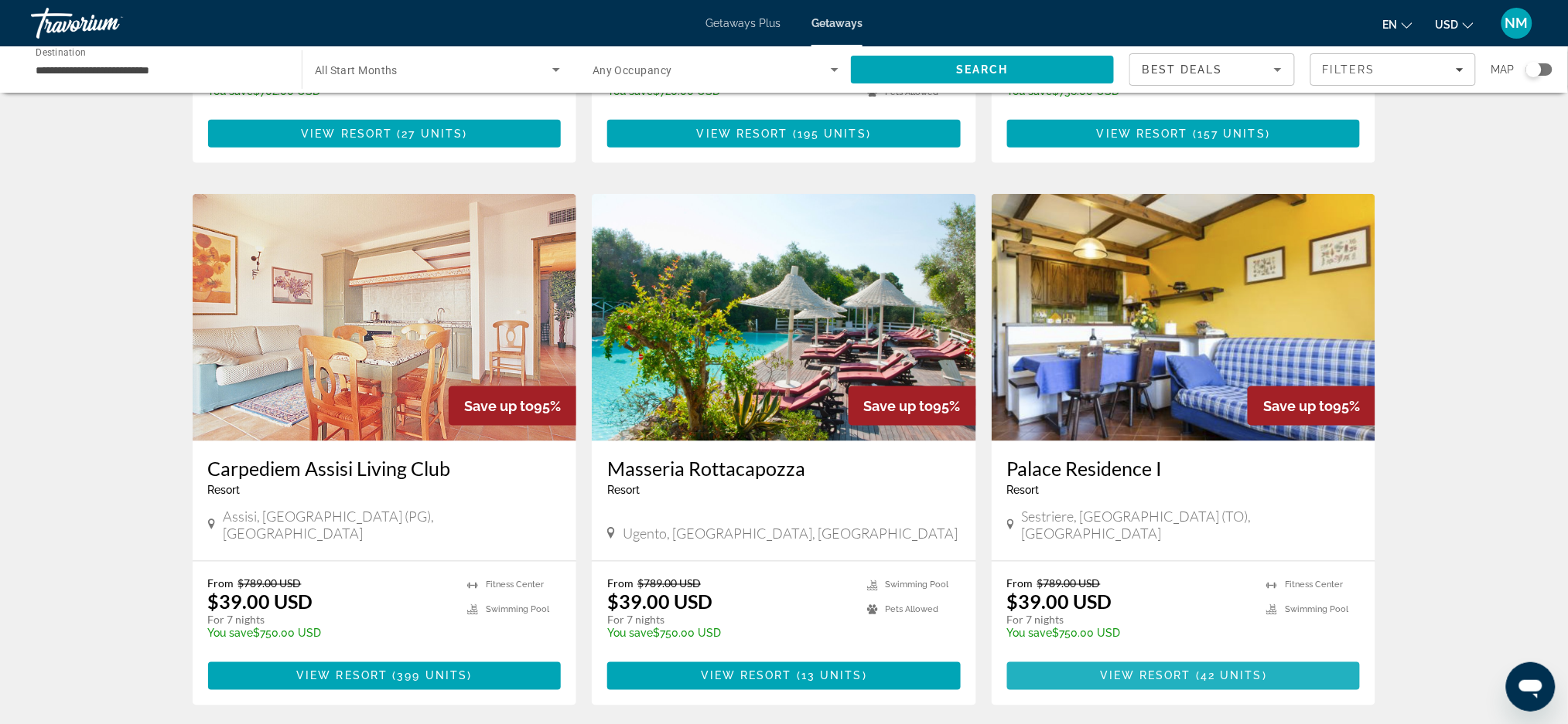
click at [1172, 670] on span "View Resort" at bounding box center [1145, 676] width 91 height 12
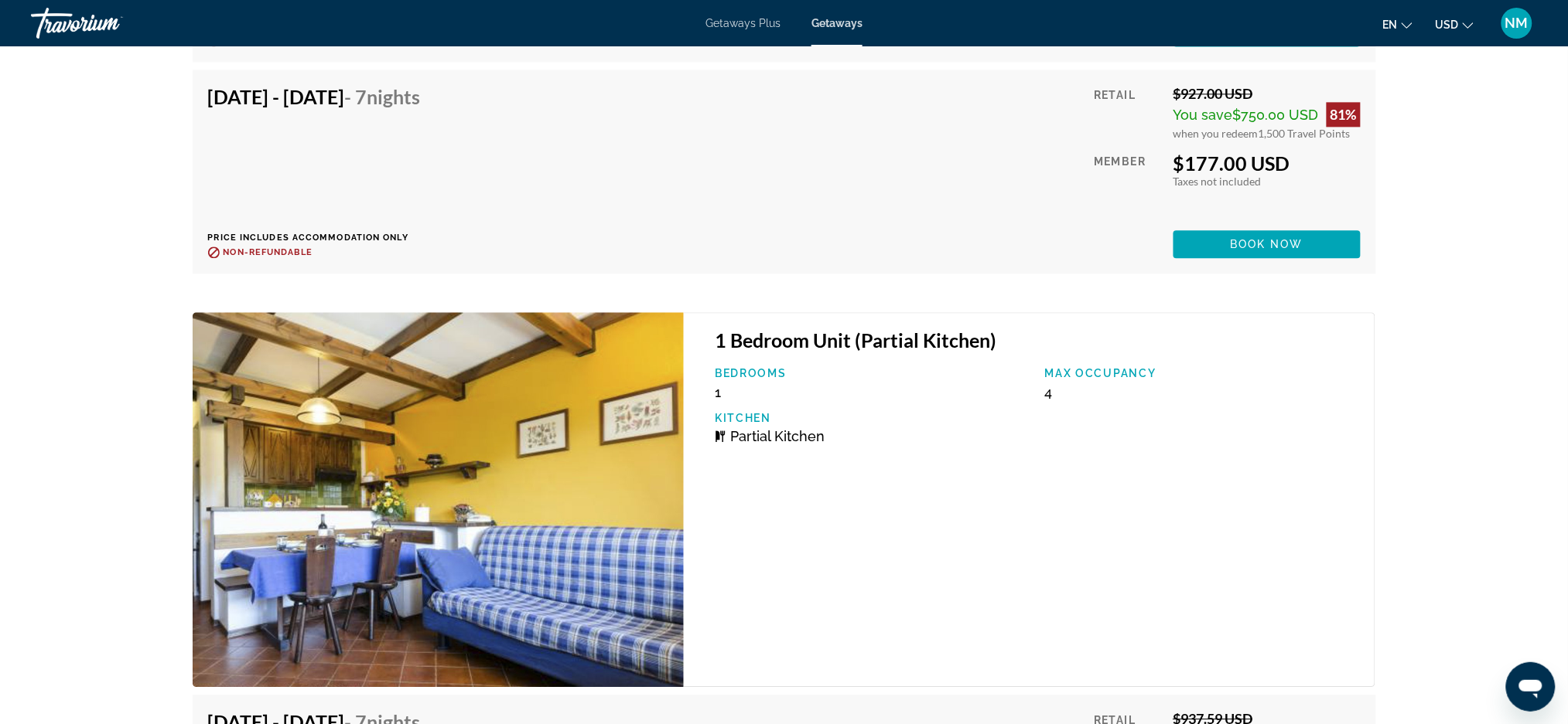
scroll to position [5402, 0]
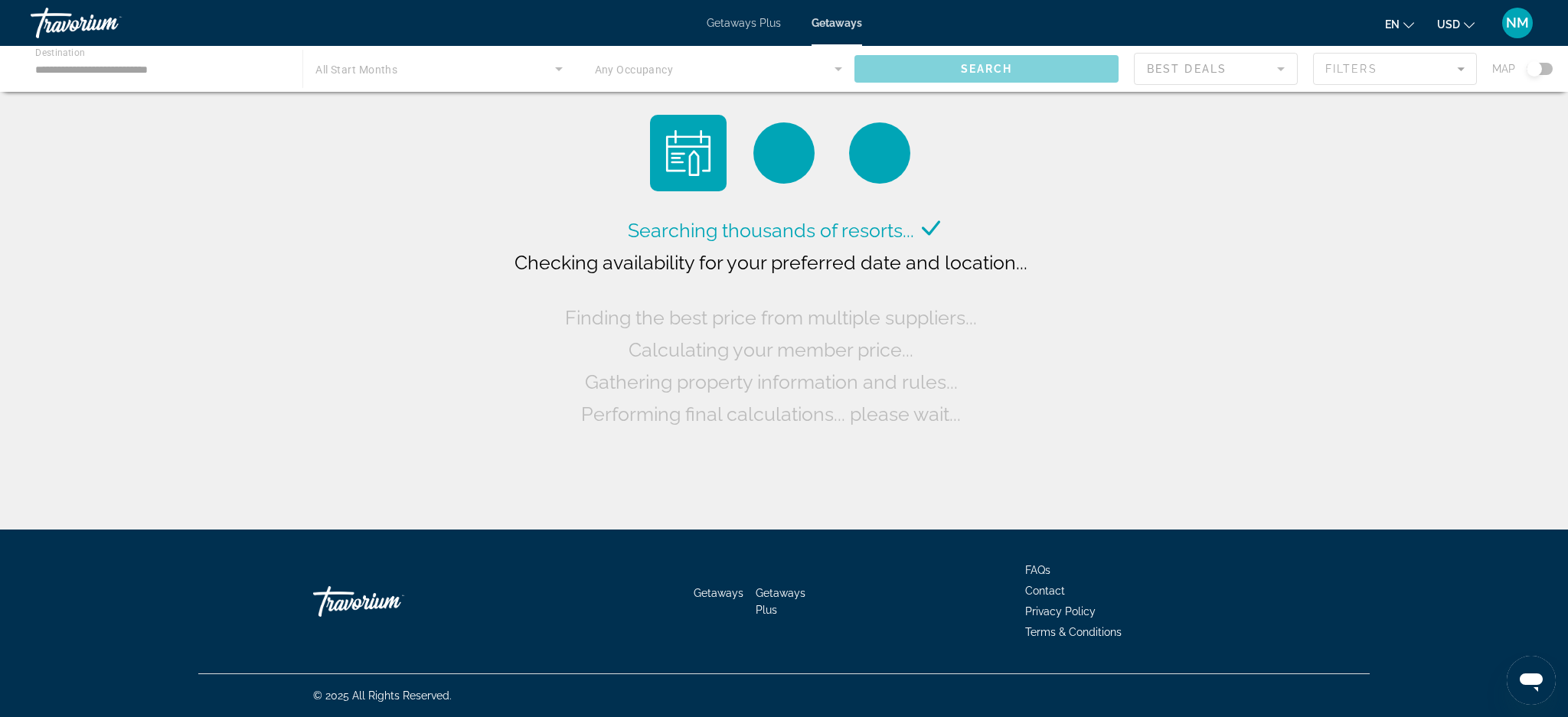
click at [215, 65] on div "Main content" at bounding box center [784, 69] width 1568 height 46
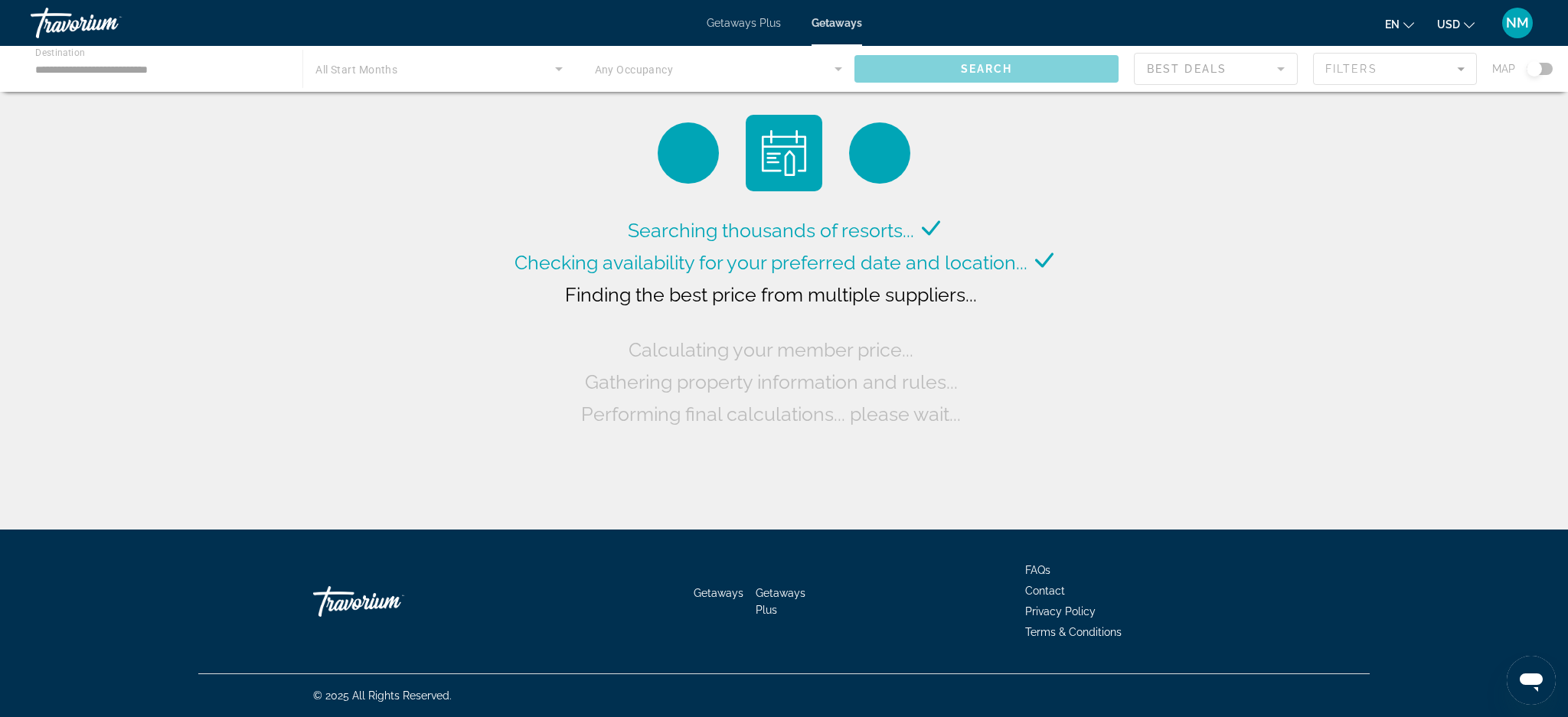
click at [147, 69] on div "Main content" at bounding box center [784, 69] width 1568 height 46
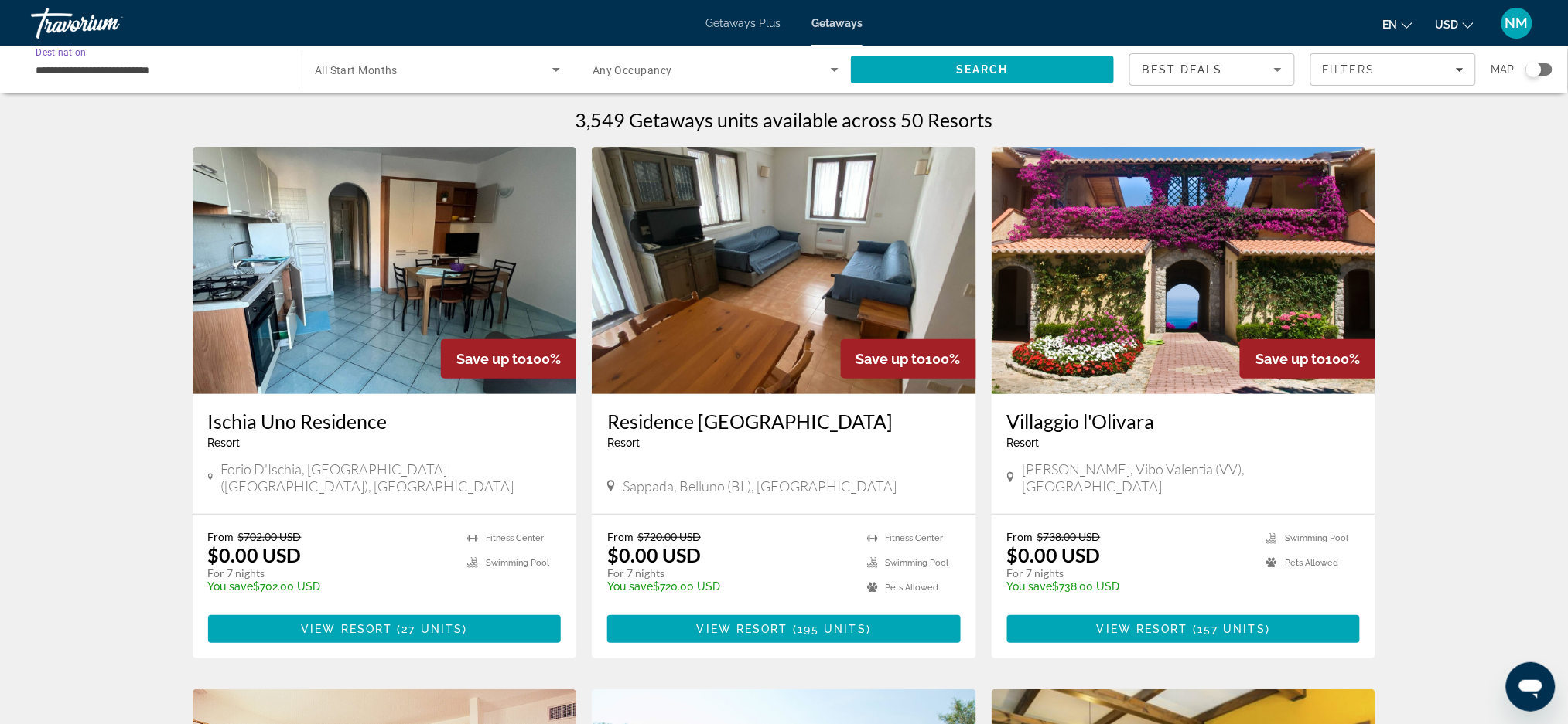
click at [149, 70] on input "**********" at bounding box center [159, 70] width 246 height 19
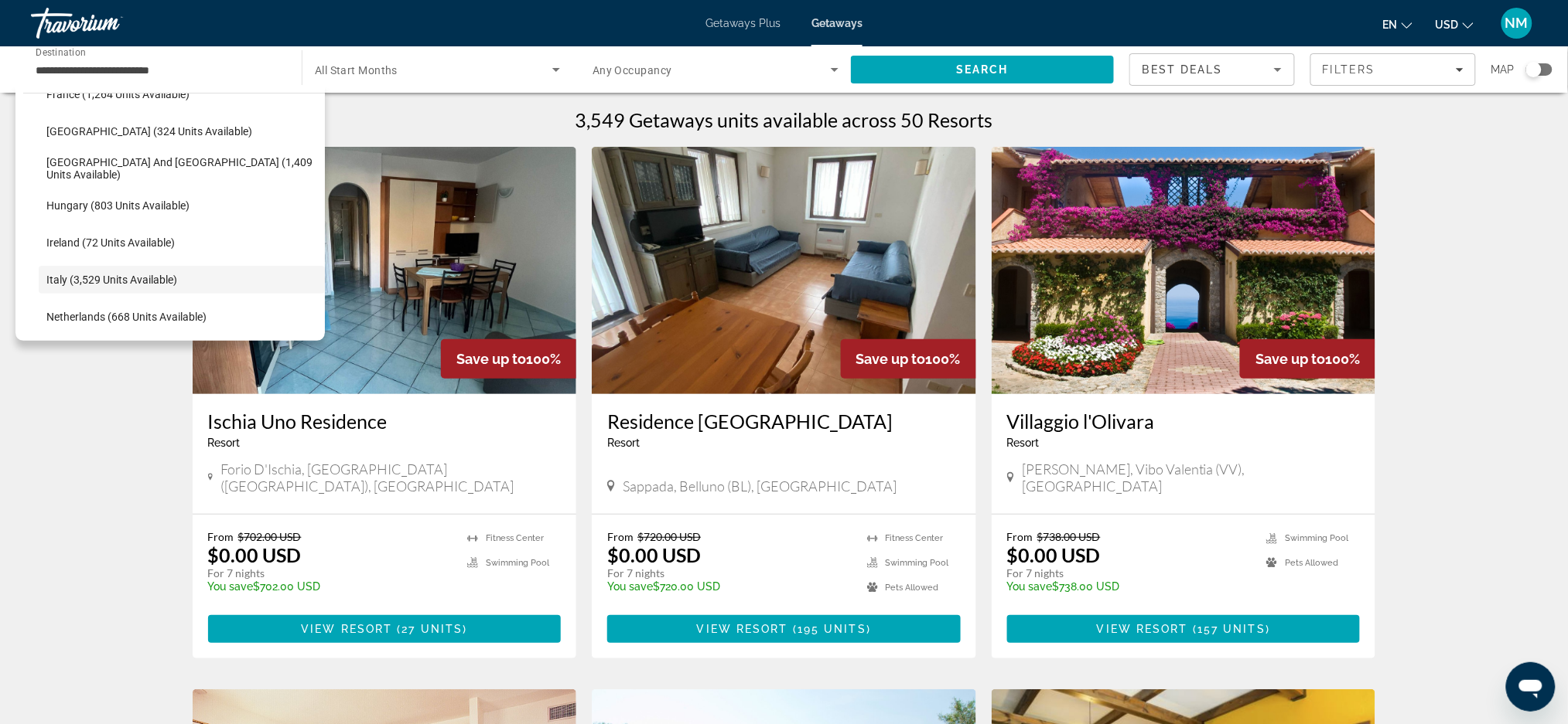
scroll to position [466, 0]
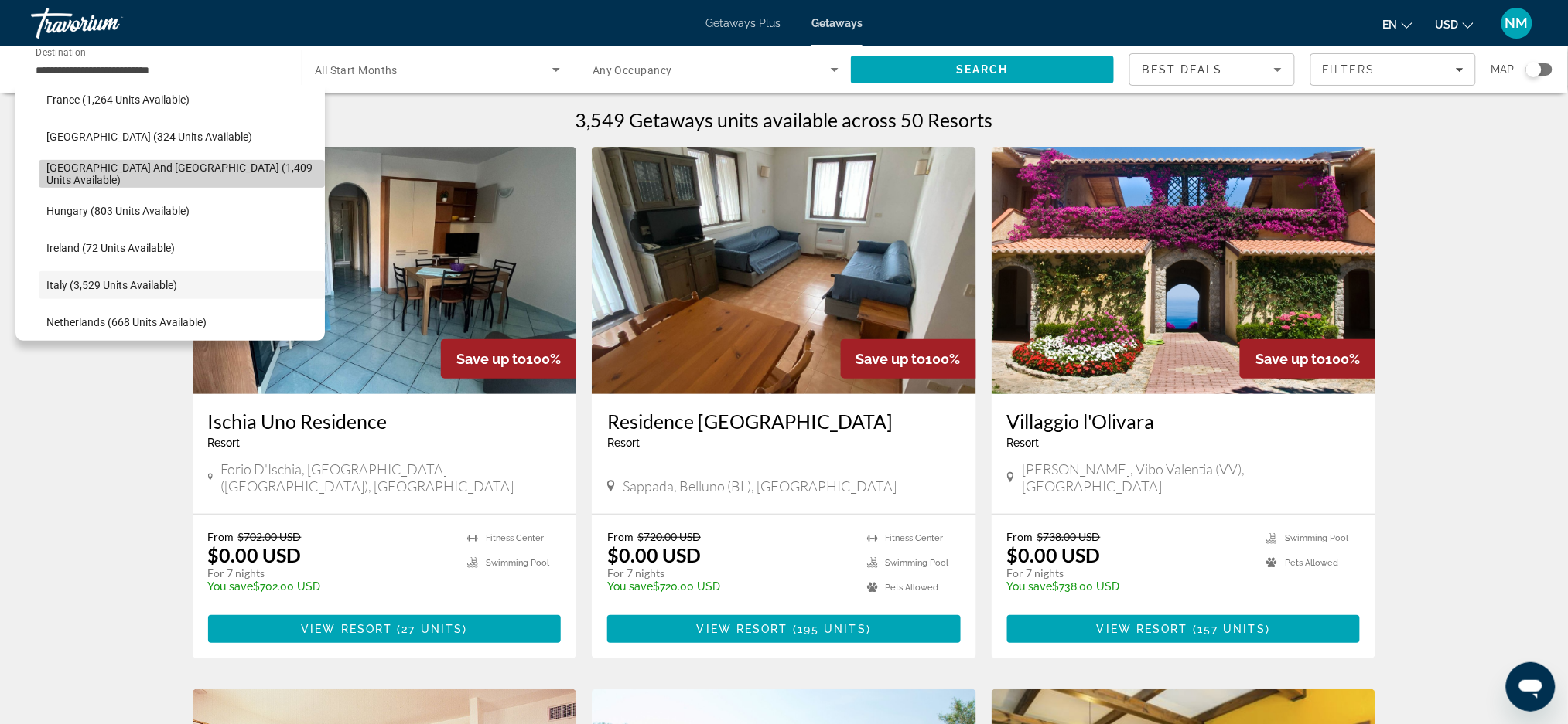
click at [204, 171] on span "Greece and Cyprus (1,409 units available)" at bounding box center [182, 174] width 271 height 24
type input "**********"
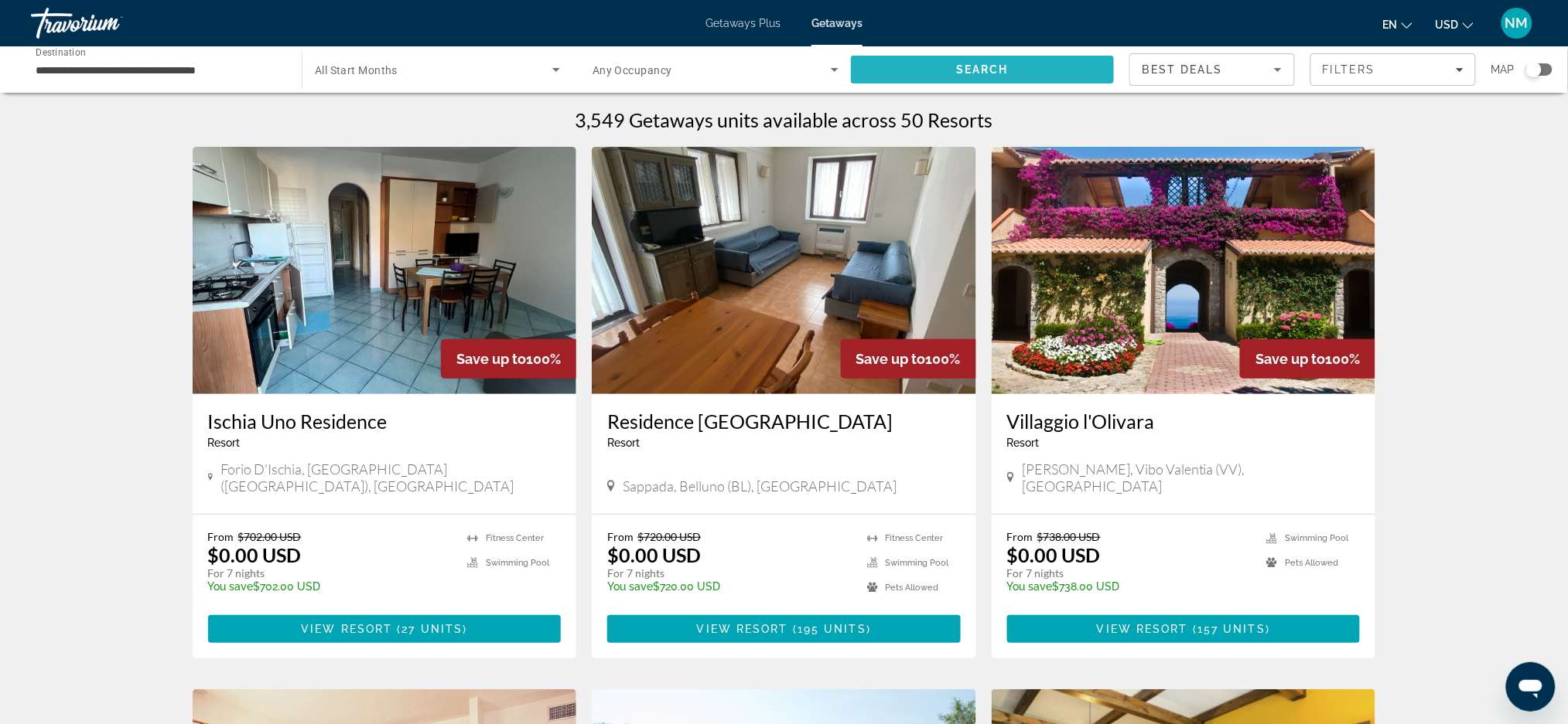
click at [895, 72] on span "Search" at bounding box center [982, 70] width 263 height 38
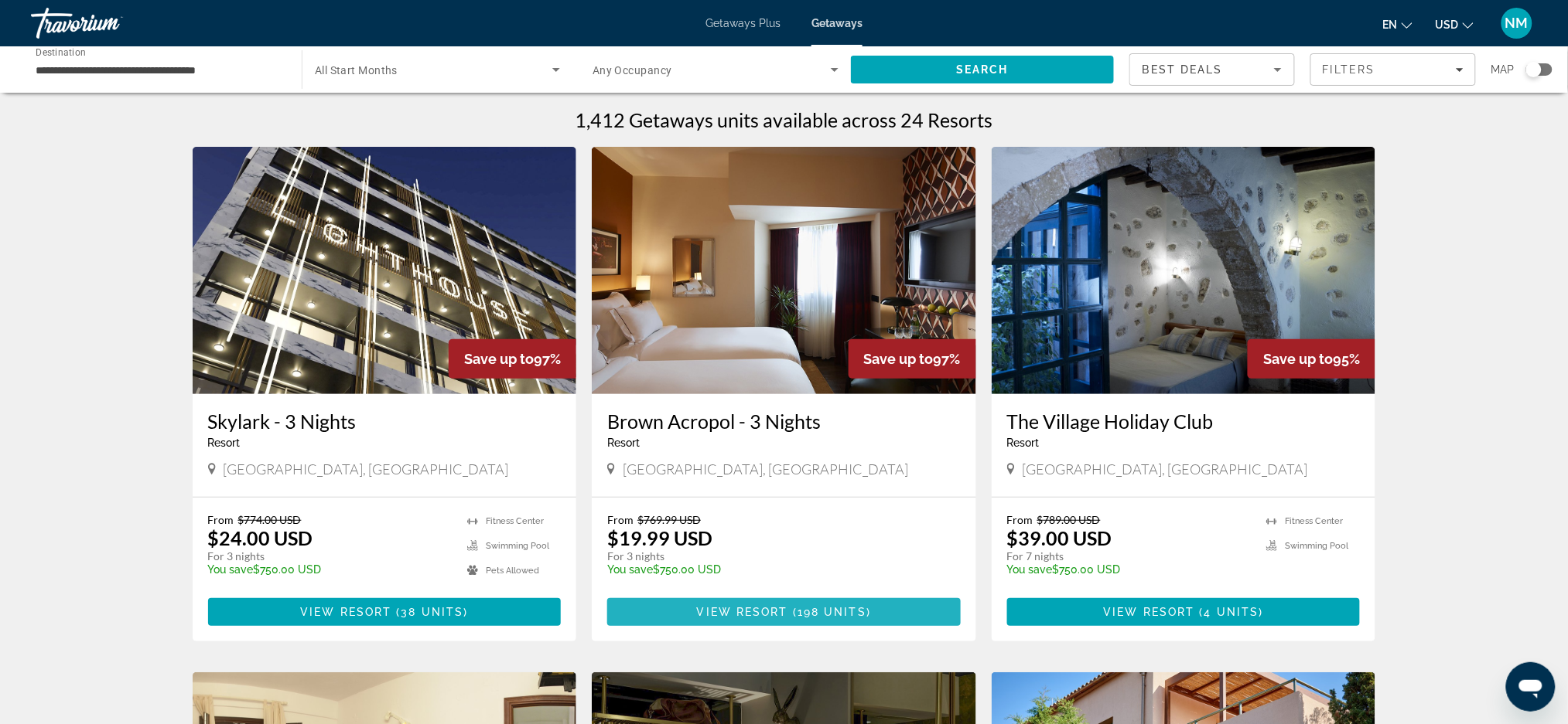
click at [764, 606] on span "View Resort" at bounding box center [742, 611] width 91 height 12
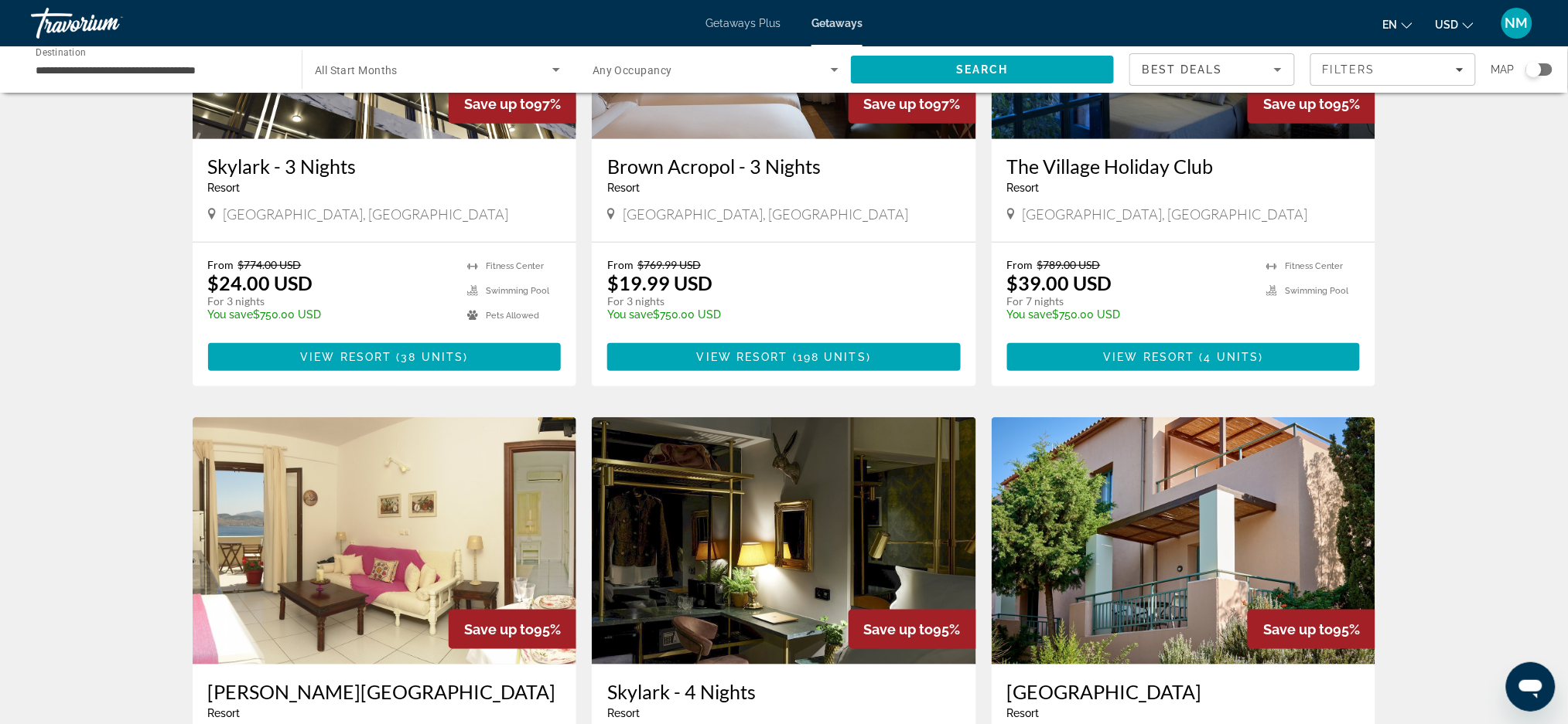
scroll to position [267, 0]
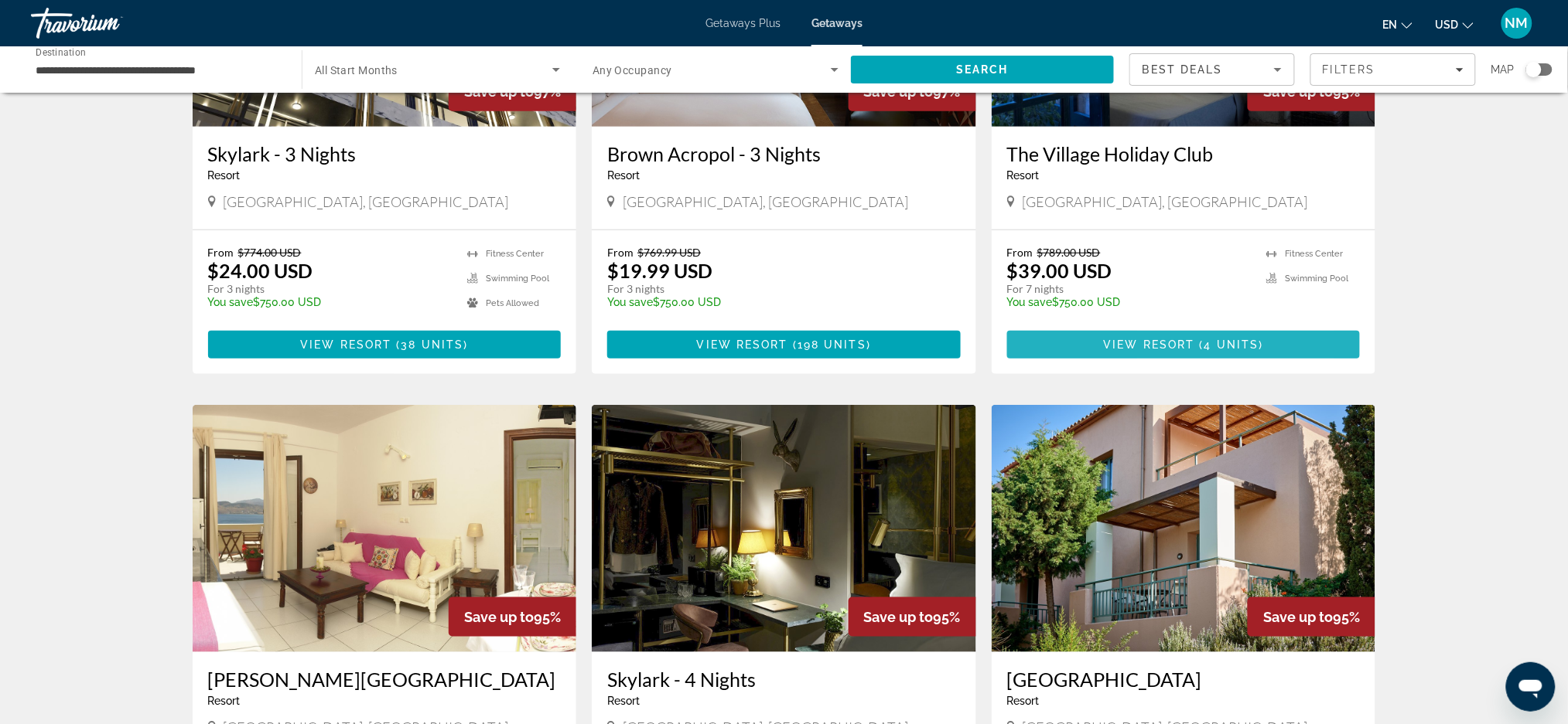
click at [1151, 335] on span "Main content" at bounding box center [1183, 345] width 353 height 38
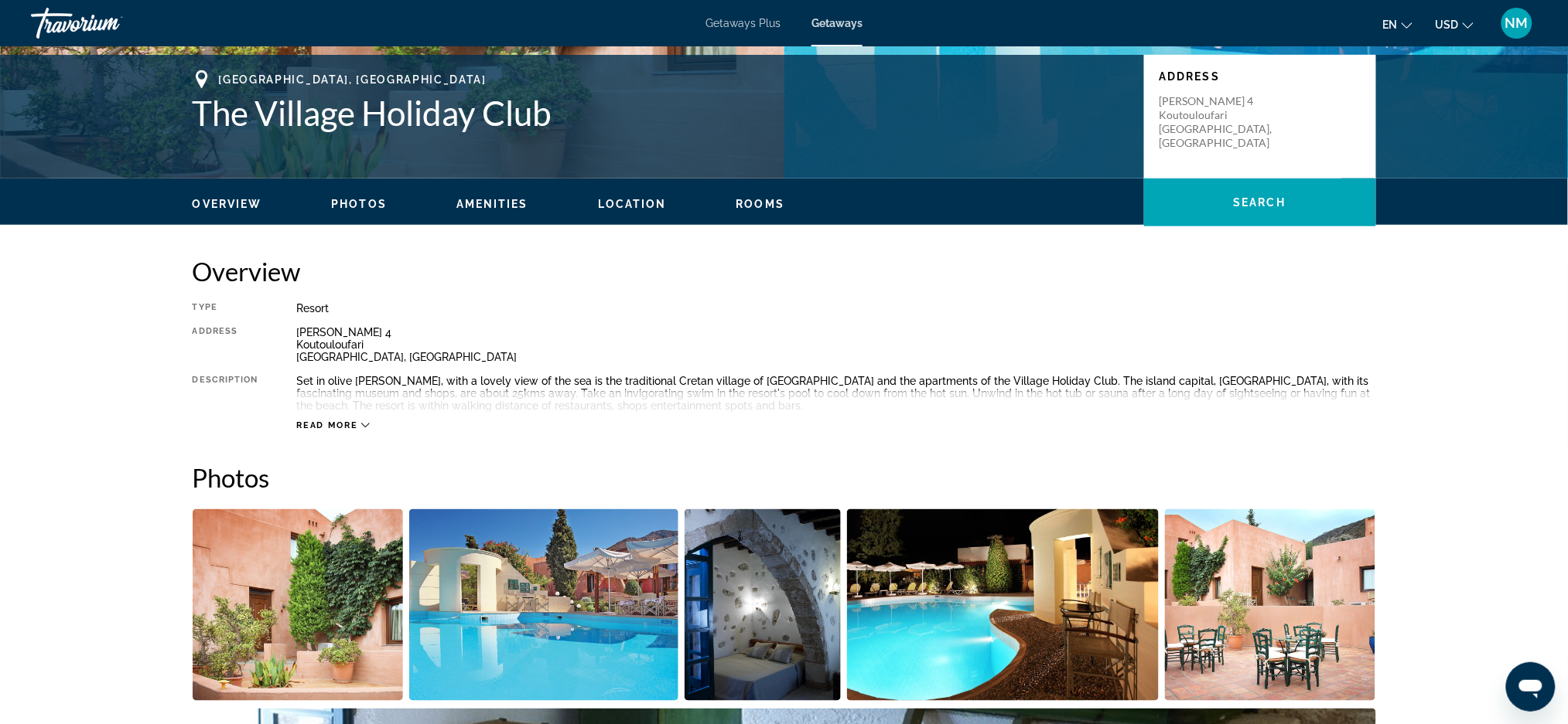
scroll to position [310, 0]
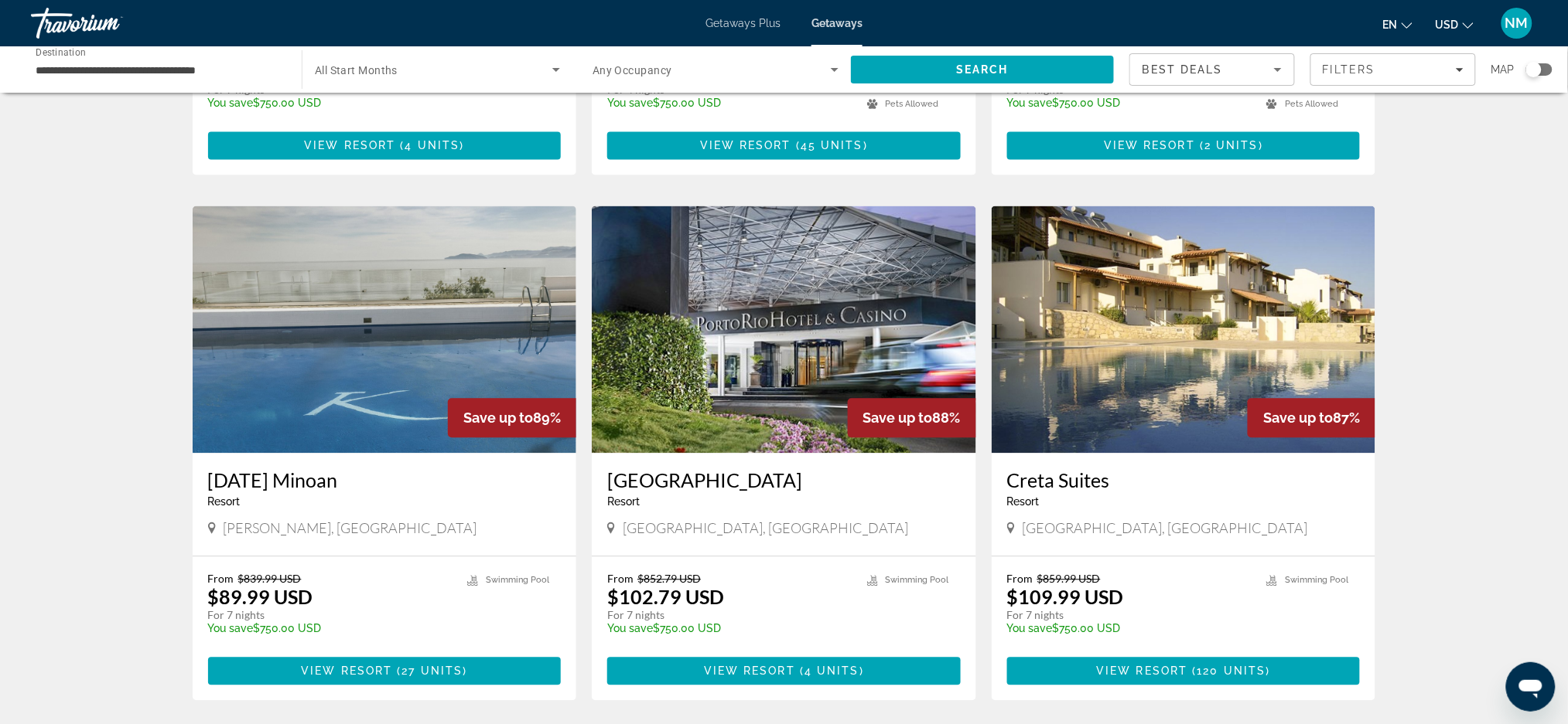
scroll to position [988, 0]
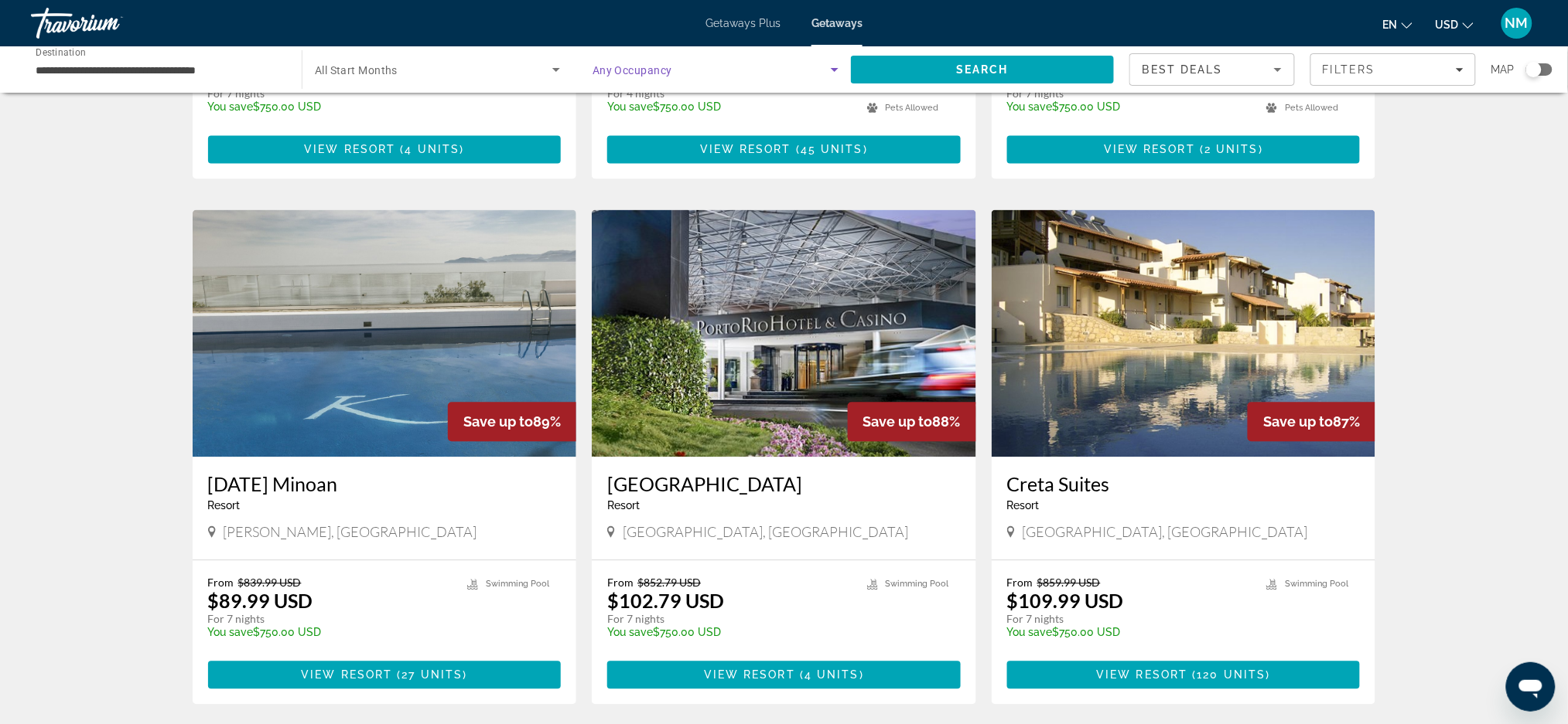
click at [830, 68] on icon "Search widget" at bounding box center [835, 69] width 19 height 19
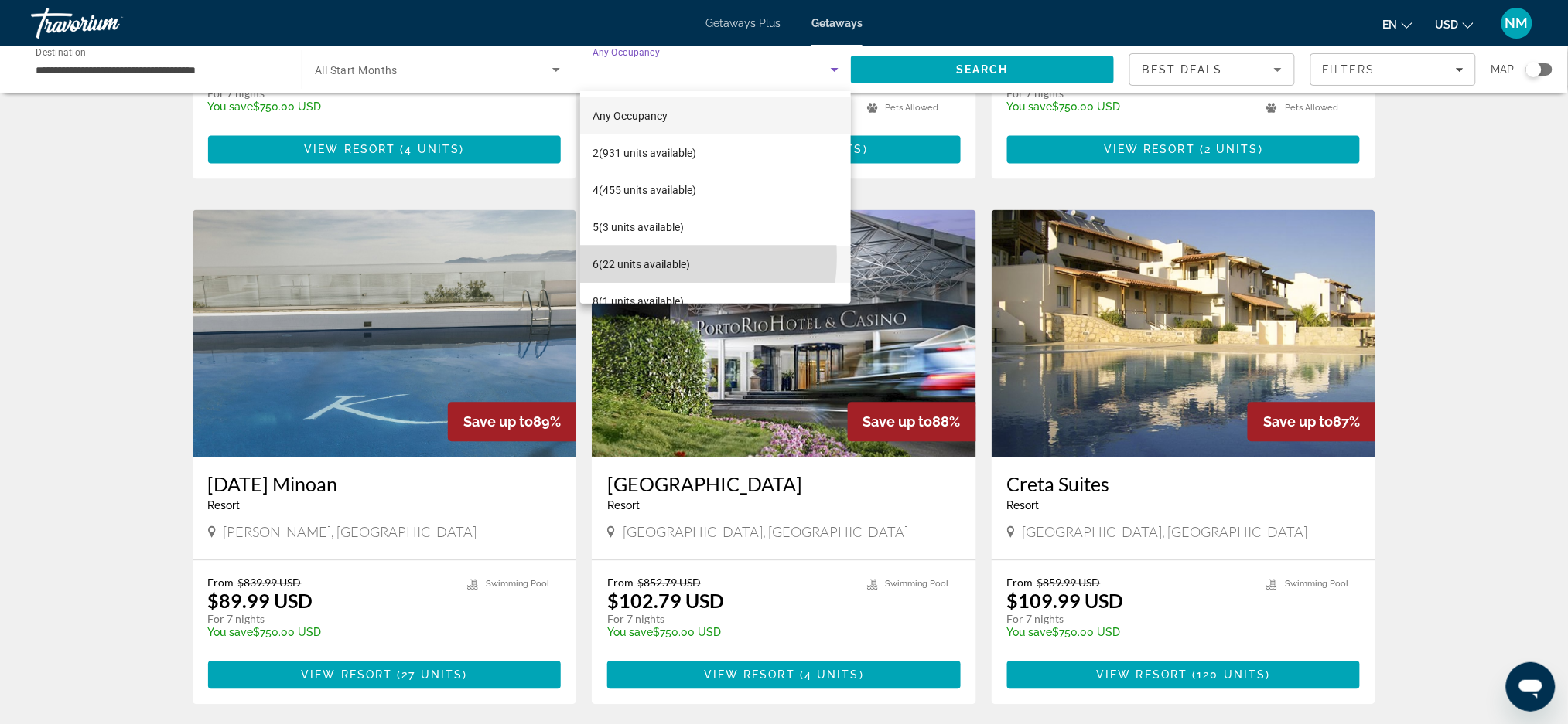
click at [645, 257] on span "6 (22 units available)" at bounding box center [640, 264] width 97 height 19
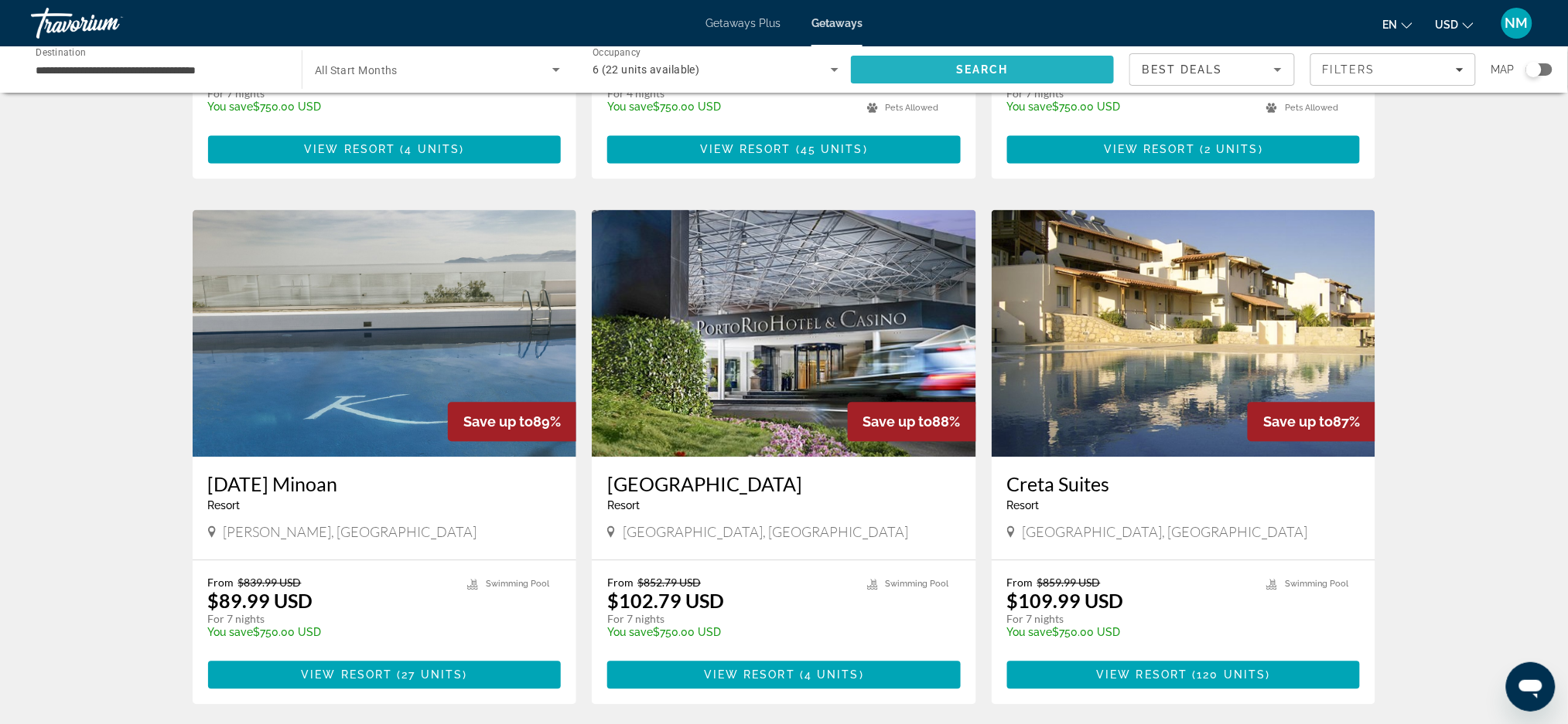
click at [954, 61] on span "Search" at bounding box center [982, 70] width 263 height 38
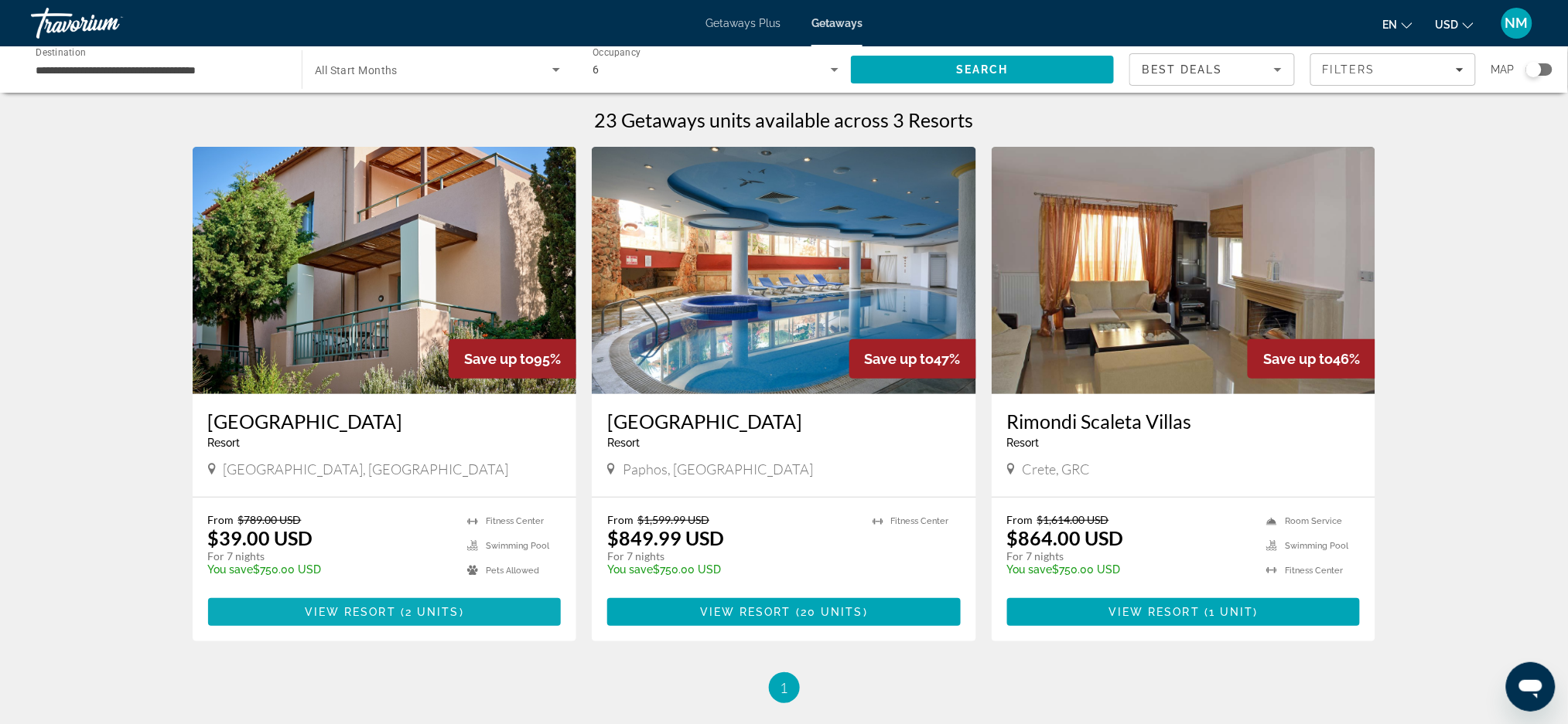
click at [283, 611] on span "Main content" at bounding box center [384, 612] width 353 height 38
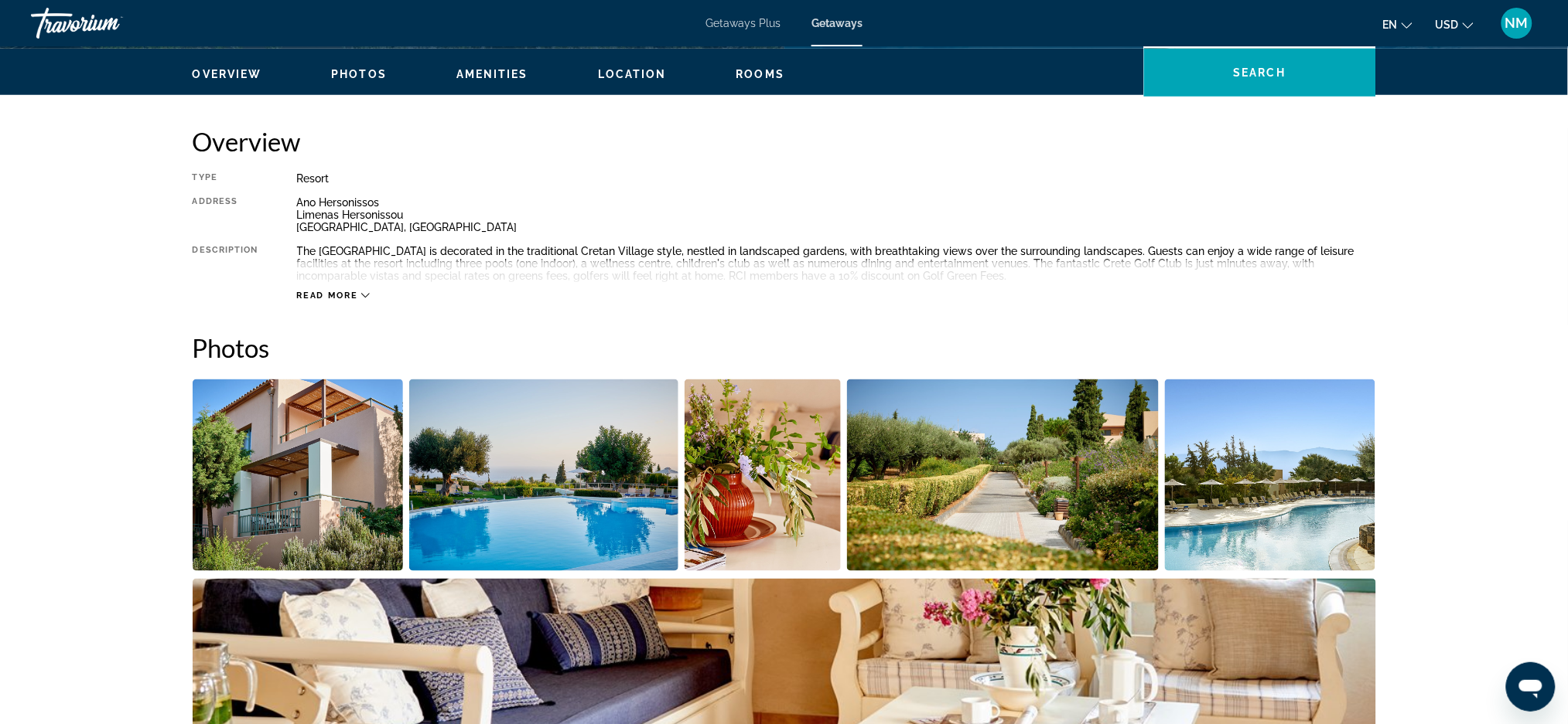
scroll to position [448, 0]
